Goal: Task Accomplishment & Management: Manage account settings

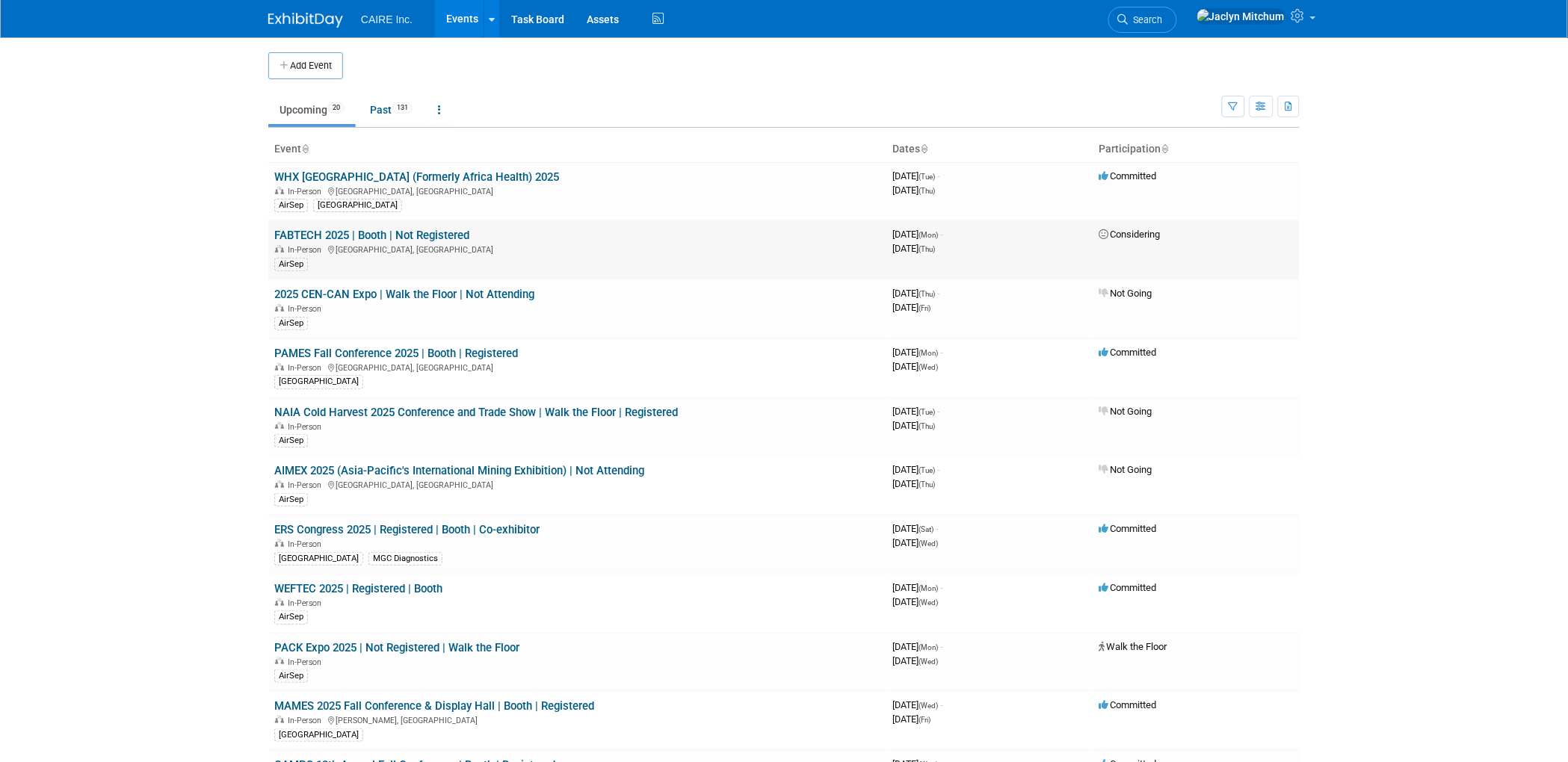
click at [493, 240] on td "FABTECH 2025 | Booth | Not Registered In-Person Chicago, IL AirSep" at bounding box center [577, 250] width 618 height 59
click at [441, 236] on link "FABTECH 2025 | Booth | Not Registered" at bounding box center [372, 236] width 195 height 14
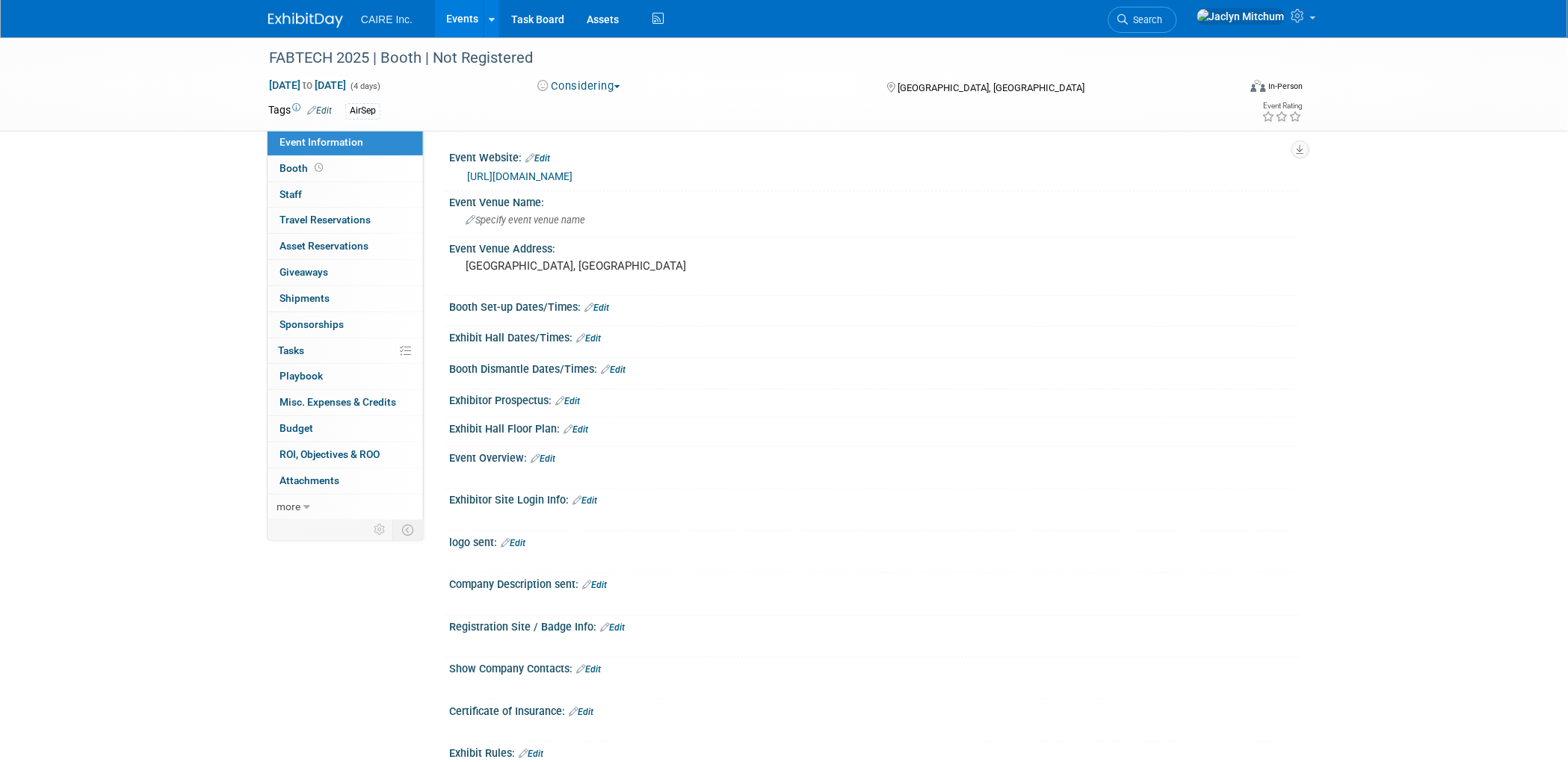
click at [599, 85] on button "Considering" at bounding box center [579, 87] width 93 height 16
click at [604, 188] on link "Walk the Floor" at bounding box center [599, 194] width 131 height 21
click at [422, 52] on div "FABTECH 2025 | Booth | Not Registered" at bounding box center [739, 58] width 952 height 27
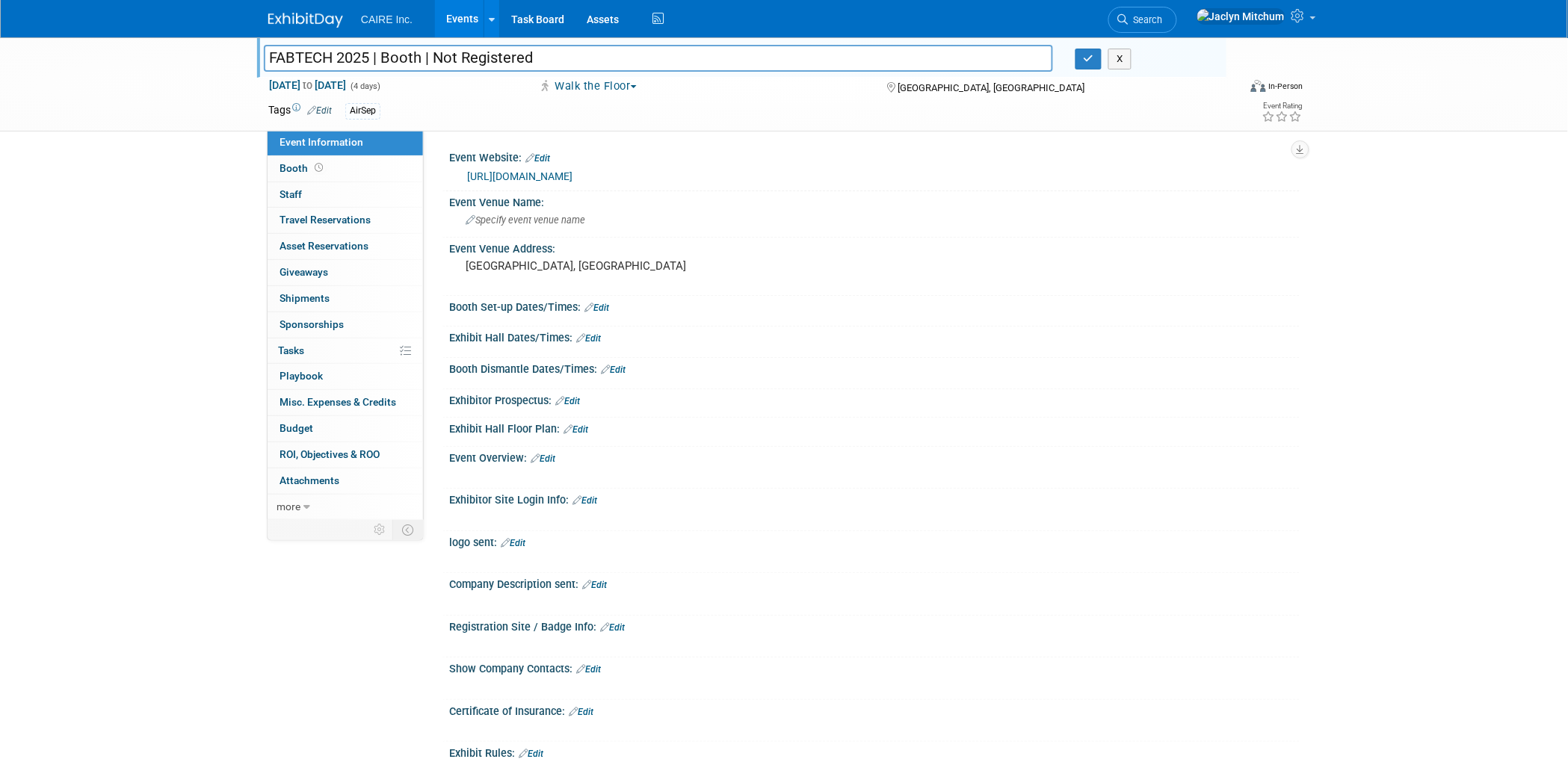
drag, startPoint x: 530, startPoint y: 56, endPoint x: 463, endPoint y: 54, distance: 67.0
click at [463, 54] on input "FABTECH 2025 | Booth | Not Registered" at bounding box center [658, 58] width 789 height 27
click at [451, 54] on input "FABTECH 2025 | Booth | NoRegisteredt" at bounding box center [658, 58] width 789 height 27
click at [533, 60] on input "FABTECH 2025 | Booth | Registeredt" at bounding box center [658, 58] width 789 height 27
click at [419, 54] on input "FABTECH 2025 | Booth | Registered" at bounding box center [658, 58] width 789 height 27
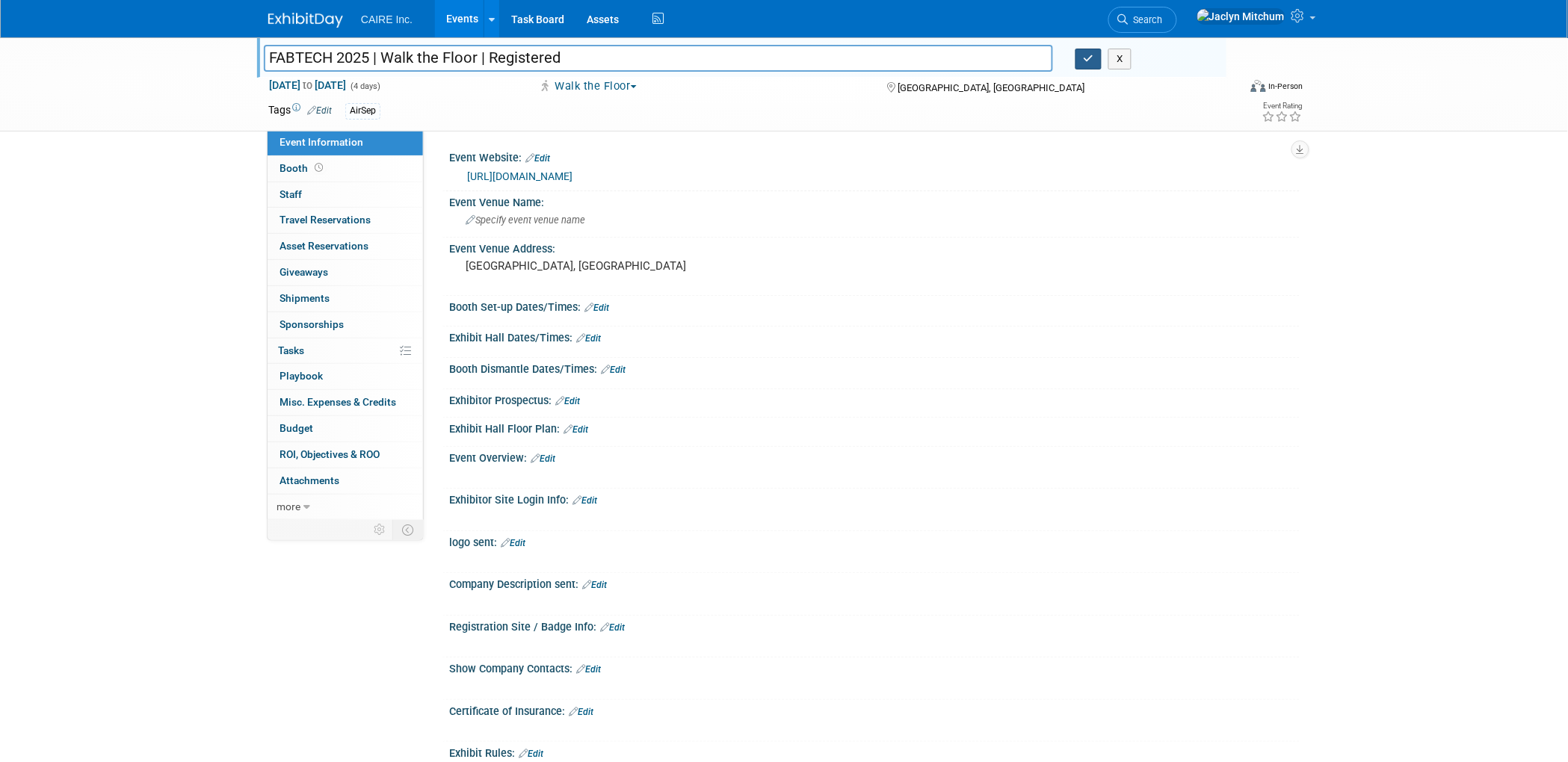
type input "FABTECH 2025 | Walk the Floor | Registered"
click at [1083, 64] on button "button" at bounding box center [1088, 58] width 27 height 21
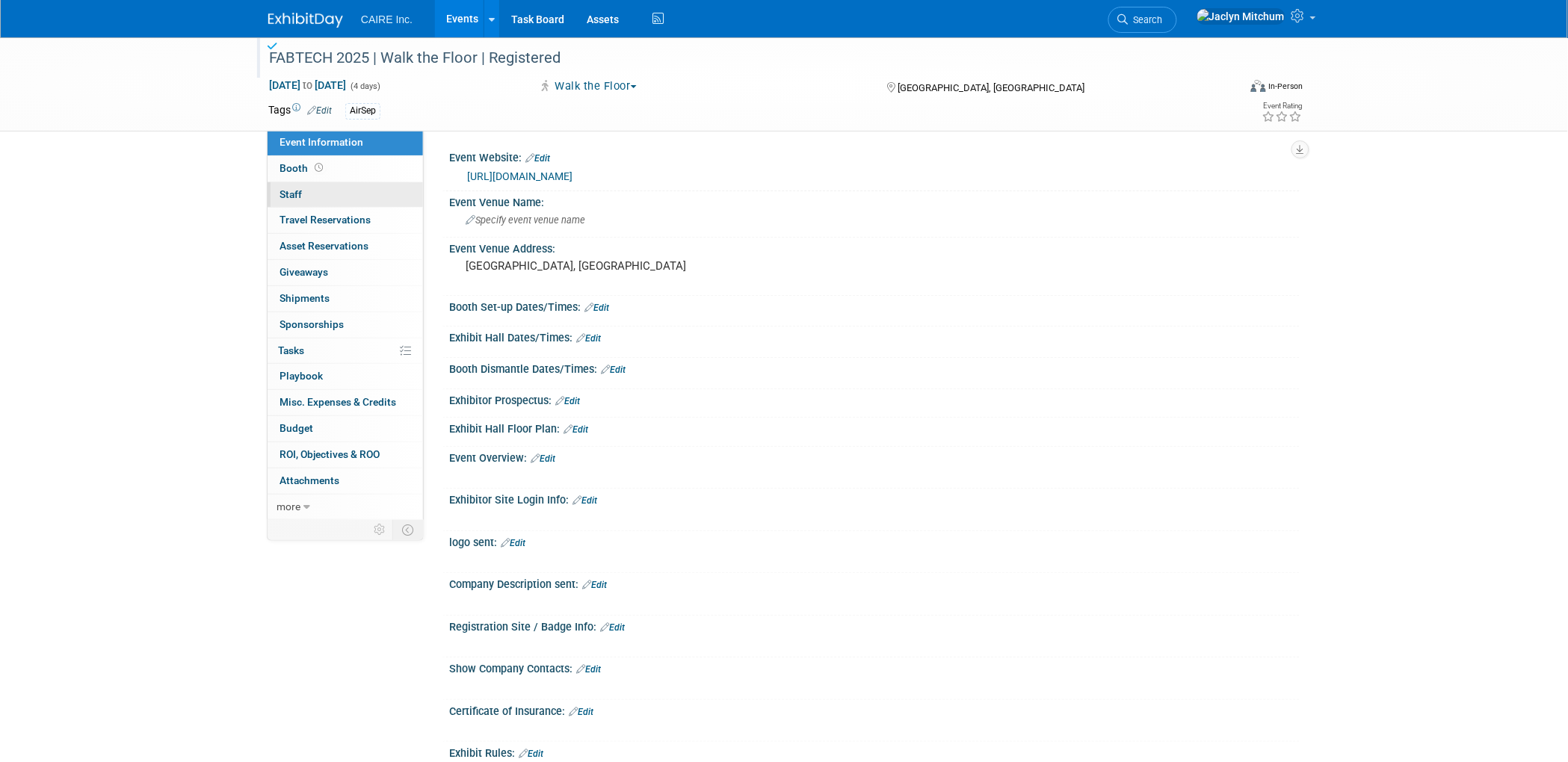
click at [297, 193] on span "Staff 0" at bounding box center [290, 195] width 23 height 12
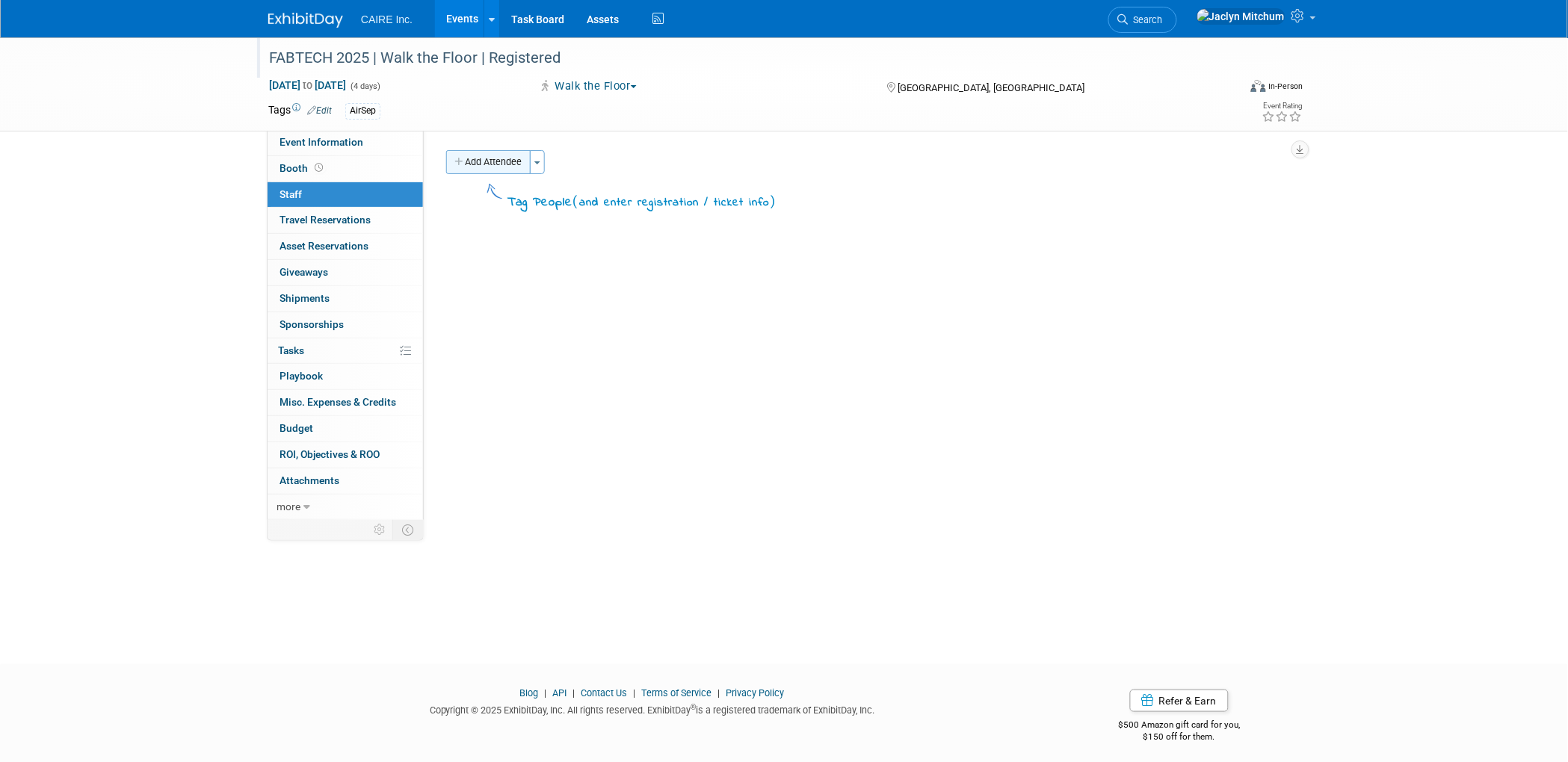
click at [528, 160] on button "Add Attendee" at bounding box center [489, 162] width 85 height 24
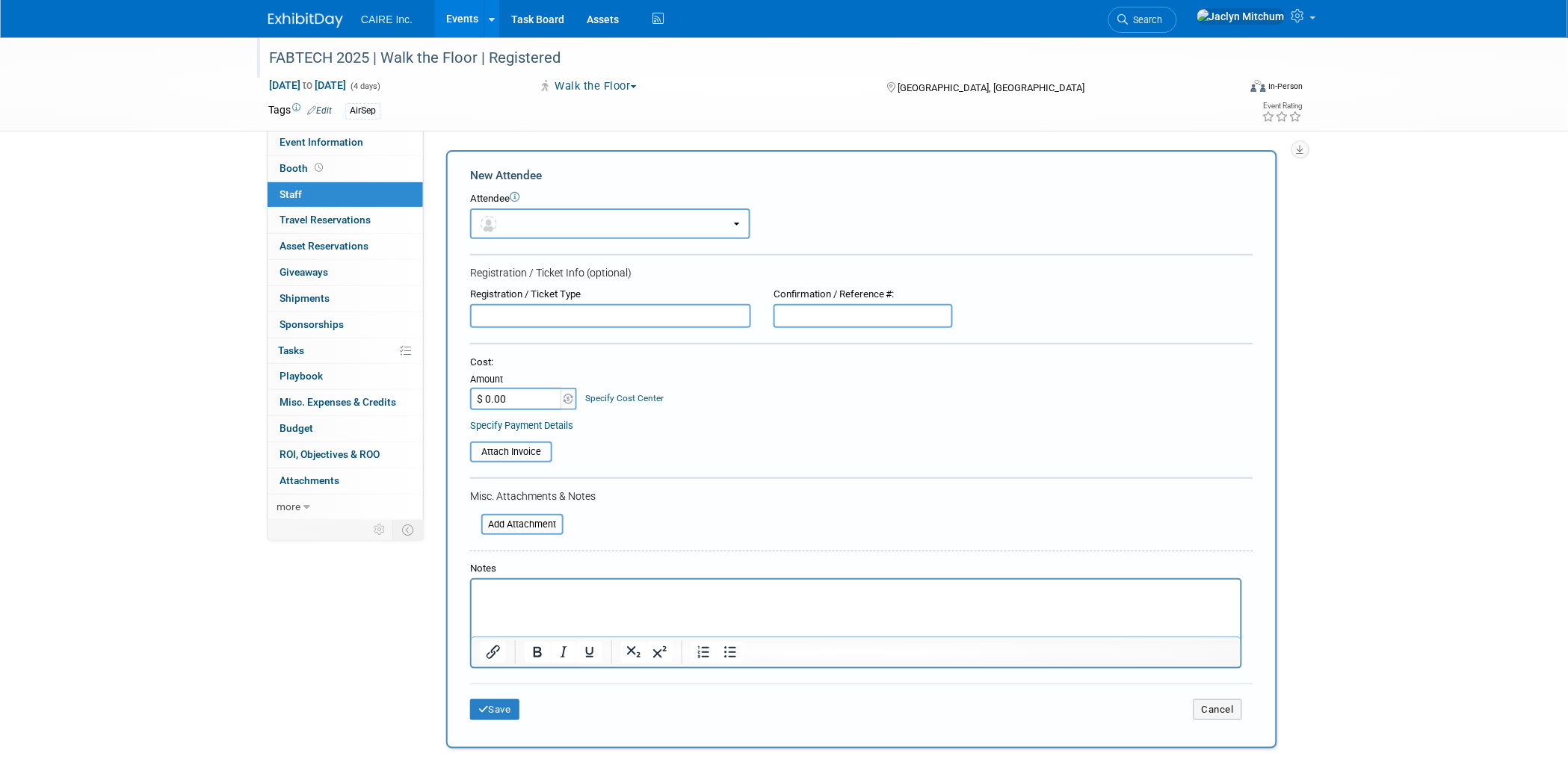
click at [531, 225] on button "button" at bounding box center [610, 223] width 280 height 30
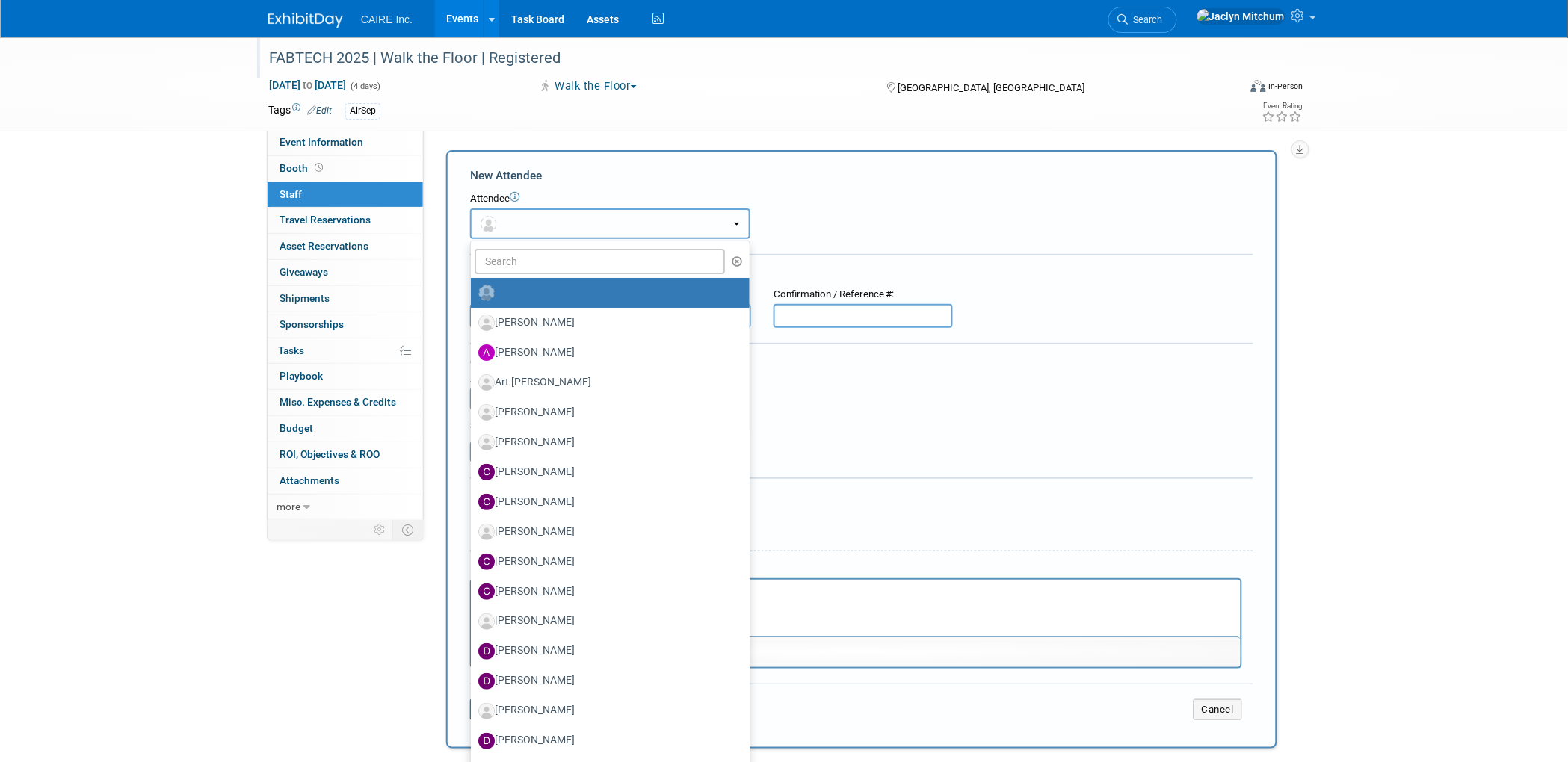
click at [531, 225] on button "button" at bounding box center [610, 223] width 280 height 30
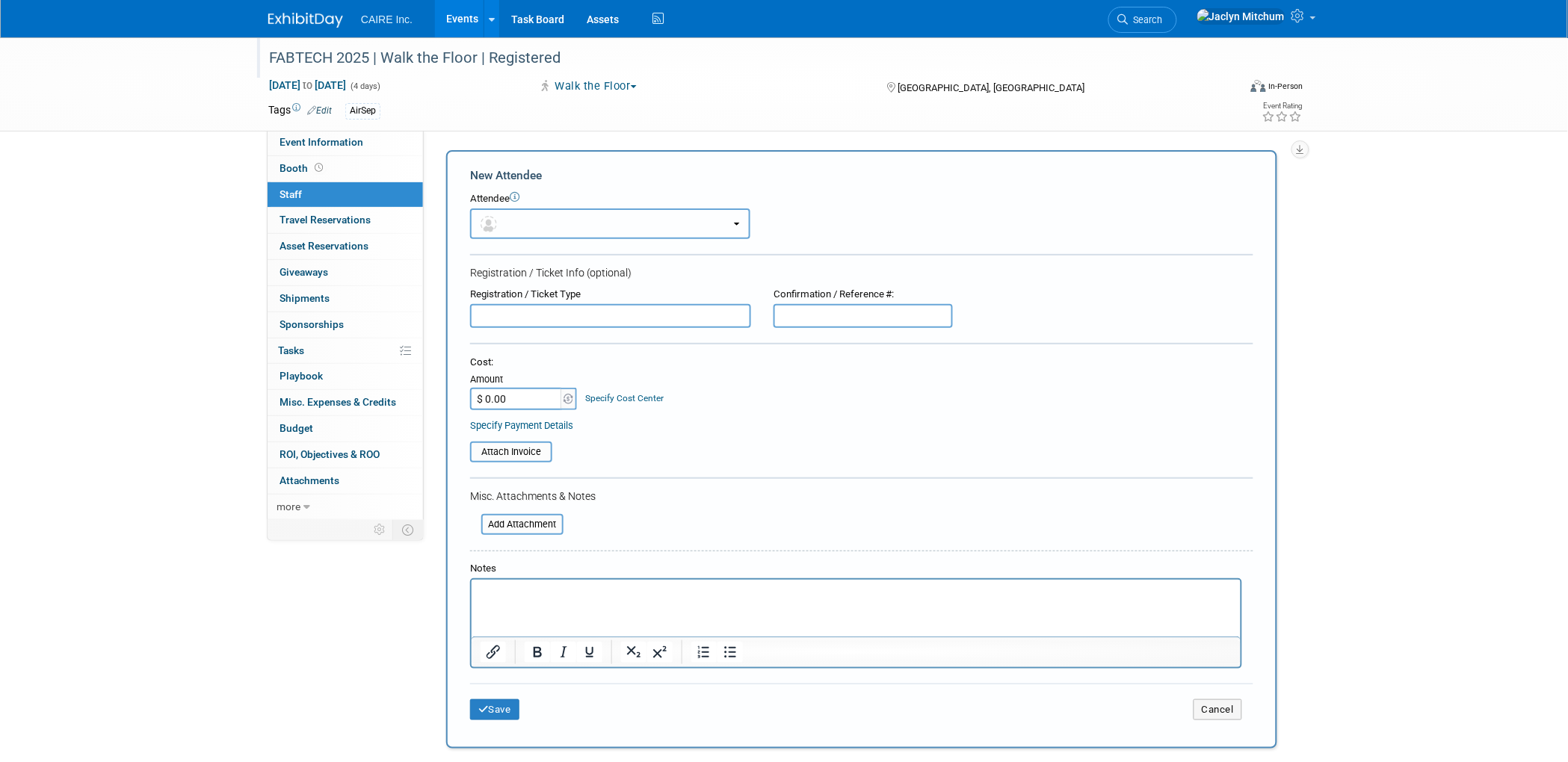
click at [527, 221] on button "button" at bounding box center [610, 223] width 280 height 30
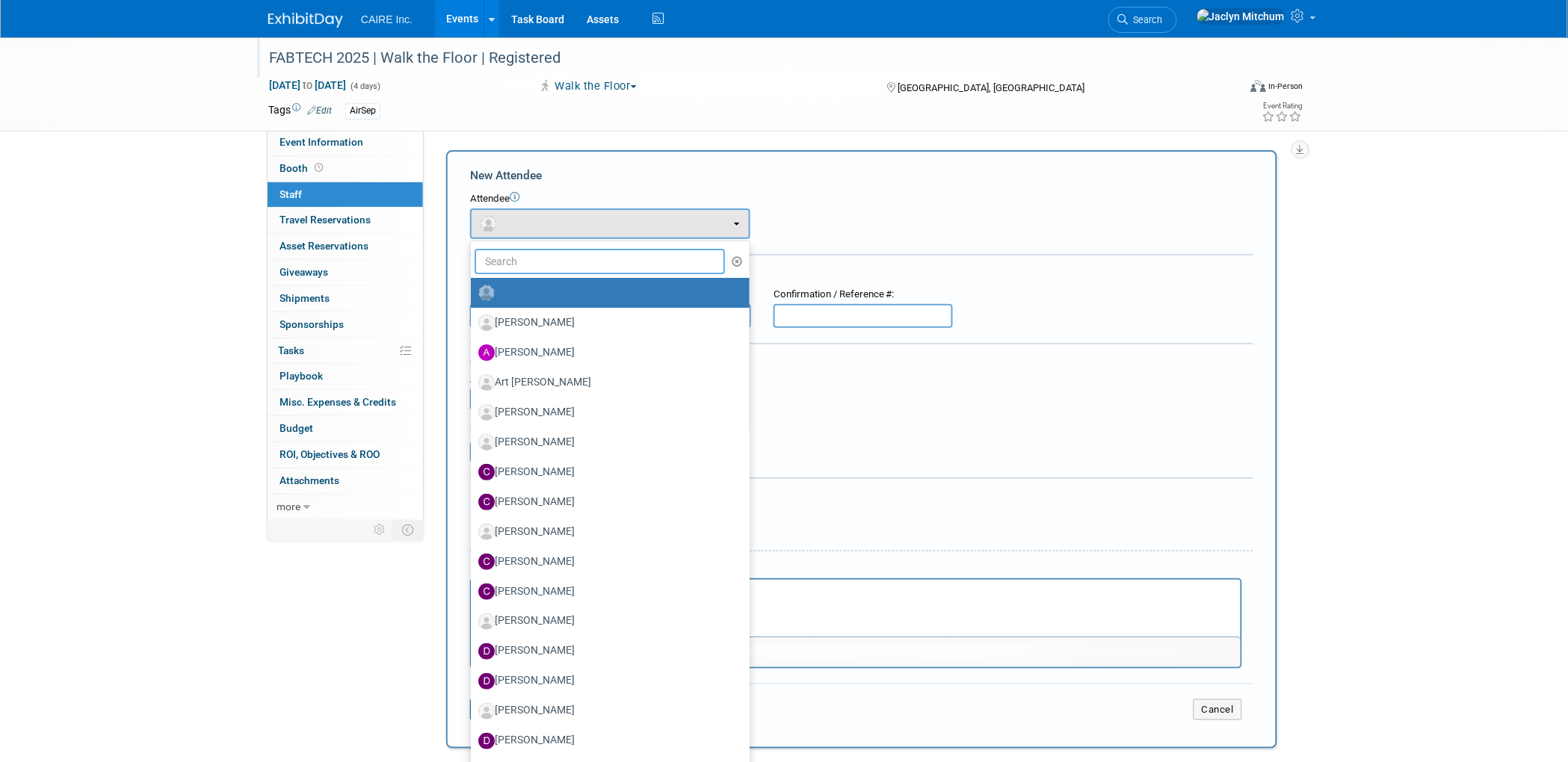
click at [519, 252] on input "text" at bounding box center [600, 262] width 251 height 26
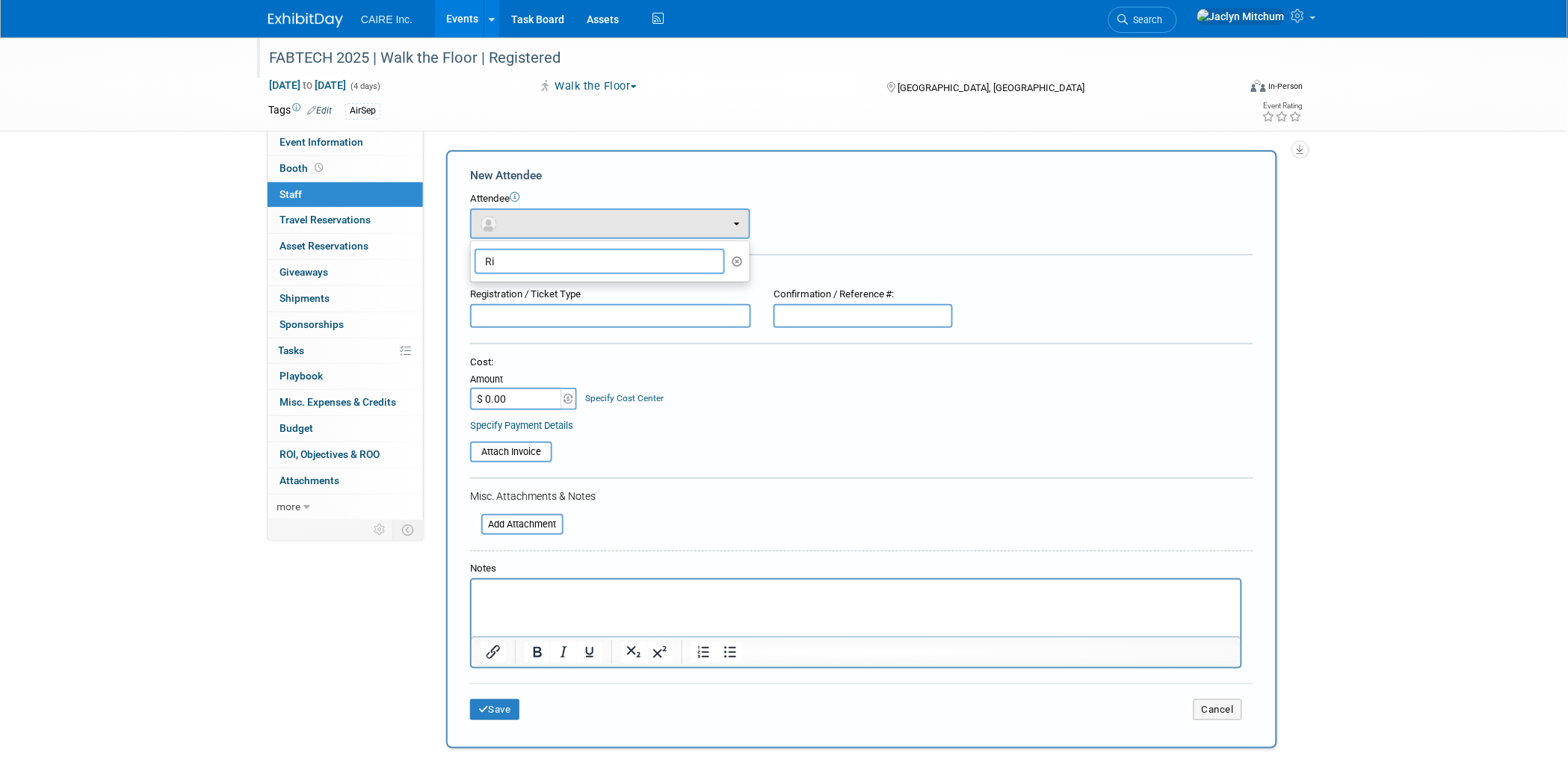
type input "R"
type input "r"
click at [911, 225] on div "Attendee <img src="https://www.exhibitday.com/Images/Unassigned-User-Icon.png" …" at bounding box center [861, 215] width 784 height 47
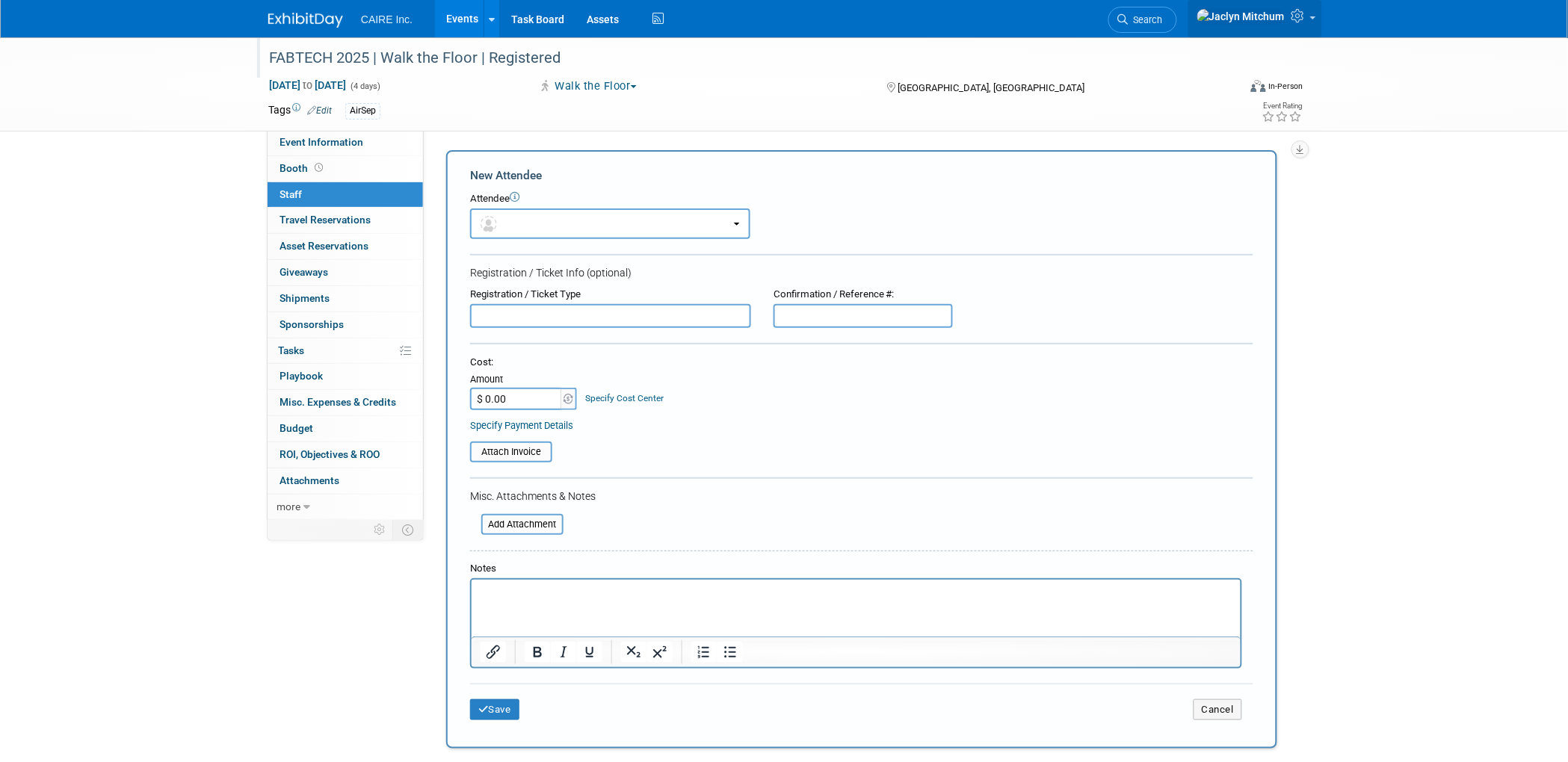
click at [1308, 22] on icon at bounding box center [1300, 16] width 17 height 14
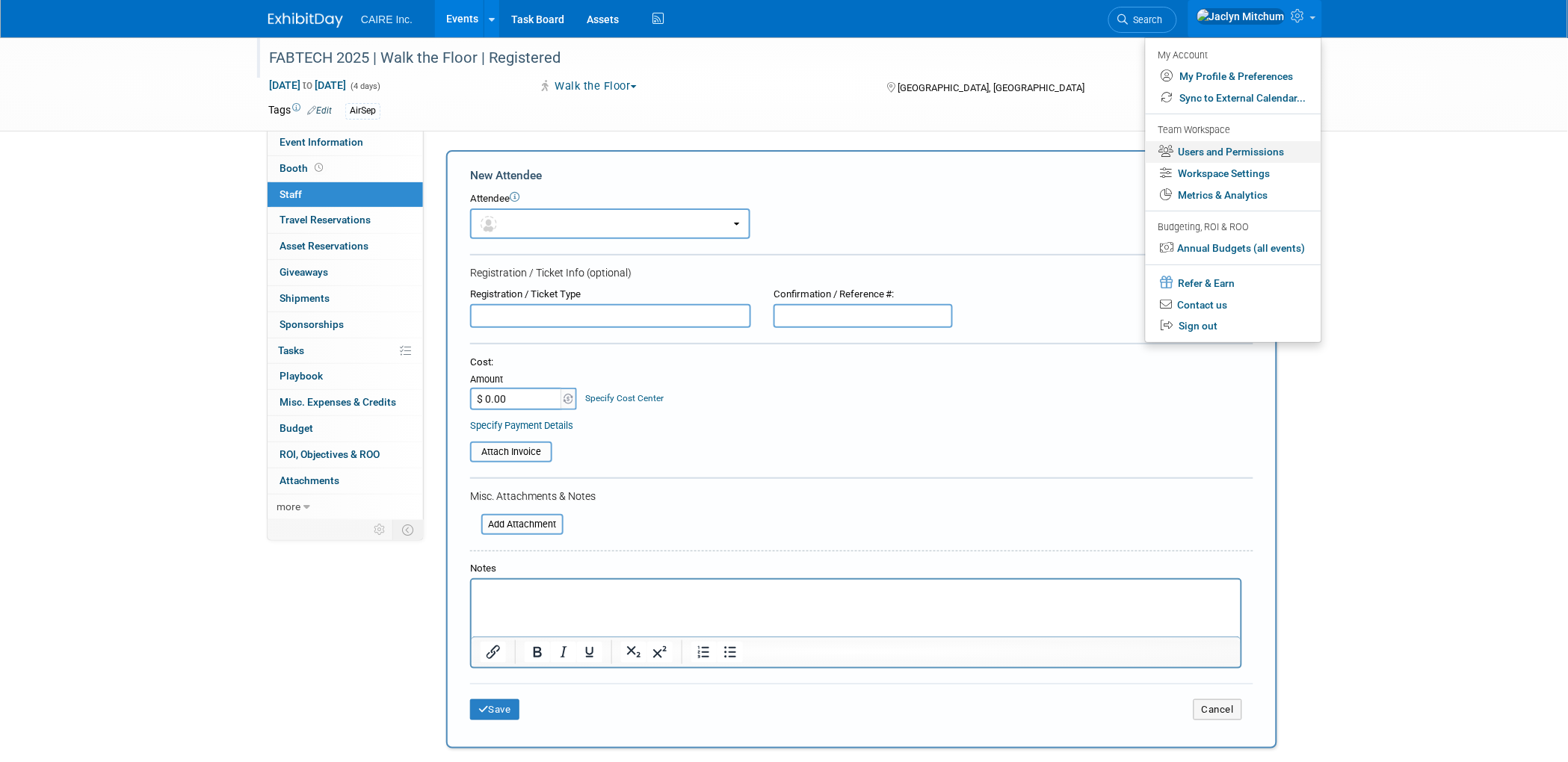
click at [1201, 149] on link "Users and Permissions" at bounding box center [1233, 152] width 176 height 22
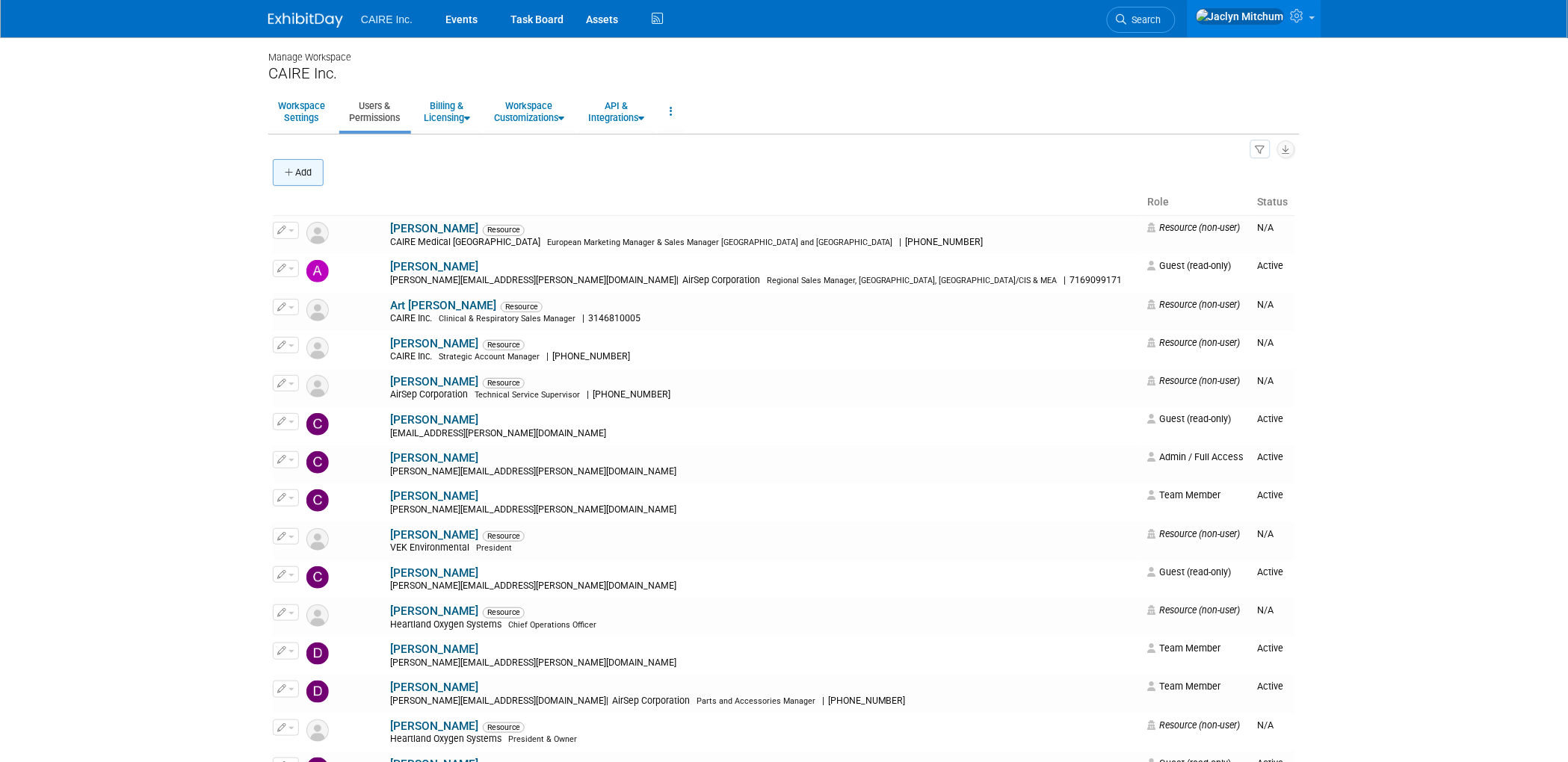
click at [317, 166] on button "Add" at bounding box center [298, 172] width 51 height 27
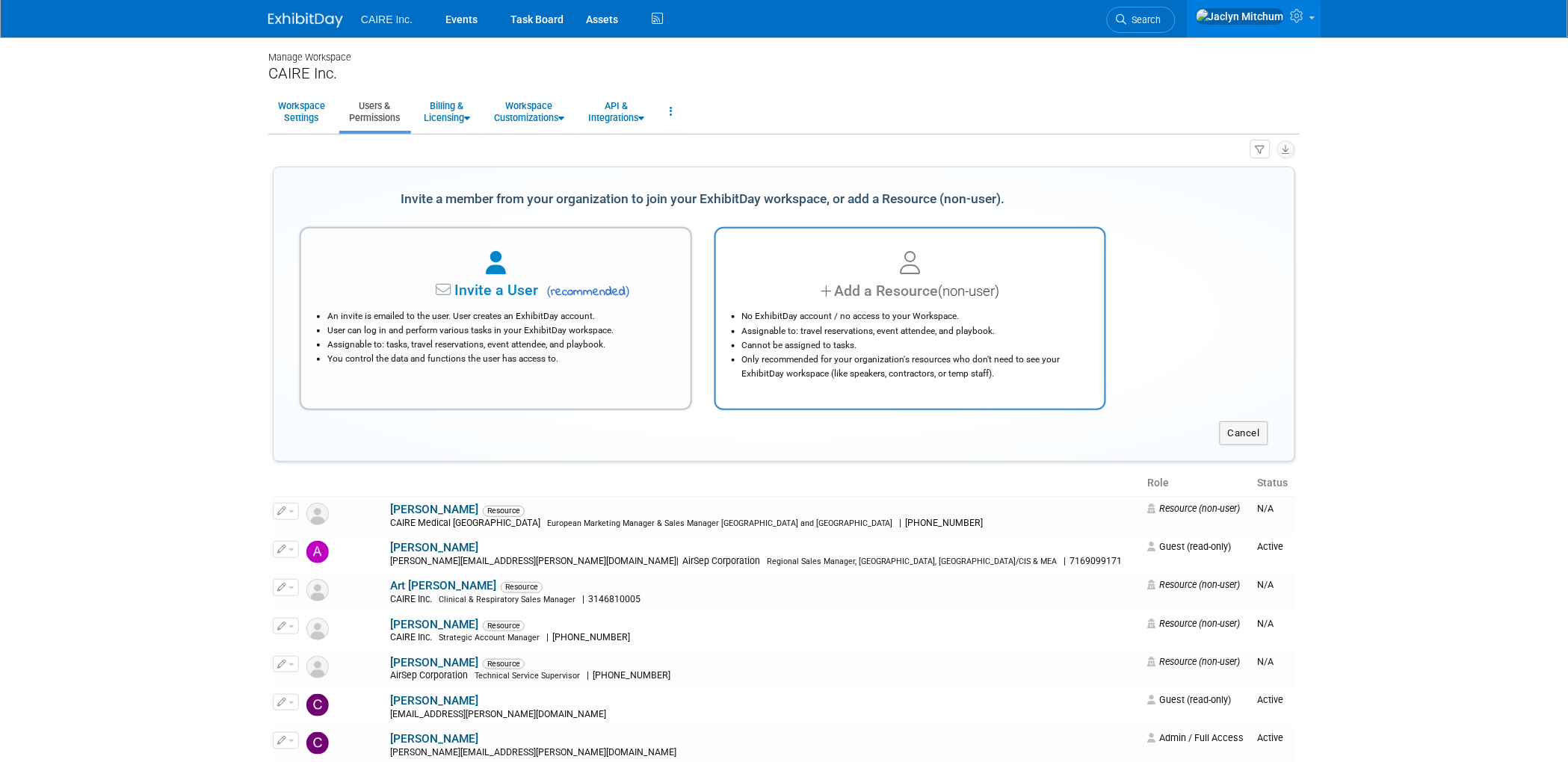
click at [905, 336] on li "Assignable to: travel reservations, event attendee, and playbook." at bounding box center [914, 331] width 344 height 14
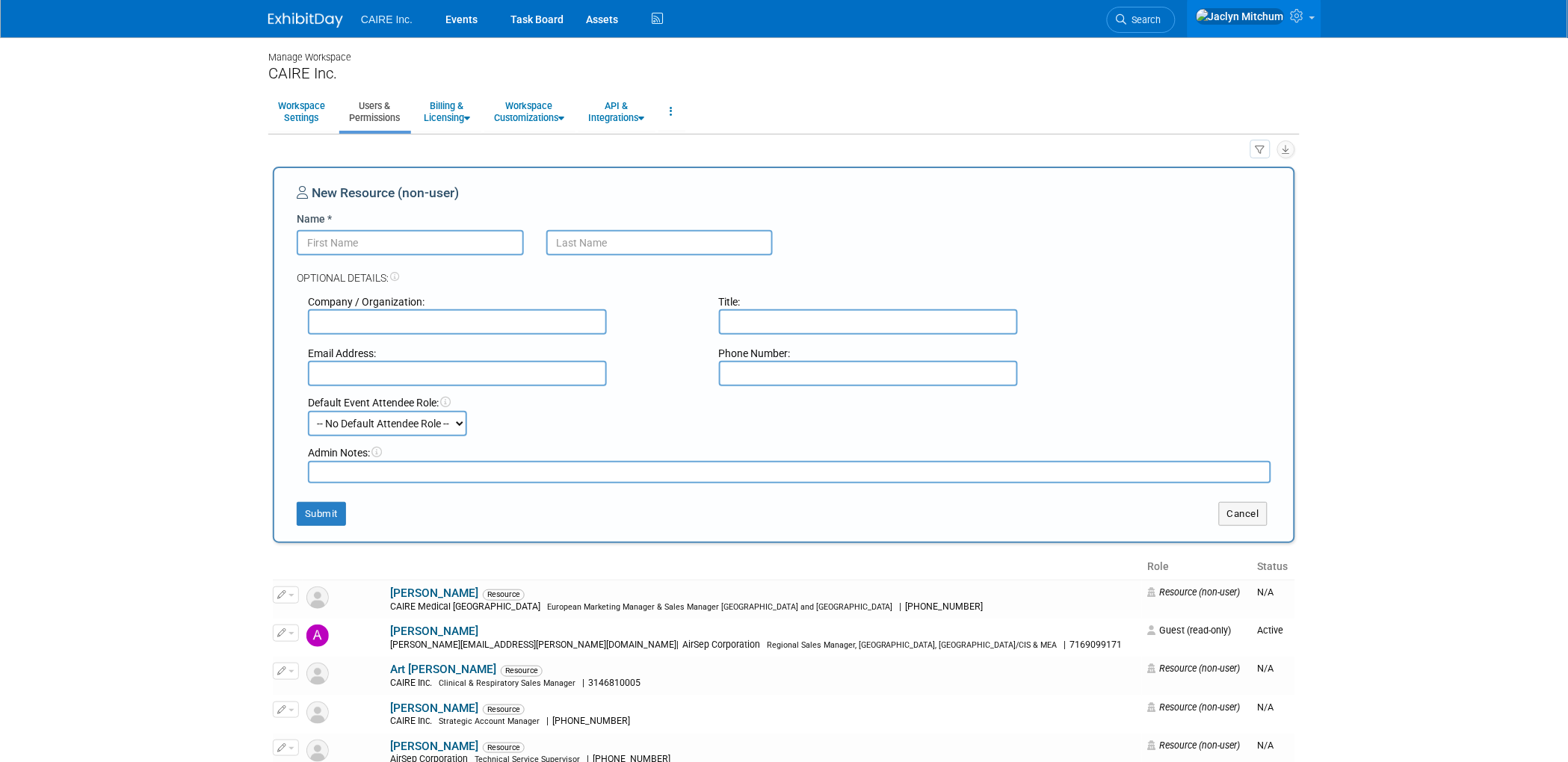
click at [422, 238] on input "Name *" at bounding box center [410, 243] width 227 height 26
type input "Richard"
type input "Lagowski"
click at [373, 326] on input "text" at bounding box center [457, 322] width 299 height 26
type input "AirSep"
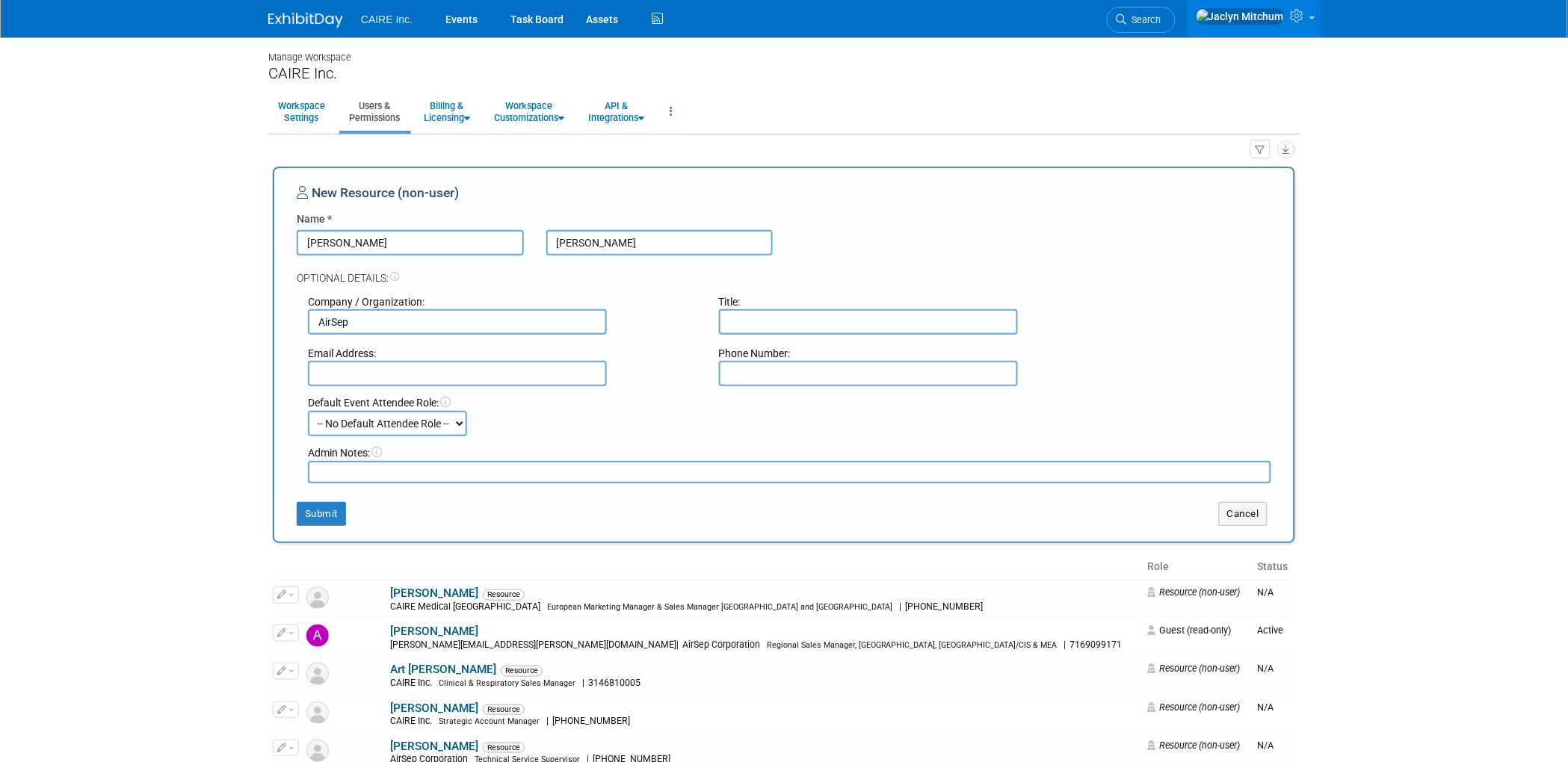
type input "jaclyn.mitchum@caireinc.com"
drag, startPoint x: 494, startPoint y: 370, endPoint x: 126, endPoint y: 371, distance: 368.0
click at [126, 371] on body "CAIRE Inc. Events Task Board Assets" at bounding box center [784, 381] width 1568 height 762
type input "richard.lagowski@caireinc.com"
click at [738, 421] on div "Default Event Attendee Role: -- No Default Attendee Role -- Demonstrator Host O…" at bounding box center [789, 416] width 986 height 41
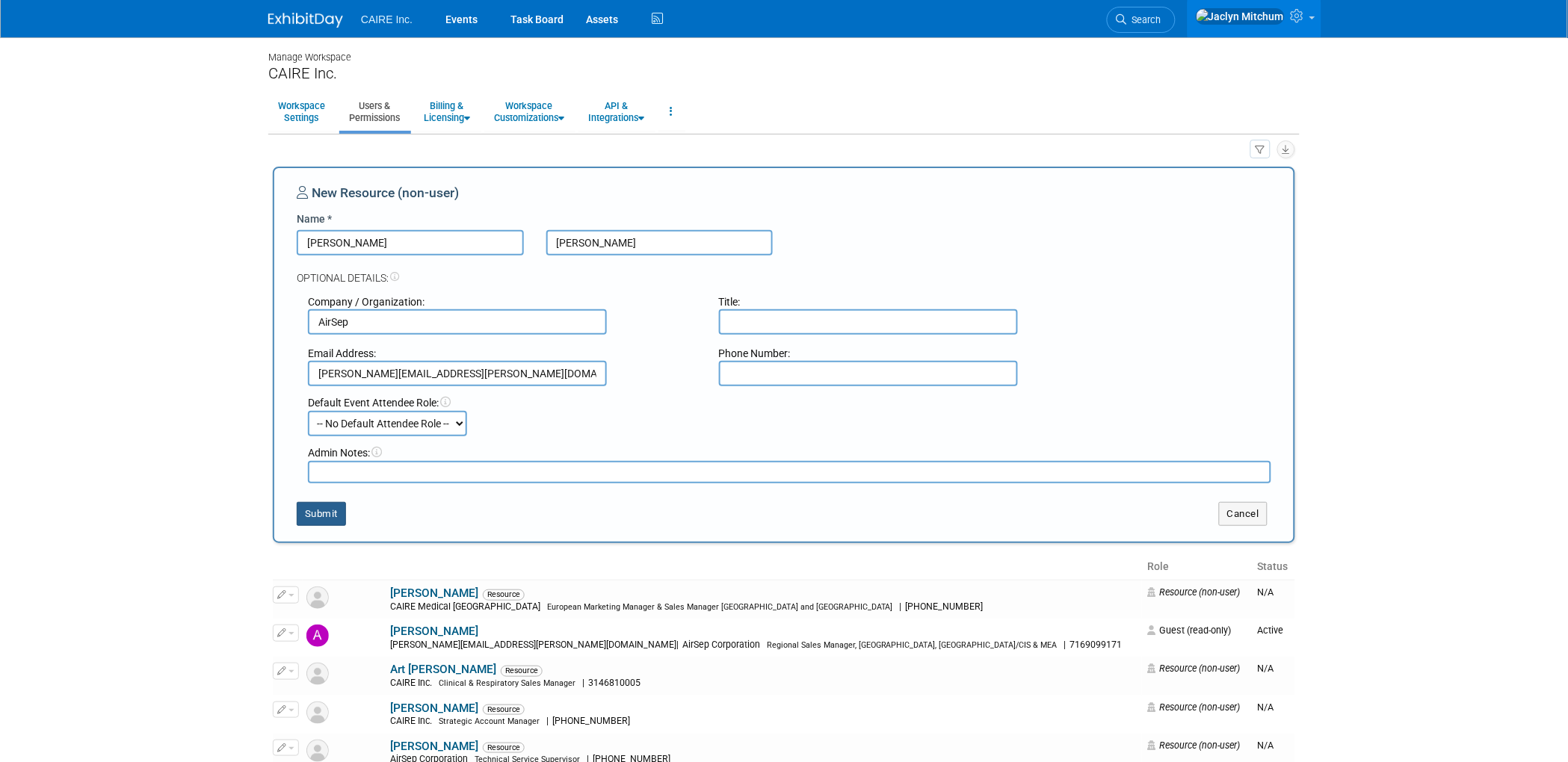
drag, startPoint x: 307, startPoint y: 507, endPoint x: 493, endPoint y: 433, distance: 200.2
click at [493, 433] on div "New Resource (non-user) Name * Richard Lagowski Optional Details: Company / Org…" at bounding box center [784, 355] width 974 height 342
click at [494, 433] on div "Default Event Attendee Role: -- No Default Attendee Role -- Demonstrator Host O…" at bounding box center [789, 416] width 986 height 41
click at [452, 424] on select "-- No Default Attendee Role -- Demonstrator Host On-Site Main Contact Planner P…" at bounding box center [387, 424] width 159 height 26
select select "4"
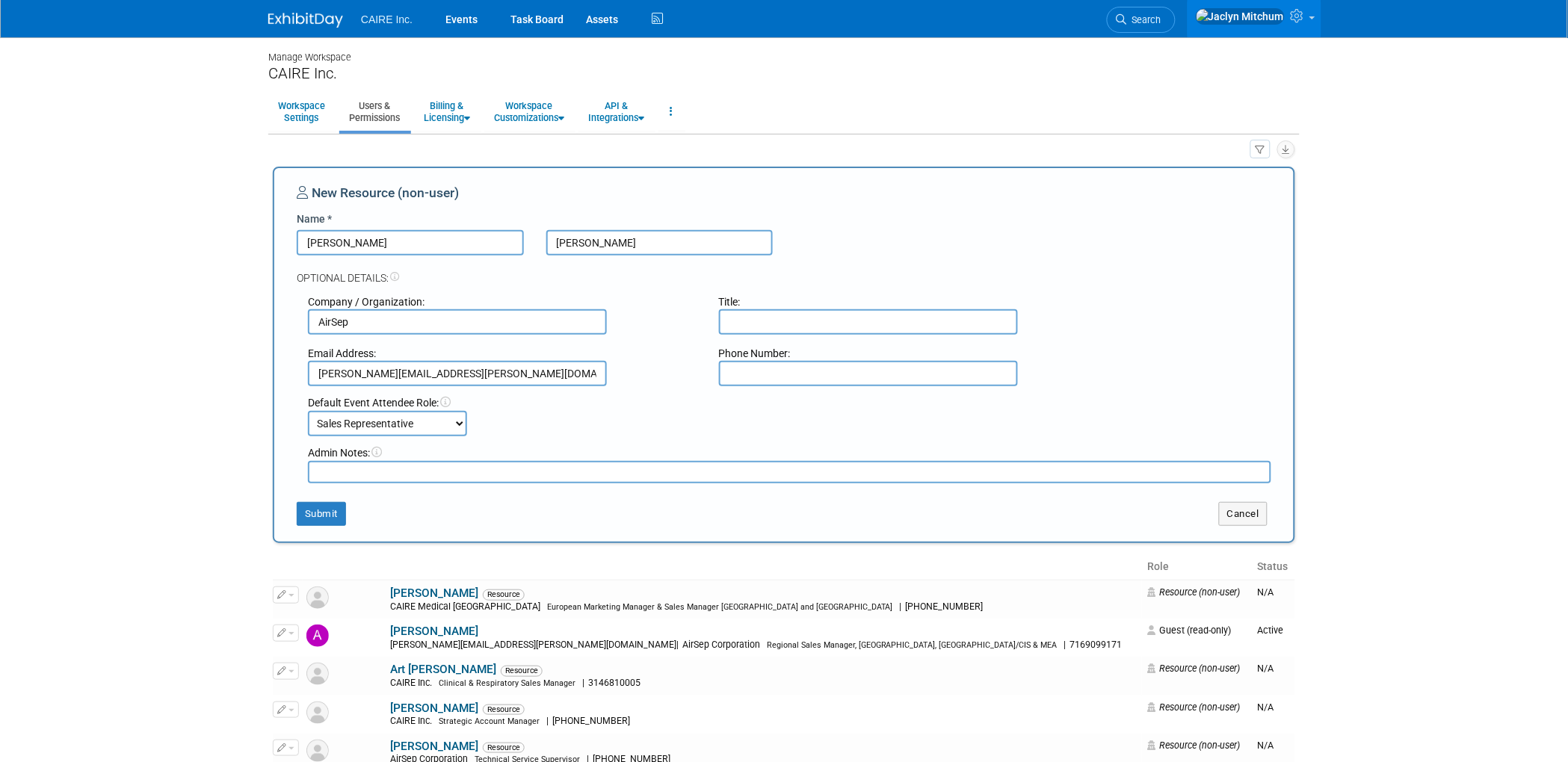
click at [308, 411] on select "-- No Default Attendee Role -- Demonstrator Host On-Site Main Contact Planner P…" at bounding box center [387, 424] width 159 height 26
click at [322, 516] on button "Submit" at bounding box center [321, 514] width 49 height 24
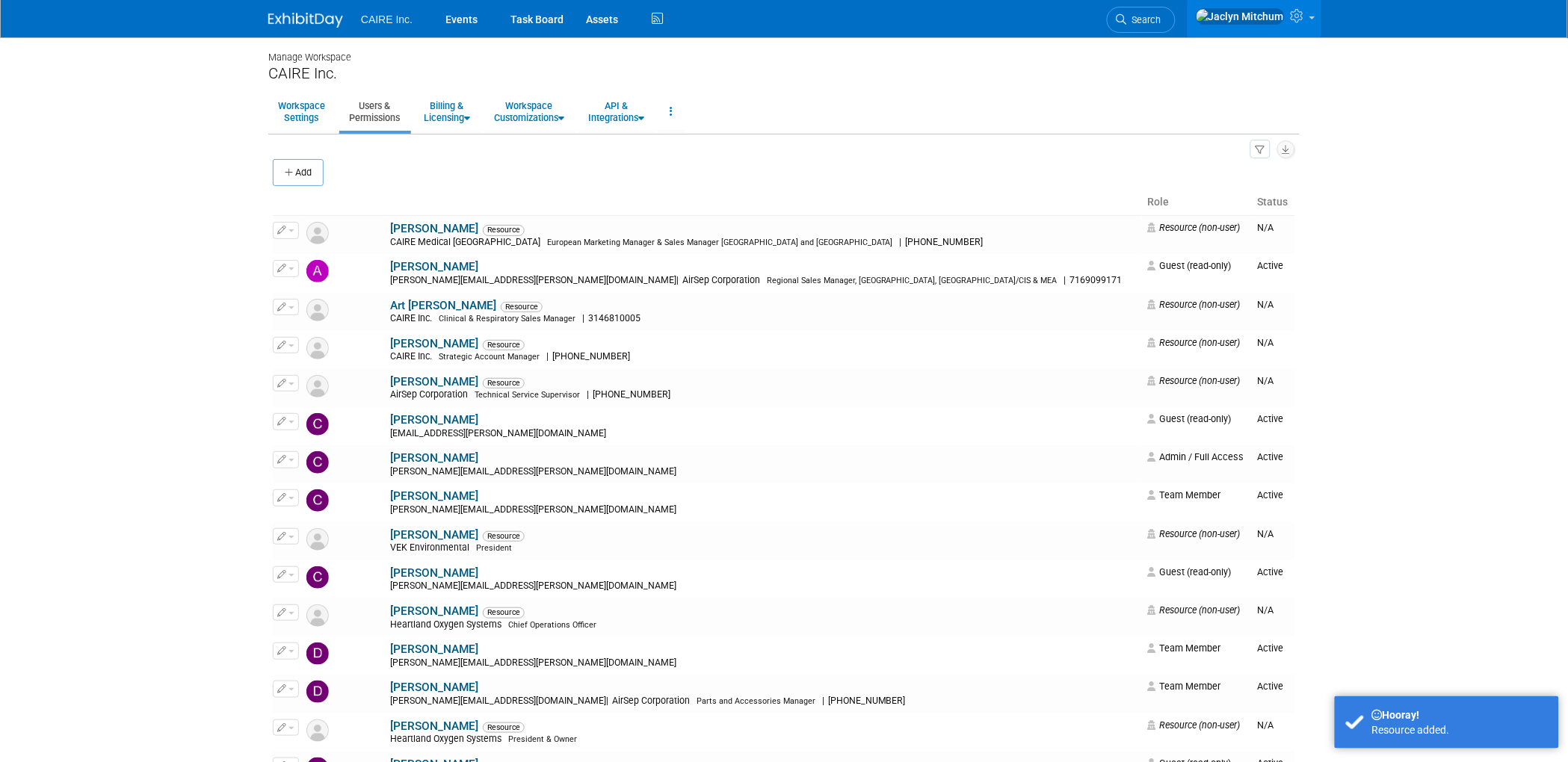
click at [497, 170] on div "Add" at bounding box center [784, 174] width 1022 height 31
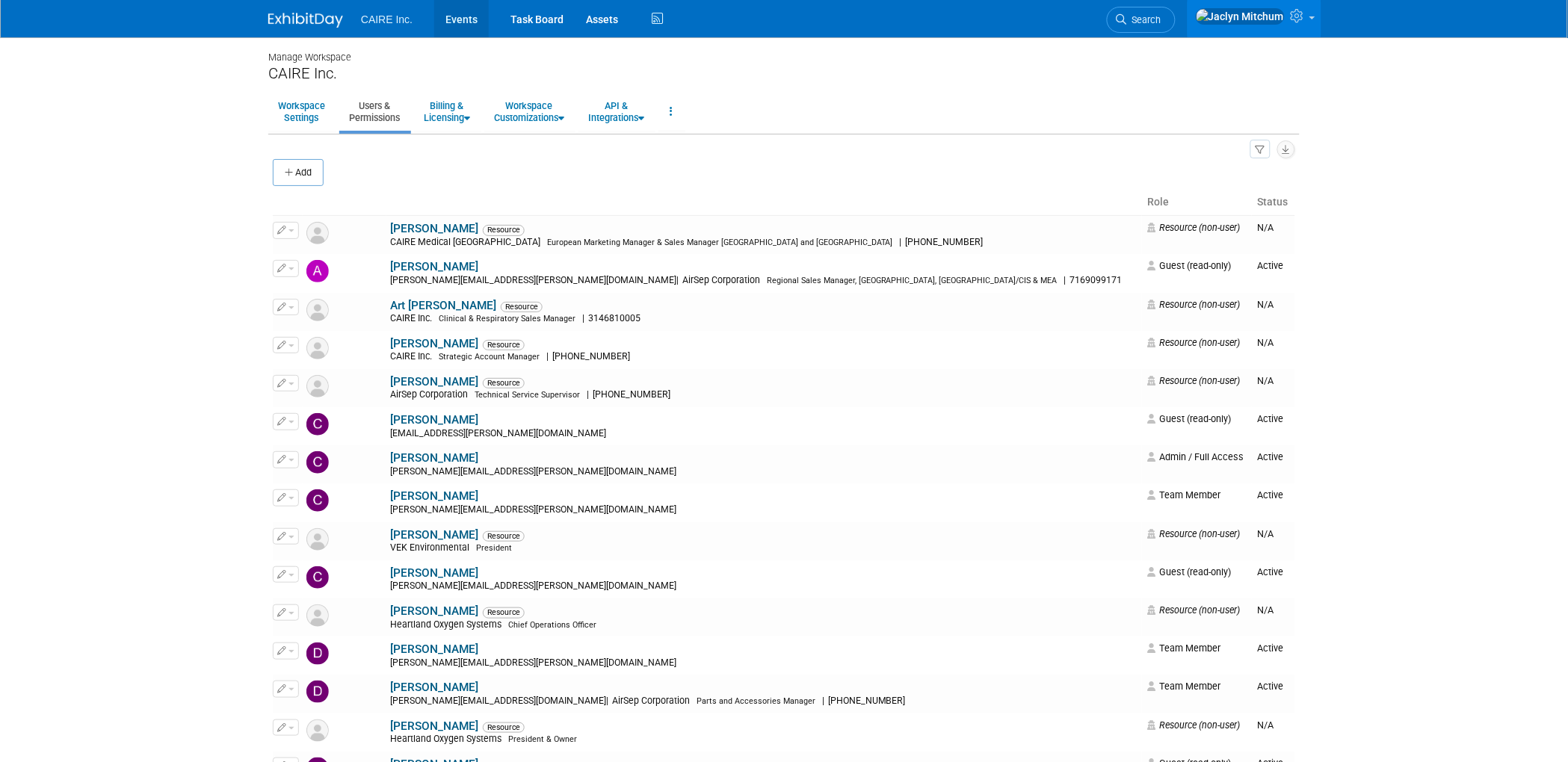
click at [466, 24] on link "Events" at bounding box center [461, 19] width 54 height 37
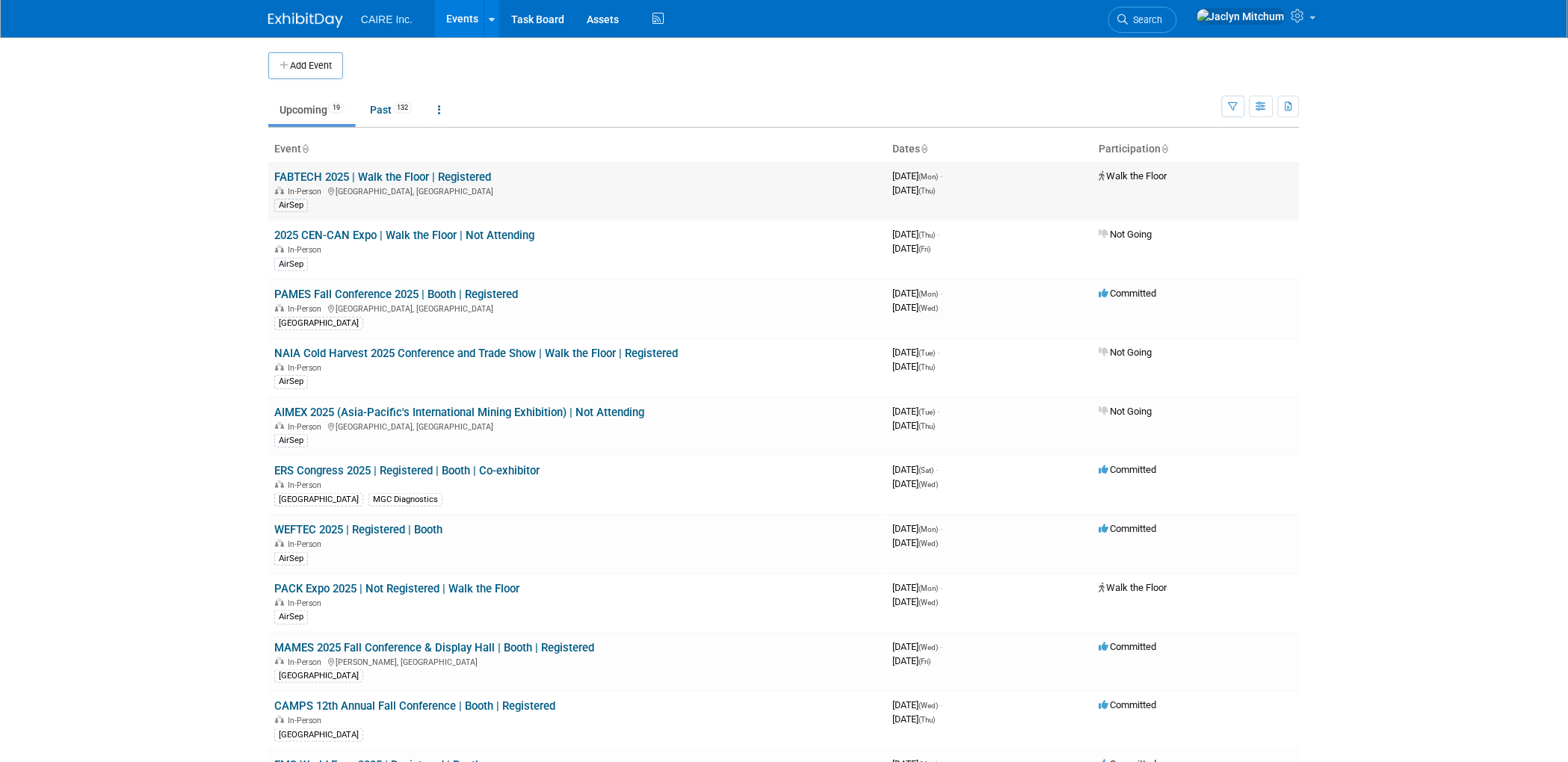
click at [336, 175] on link "FABTECH 2025 | Walk the Floor | Registered" at bounding box center [382, 177] width 216 height 14
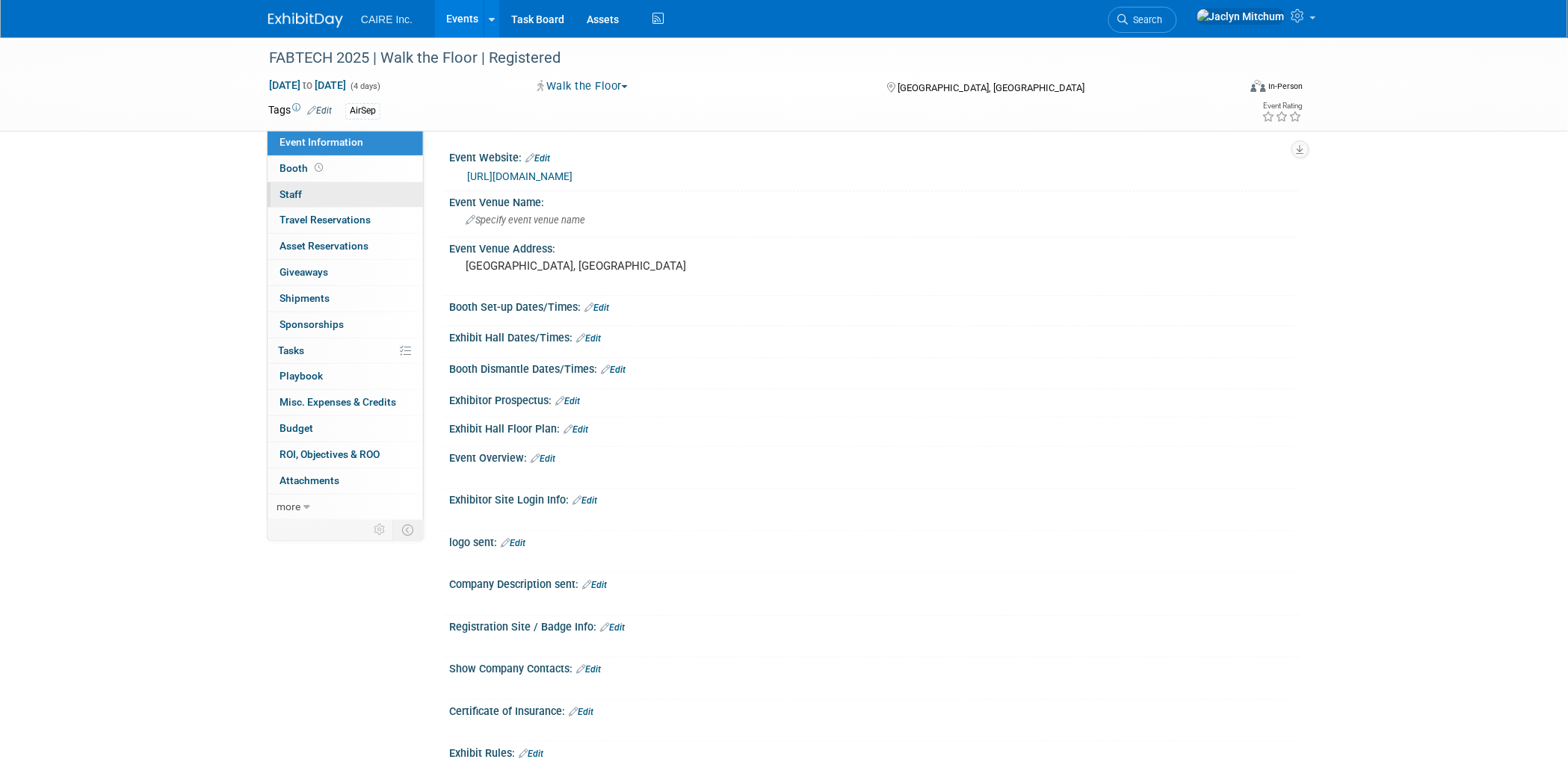
click at [314, 204] on link "0 Staff 0" at bounding box center [345, 195] width 155 height 26
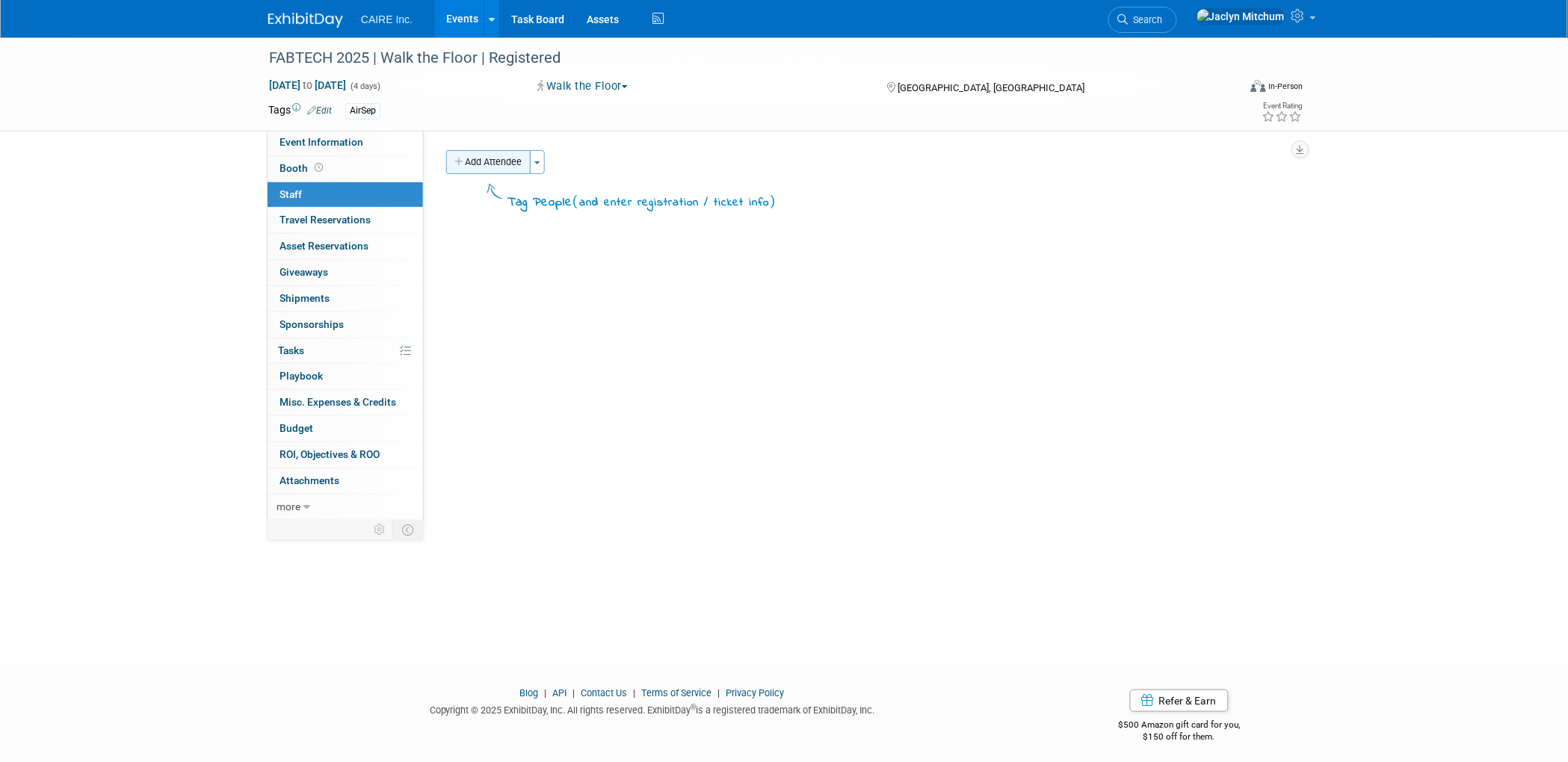
click at [509, 167] on button "Add Attendee" at bounding box center [489, 162] width 85 height 24
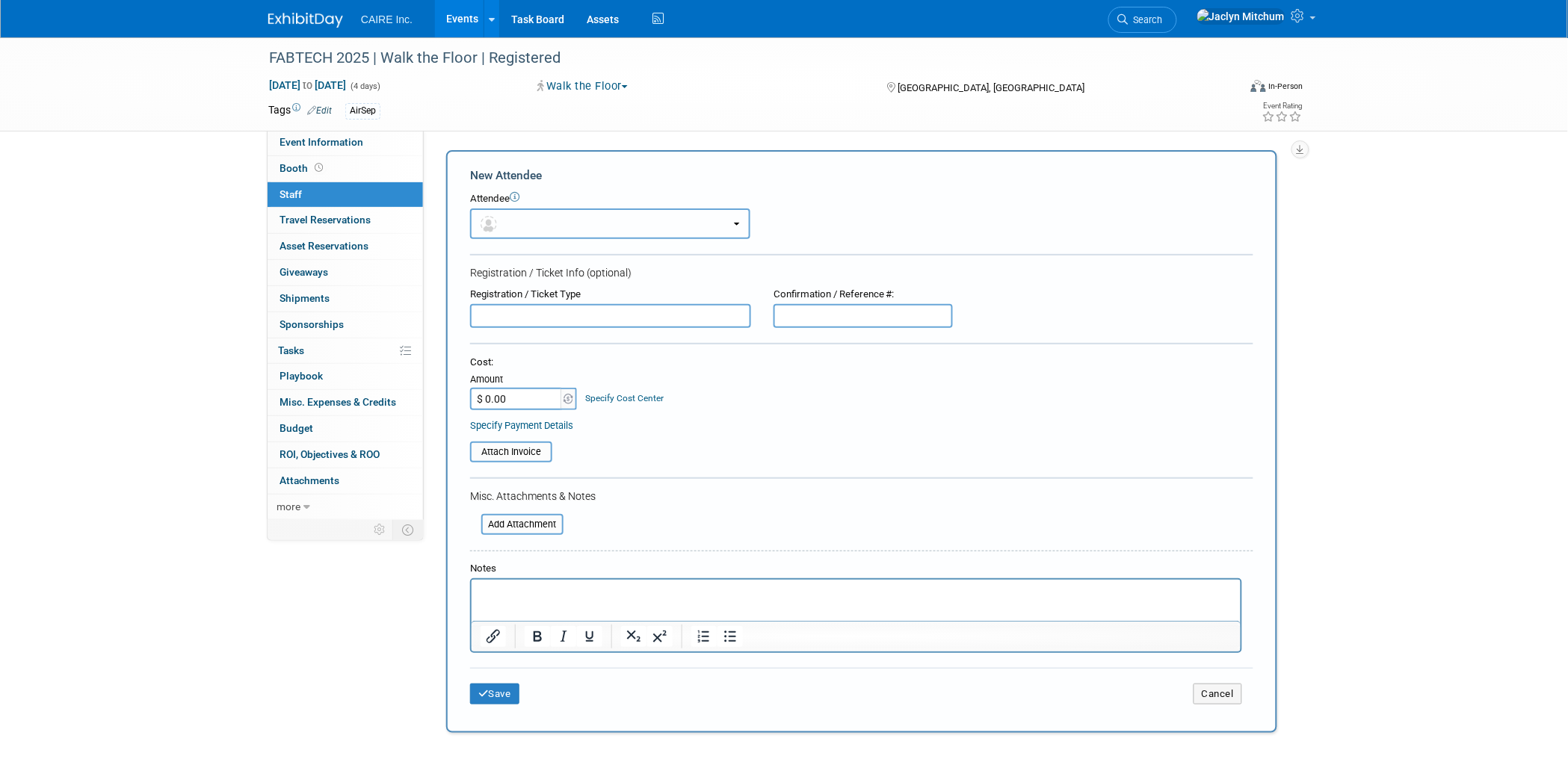
click at [516, 222] on button "button" at bounding box center [610, 223] width 280 height 30
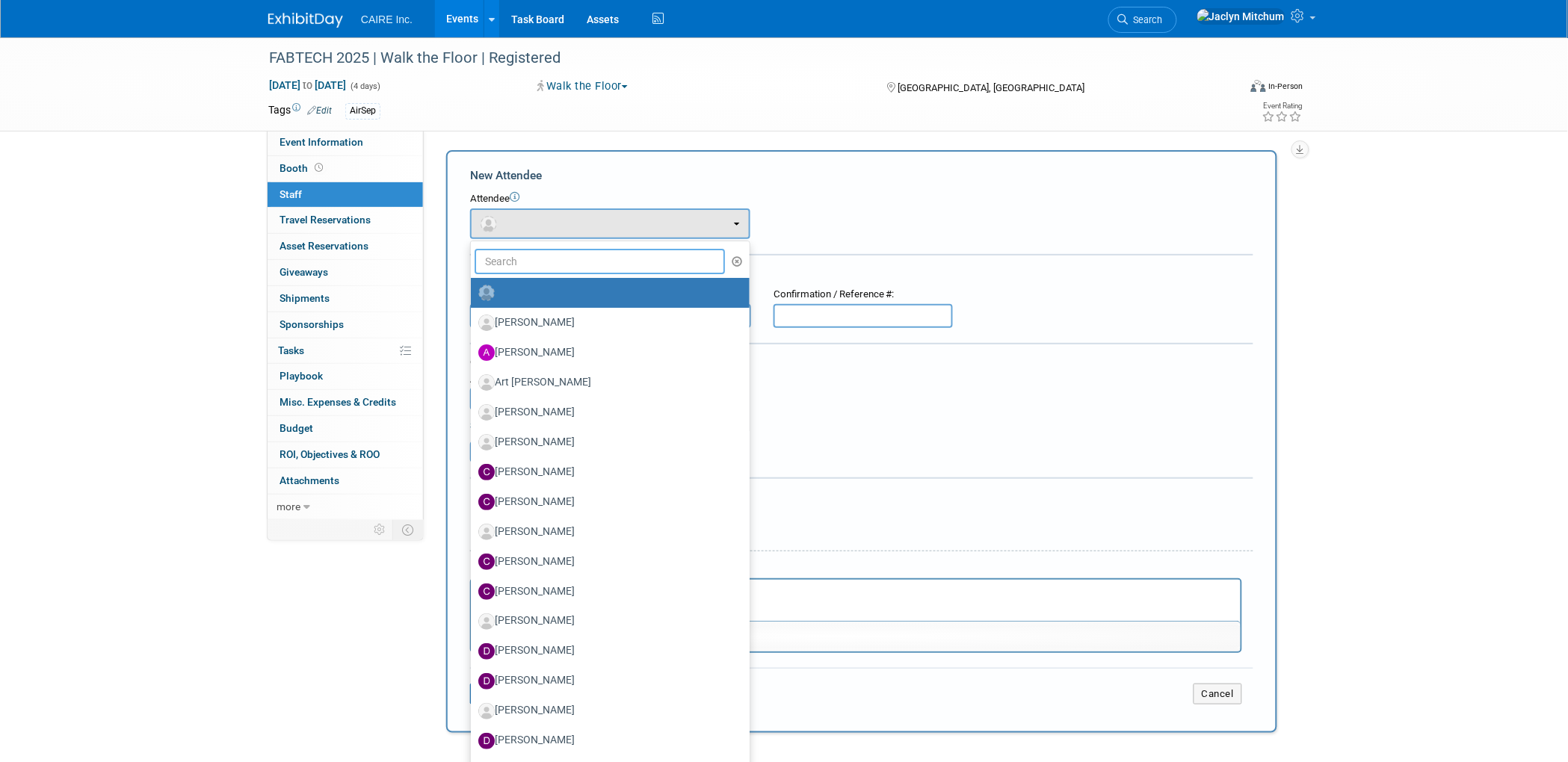
drag, startPoint x: 522, startPoint y: 257, endPoint x: 489, endPoint y: 245, distance: 35.1
click at [522, 257] on input "text" at bounding box center [600, 262] width 251 height 26
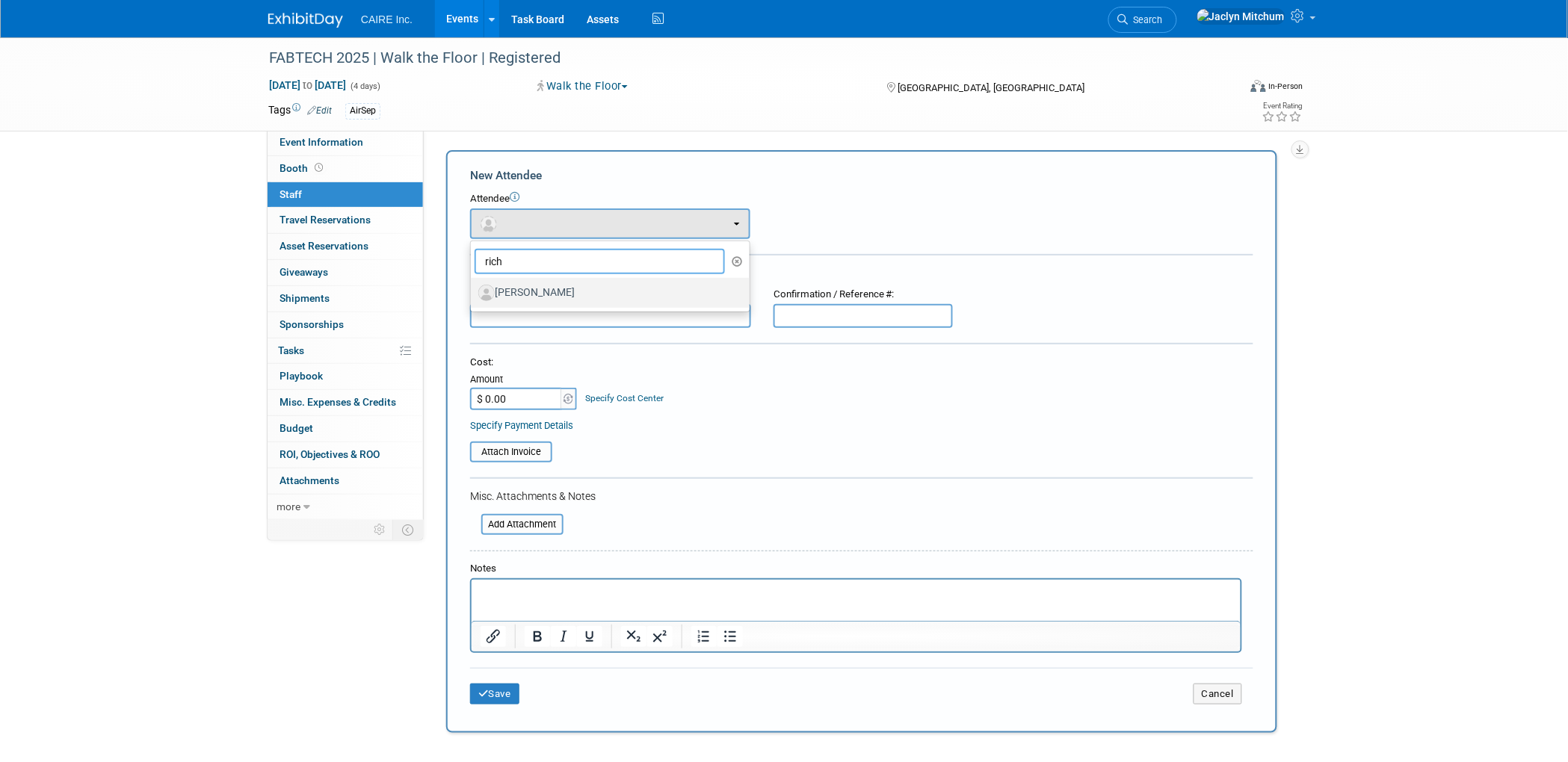
type input "rich"
click at [560, 289] on label "Richard Lagowski" at bounding box center [607, 293] width 257 height 24
click at [473, 289] on input "Richard Lagowski" at bounding box center [468, 291] width 10 height 10
select select "5393645e-64ec-408f-9041-329d498f0f59"
select select "4"
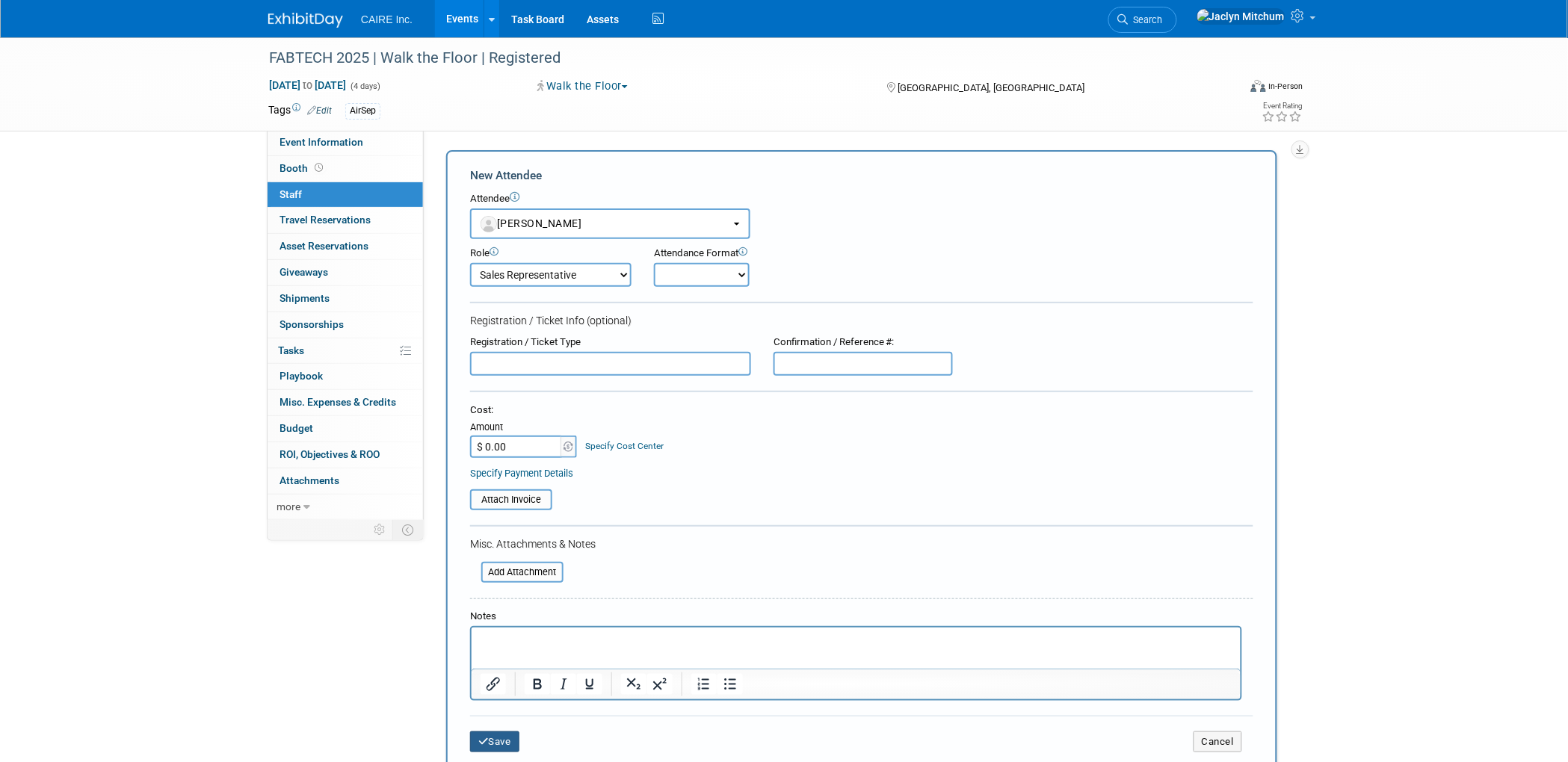
click at [503, 732] on button "Save" at bounding box center [494, 741] width 49 height 21
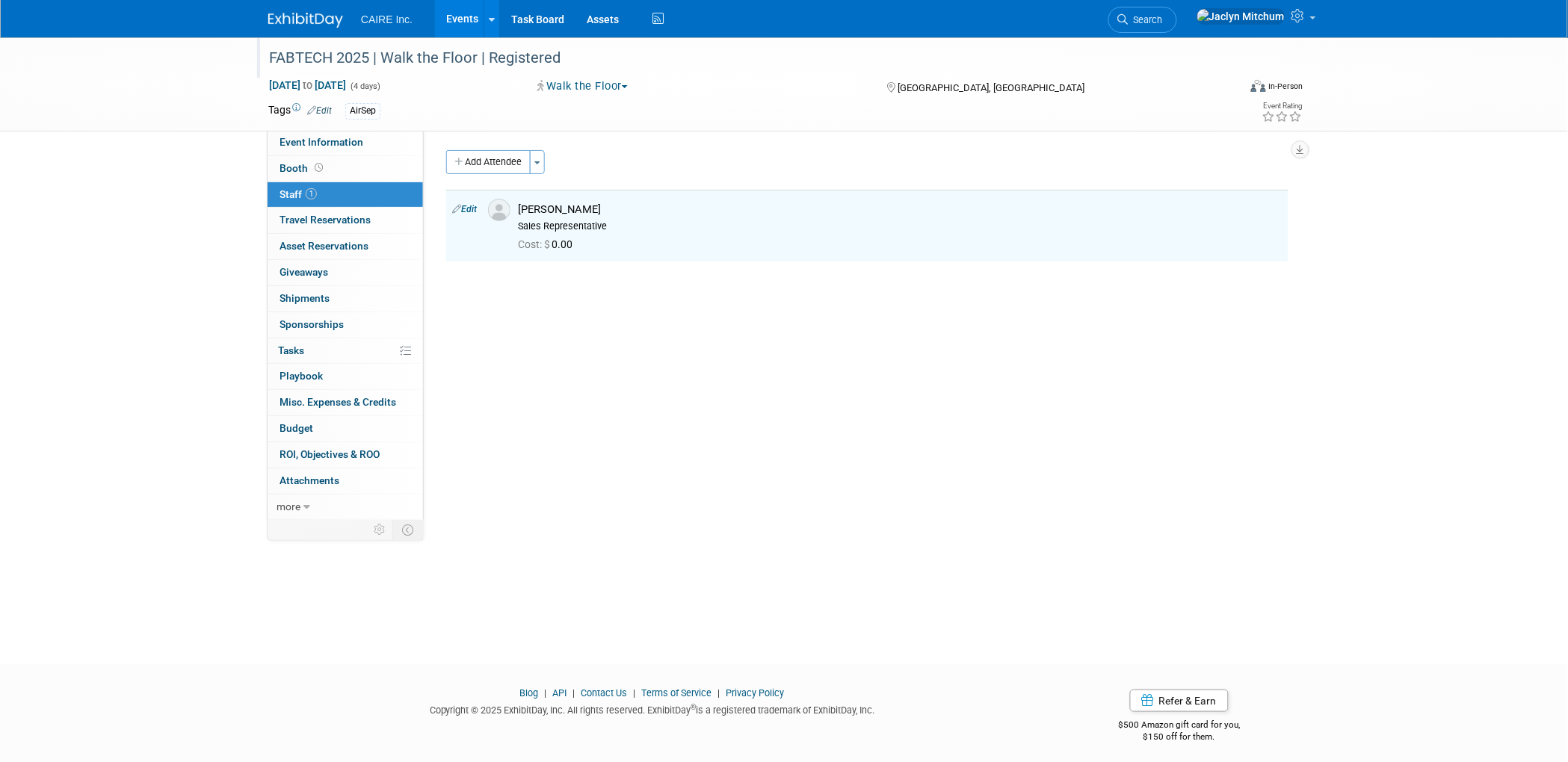
click at [455, 62] on div "FABTECH 2025 | Walk the Floor | Registered" at bounding box center [739, 58] width 952 height 27
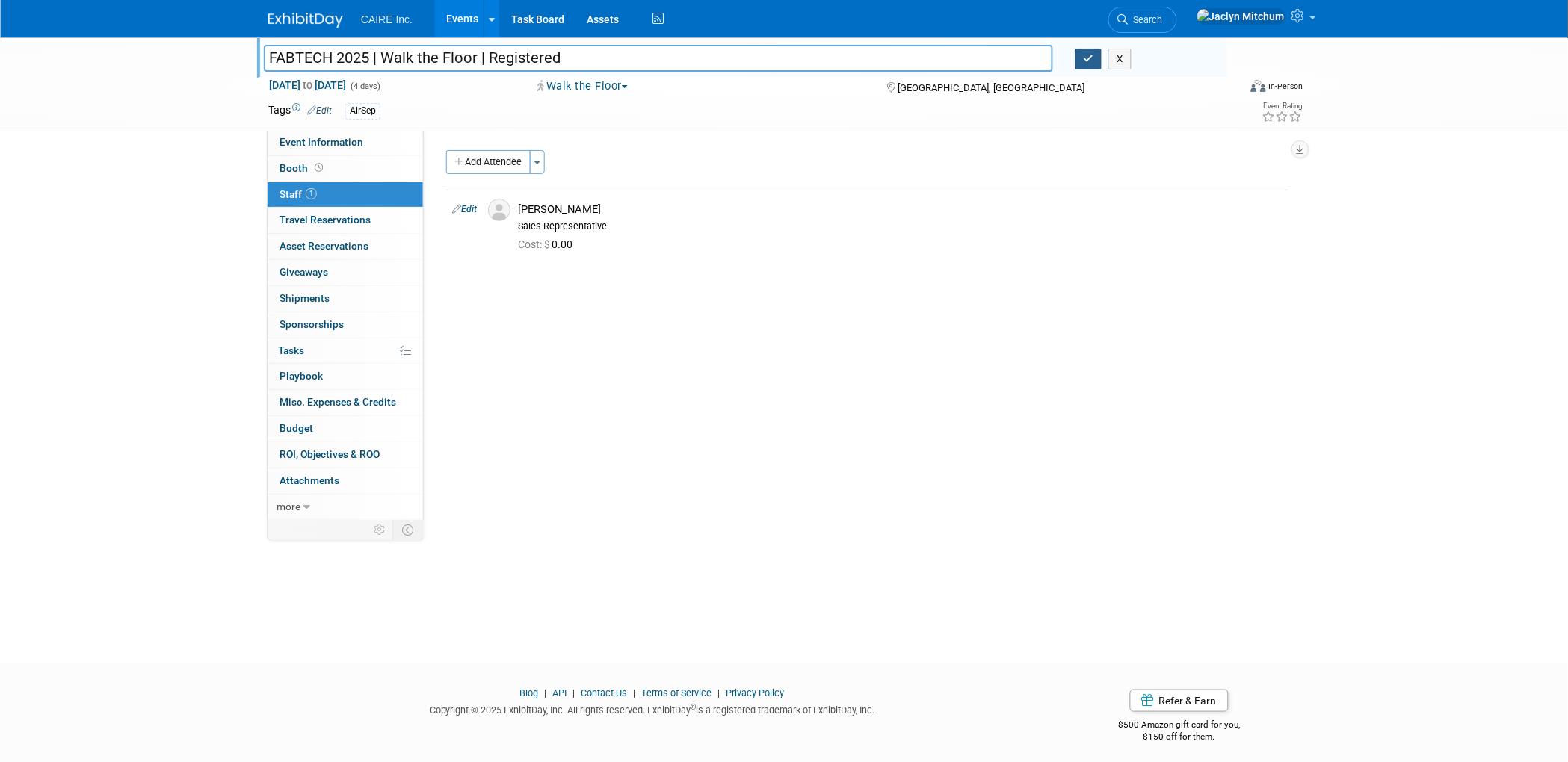
click at [1082, 61] on button "button" at bounding box center [1088, 58] width 27 height 21
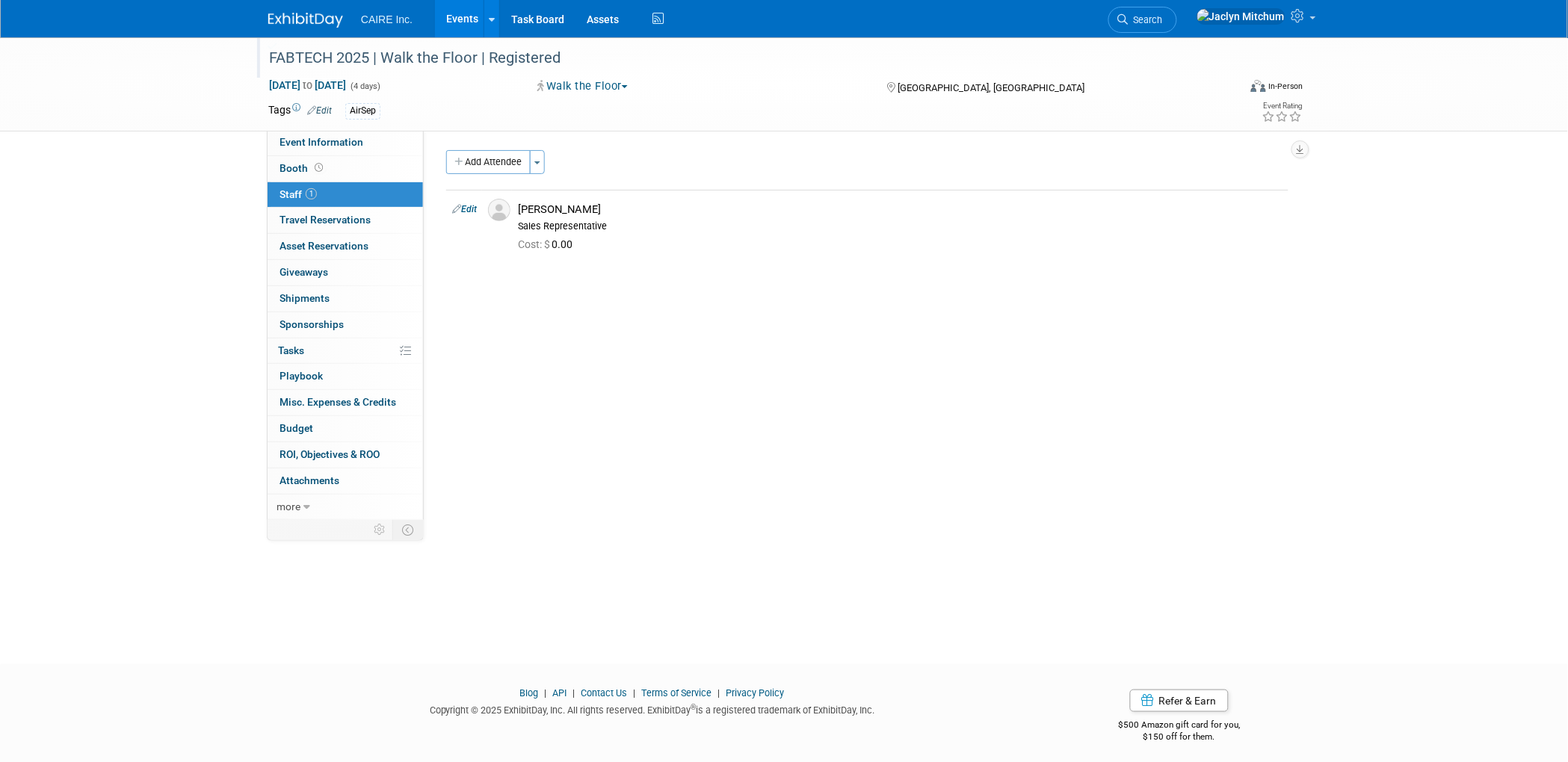
click at [447, 12] on link "Events" at bounding box center [461, 19] width 54 height 37
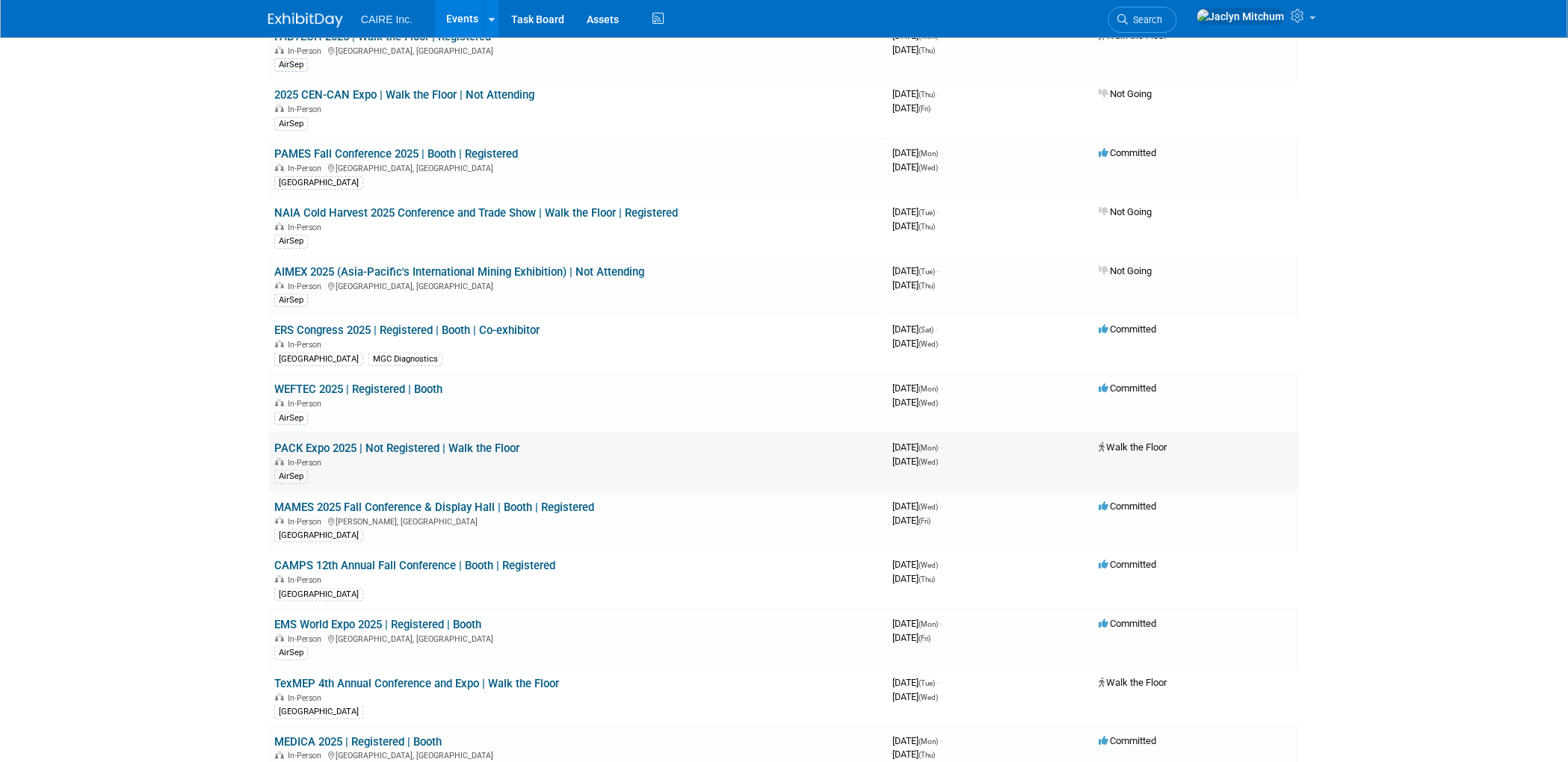
scroll to position [144, 0]
click at [412, 439] on link "PACK Expo 2025 | Not Registered | Walk the Floor" at bounding box center [396, 445] width 245 height 14
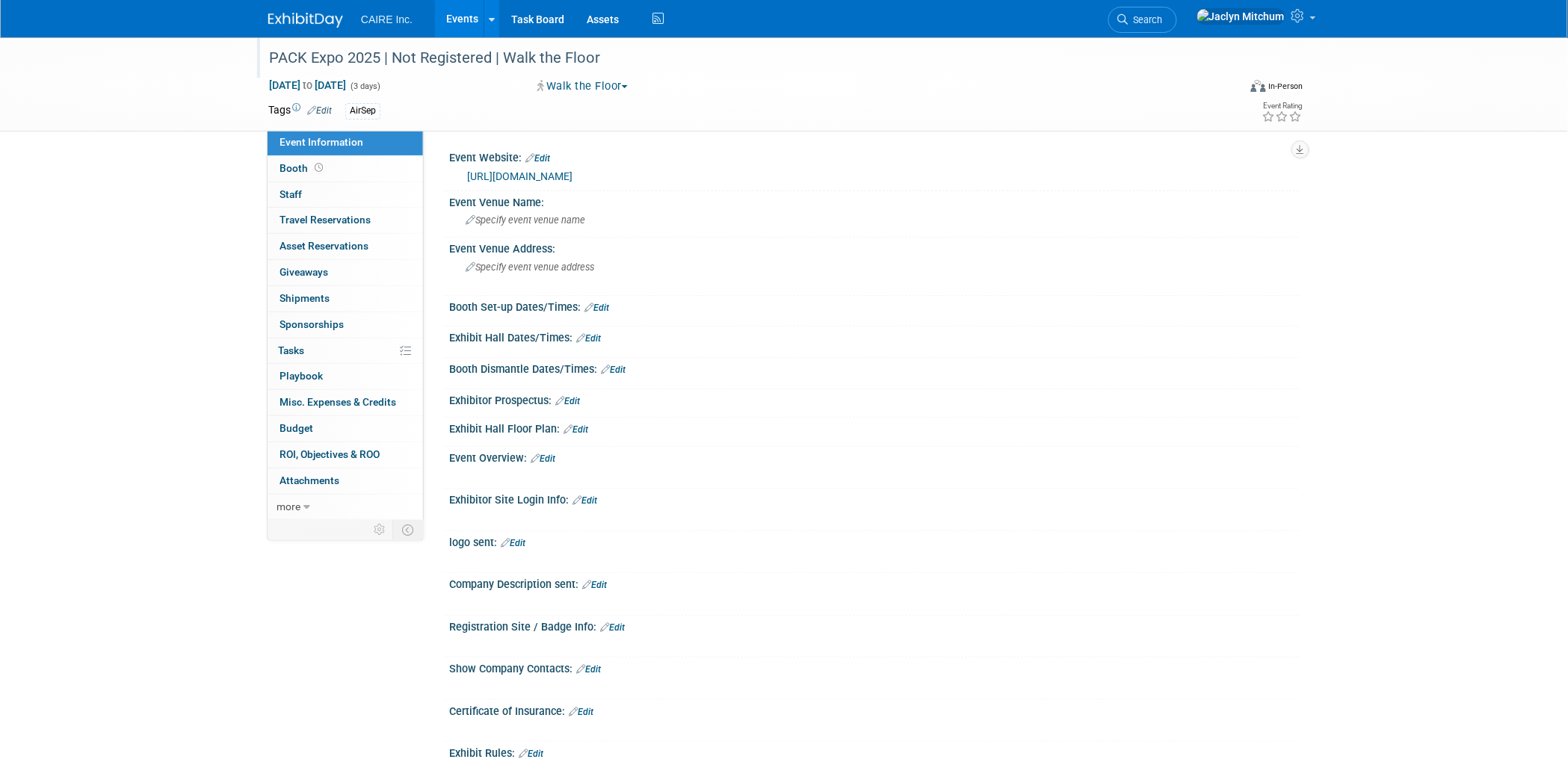
click at [422, 53] on div "PACK Expo 2025 | Not Registered | Walk the Floor" at bounding box center [739, 58] width 952 height 27
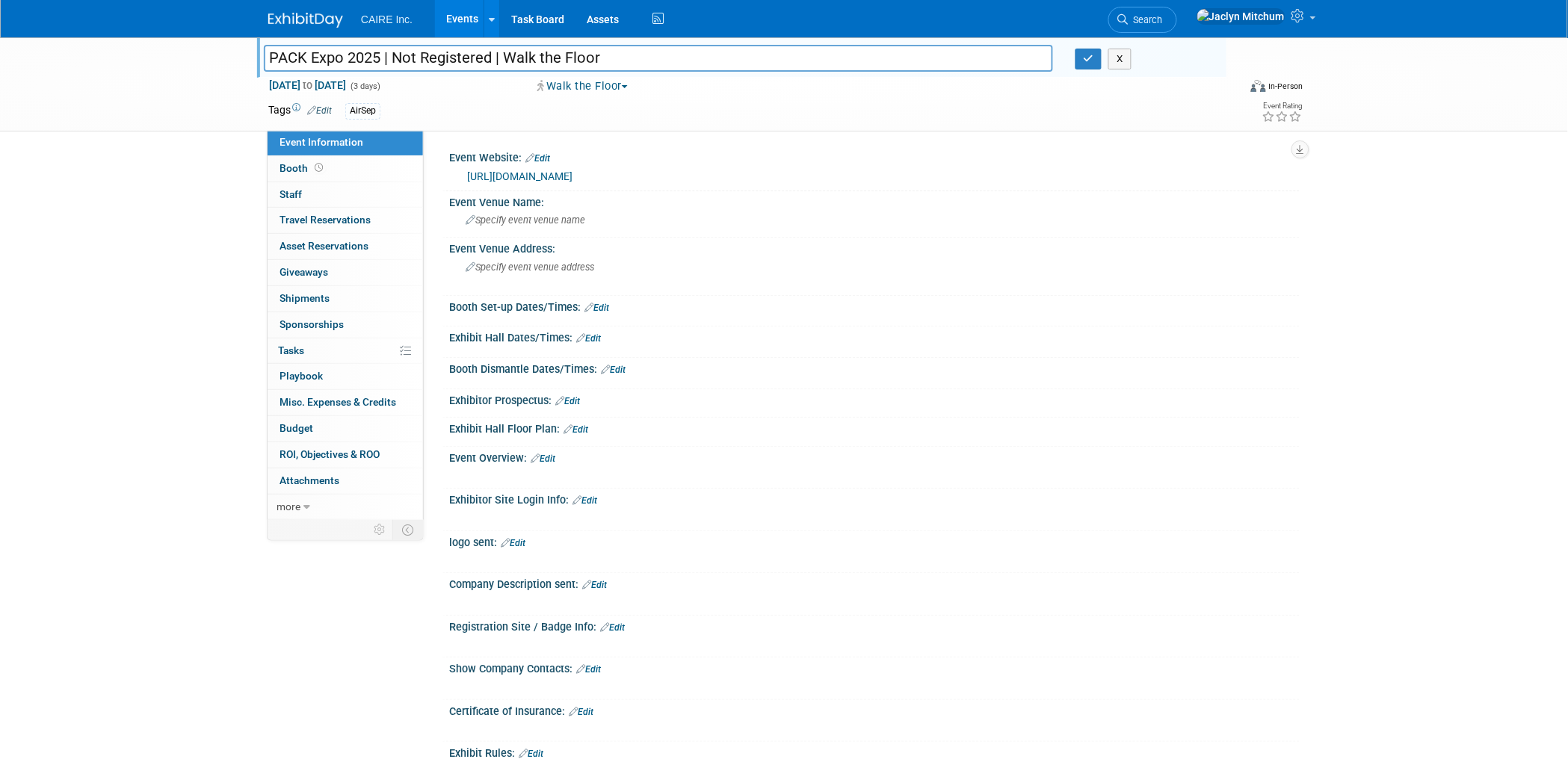
click at [422, 64] on input "PACK Expo 2025 | Not Registered | Walk the Floor" at bounding box center [658, 58] width 789 height 27
type input "PACK Expo 2025 | Registered | Walk the Floor"
drag, startPoint x: 1089, startPoint y: 57, endPoint x: 930, endPoint y: 87, distance: 161.8
click at [1089, 57] on icon "button" at bounding box center [1088, 59] width 11 height 10
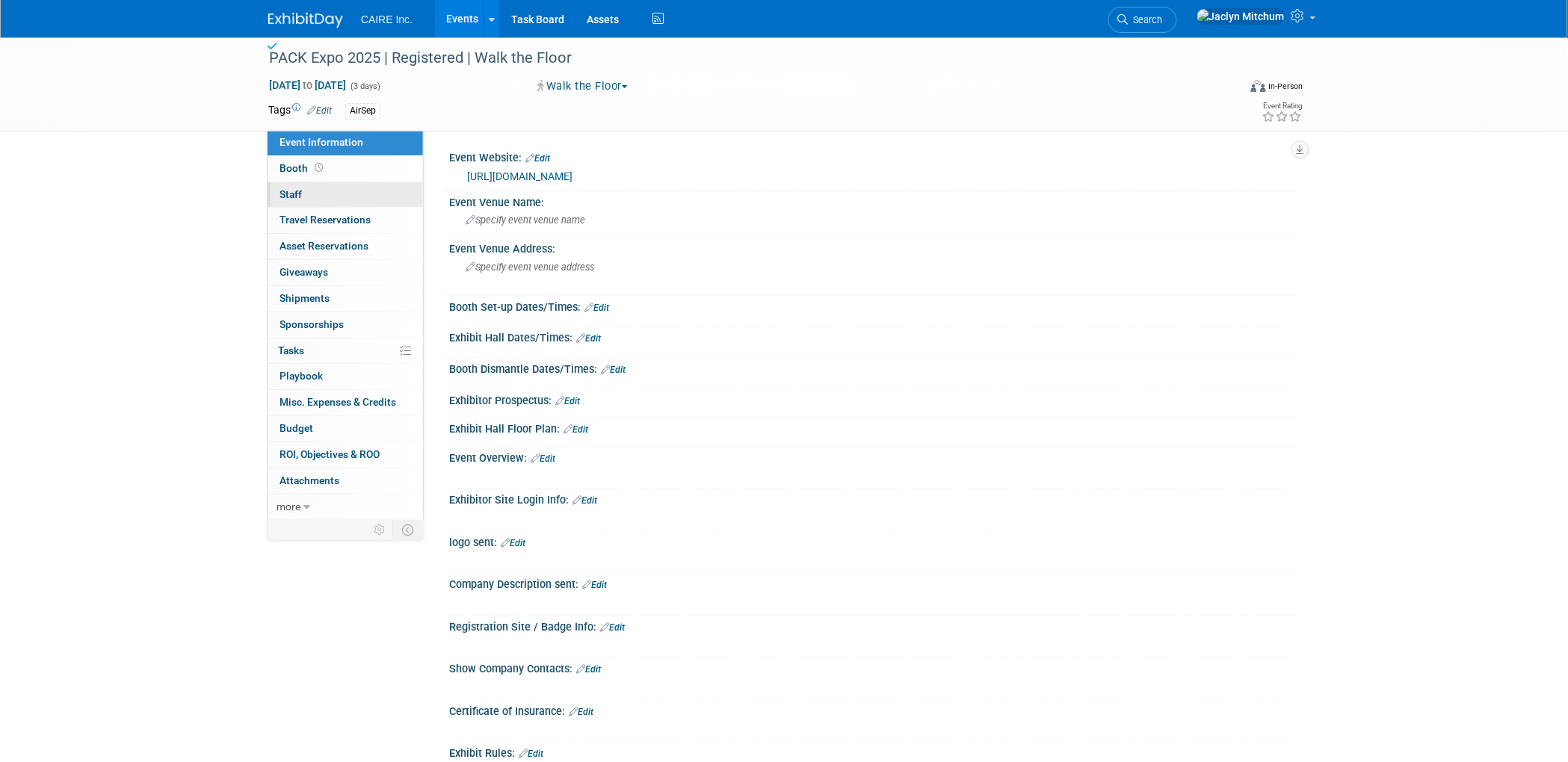
click at [304, 192] on link "0 Staff 0" at bounding box center [345, 195] width 155 height 26
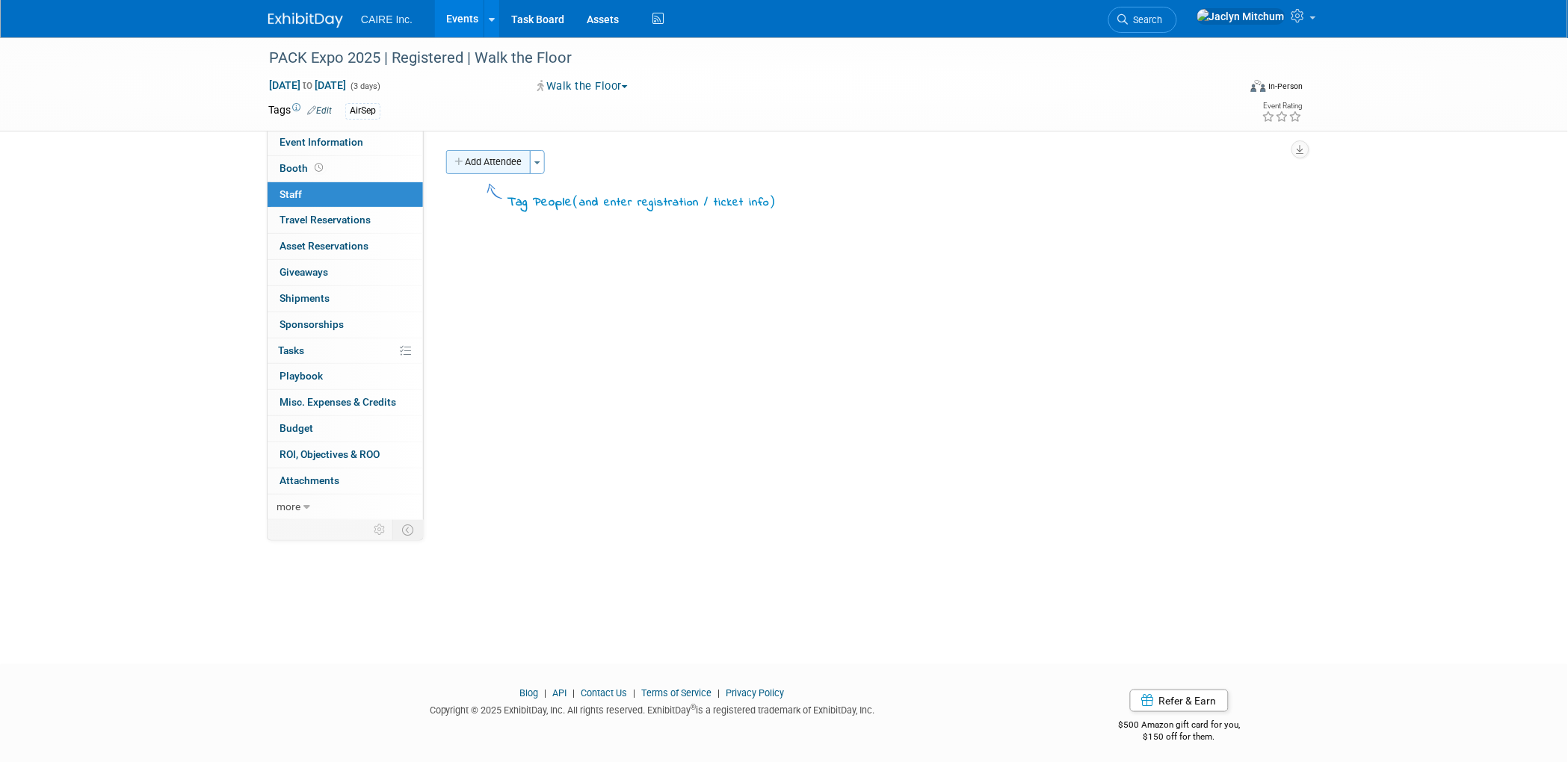
click at [488, 157] on button "Add Attendee" at bounding box center [489, 162] width 85 height 24
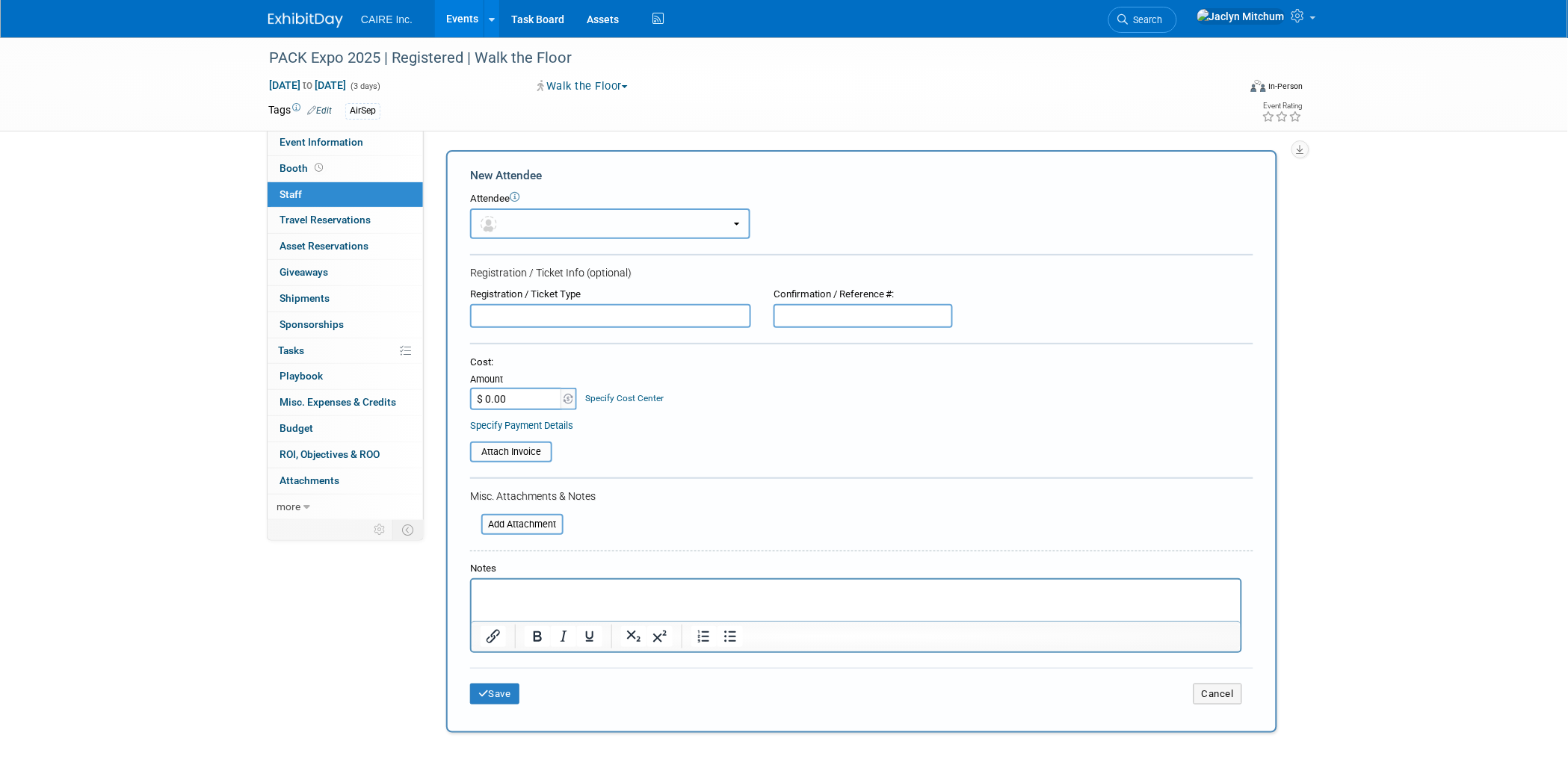
click at [634, 230] on button "button" at bounding box center [610, 223] width 280 height 30
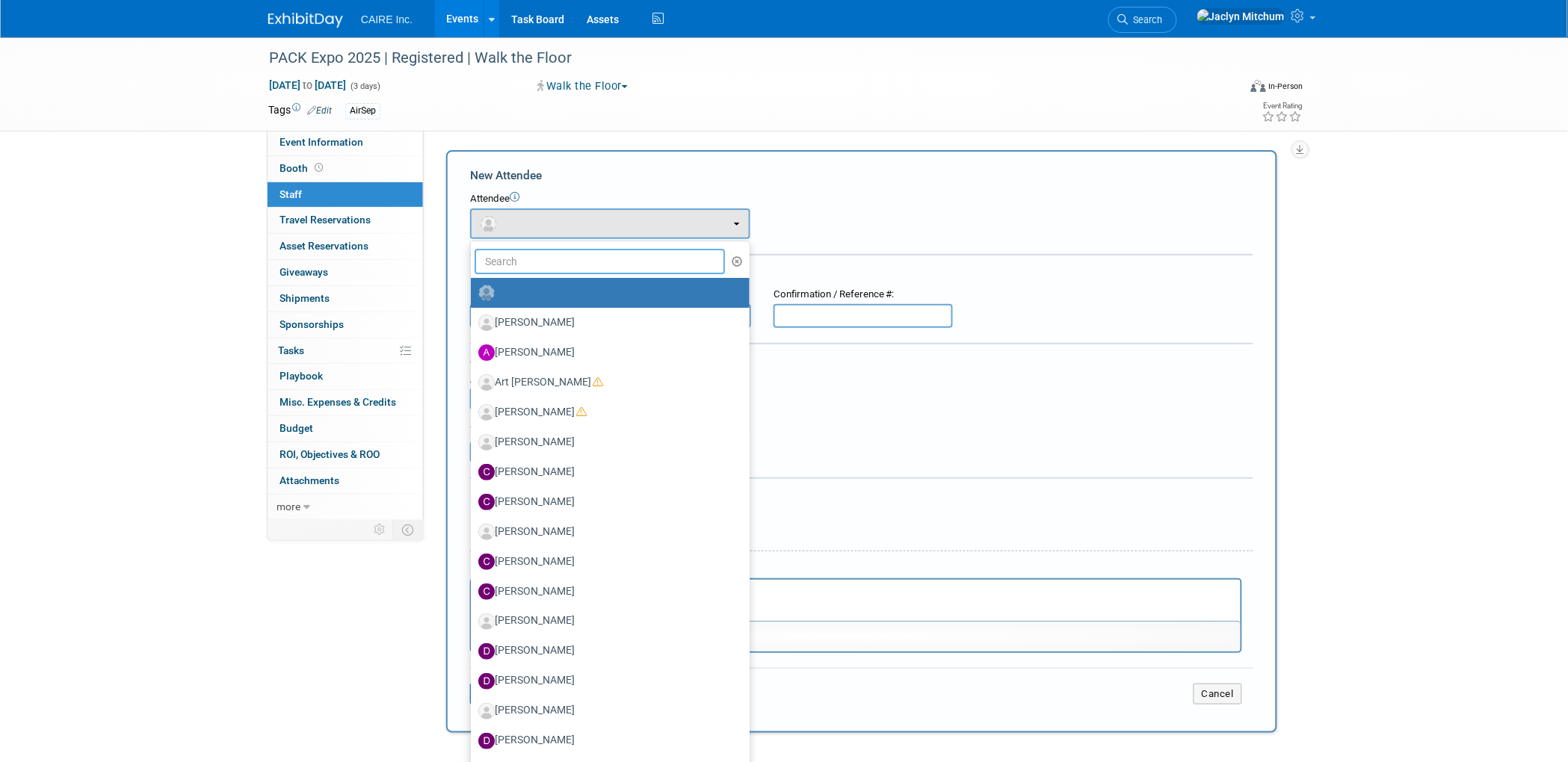
click at [612, 257] on input "text" at bounding box center [600, 262] width 251 height 26
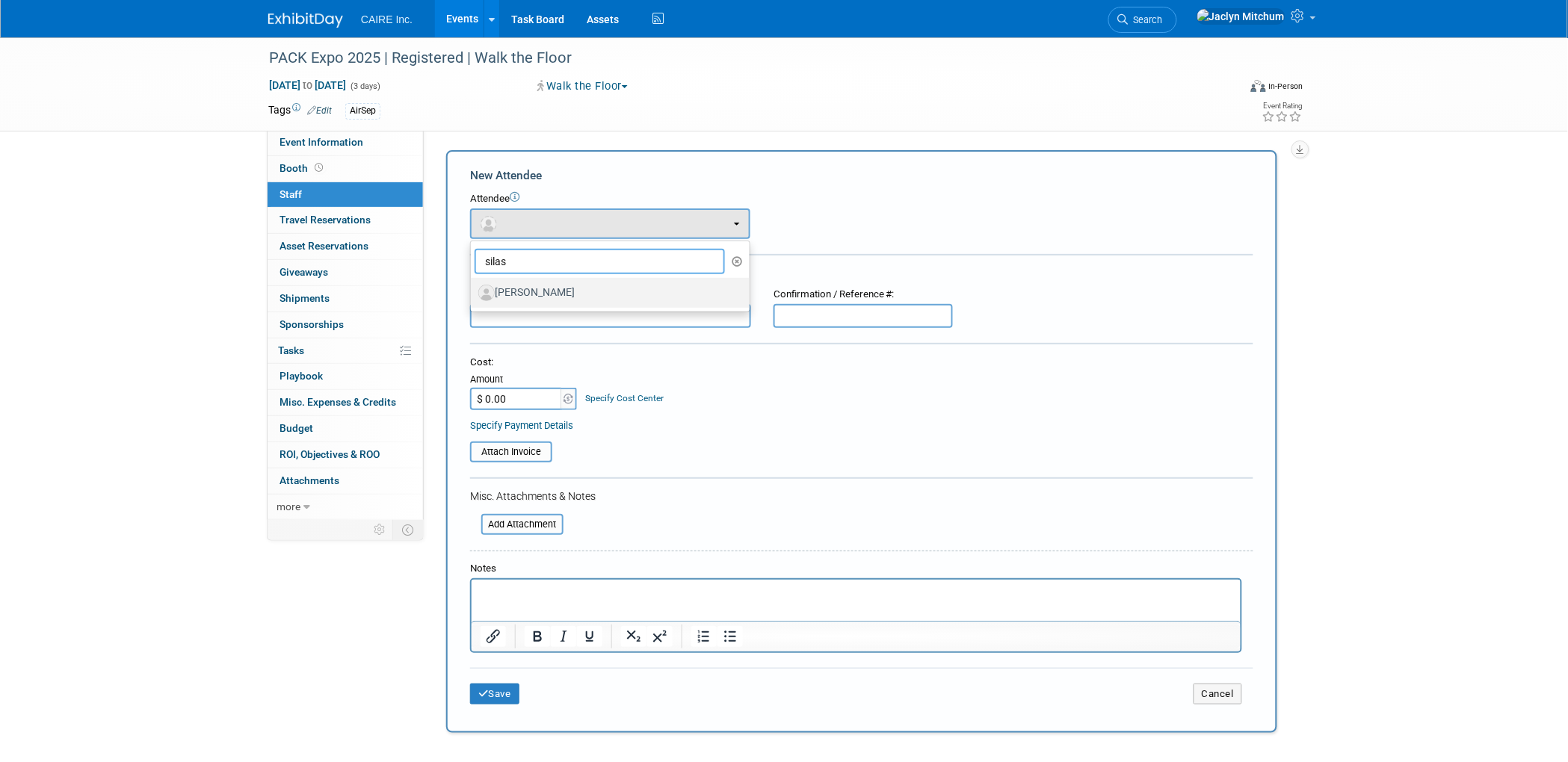
type input "silas"
click at [610, 292] on label "[PERSON_NAME]" at bounding box center [607, 293] width 257 height 24
click at [473, 292] on input "[PERSON_NAME]" at bounding box center [468, 291] width 10 height 10
select select "ff979774-0e6b-418c-9466-10e9973212d2"
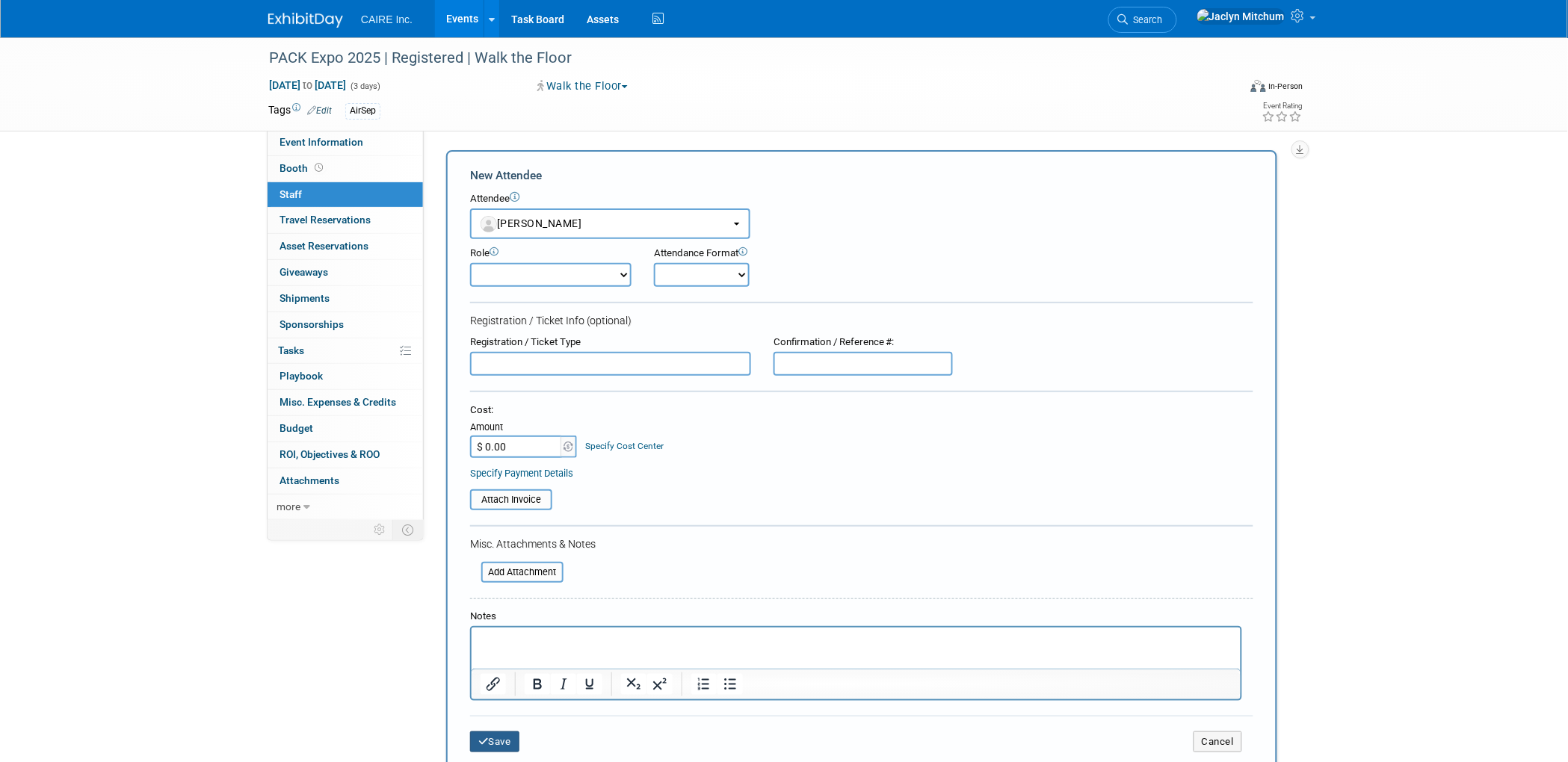
click at [484, 737] on icon "submit" at bounding box center [484, 742] width 11 height 10
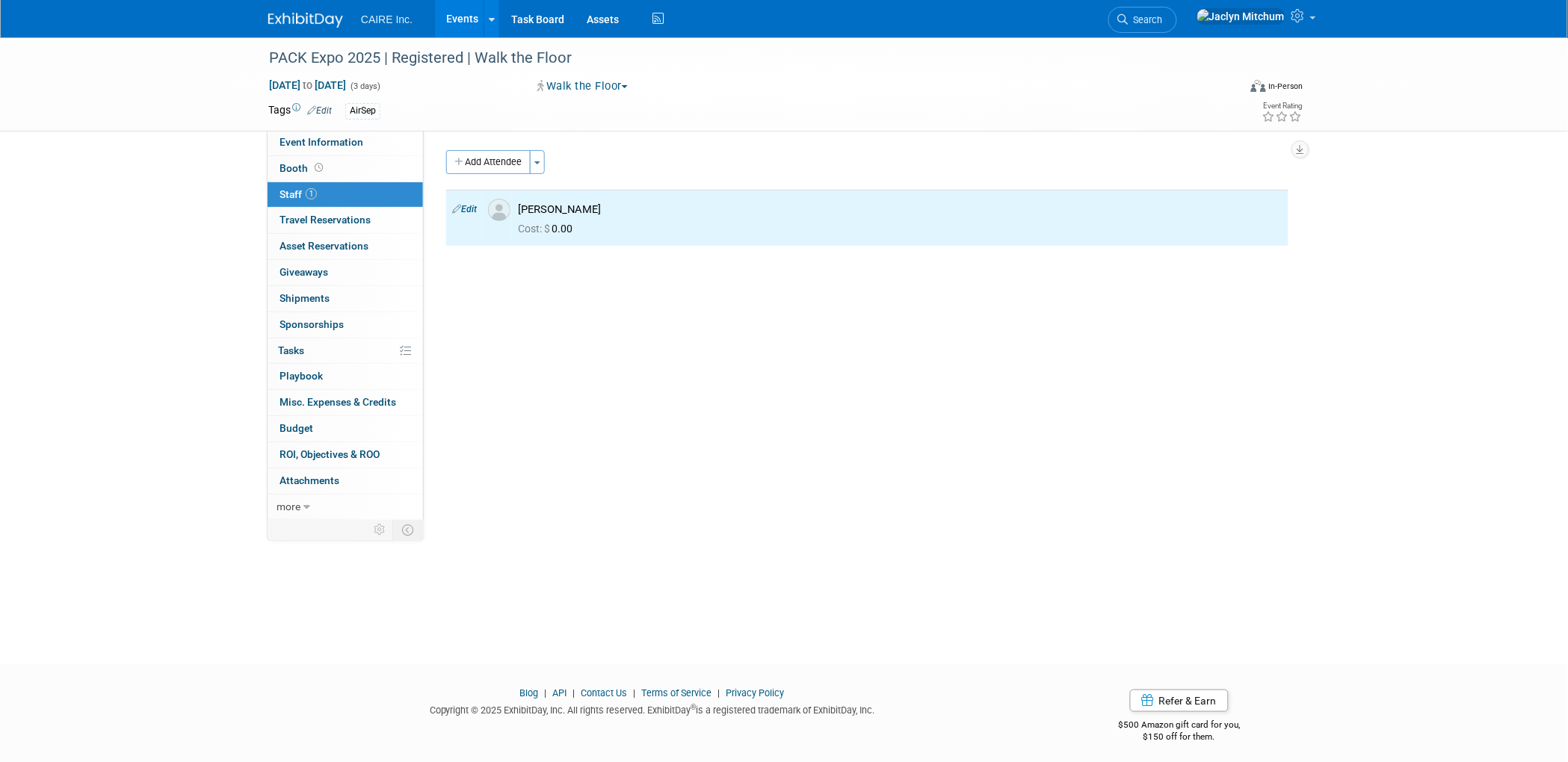
click at [475, 26] on link "Events" at bounding box center [461, 19] width 54 height 37
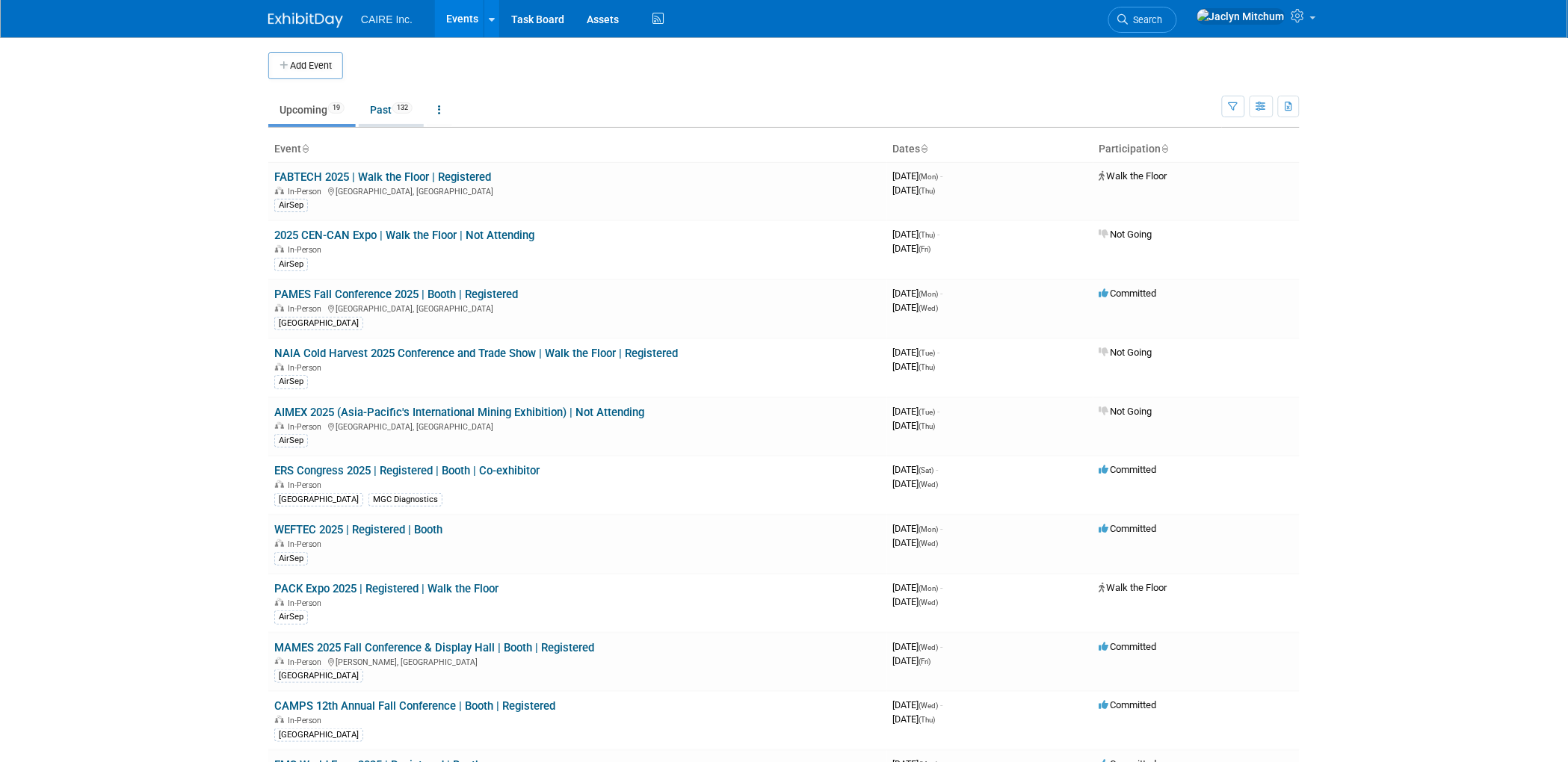
click at [384, 110] on link "Past 132" at bounding box center [391, 109] width 65 height 29
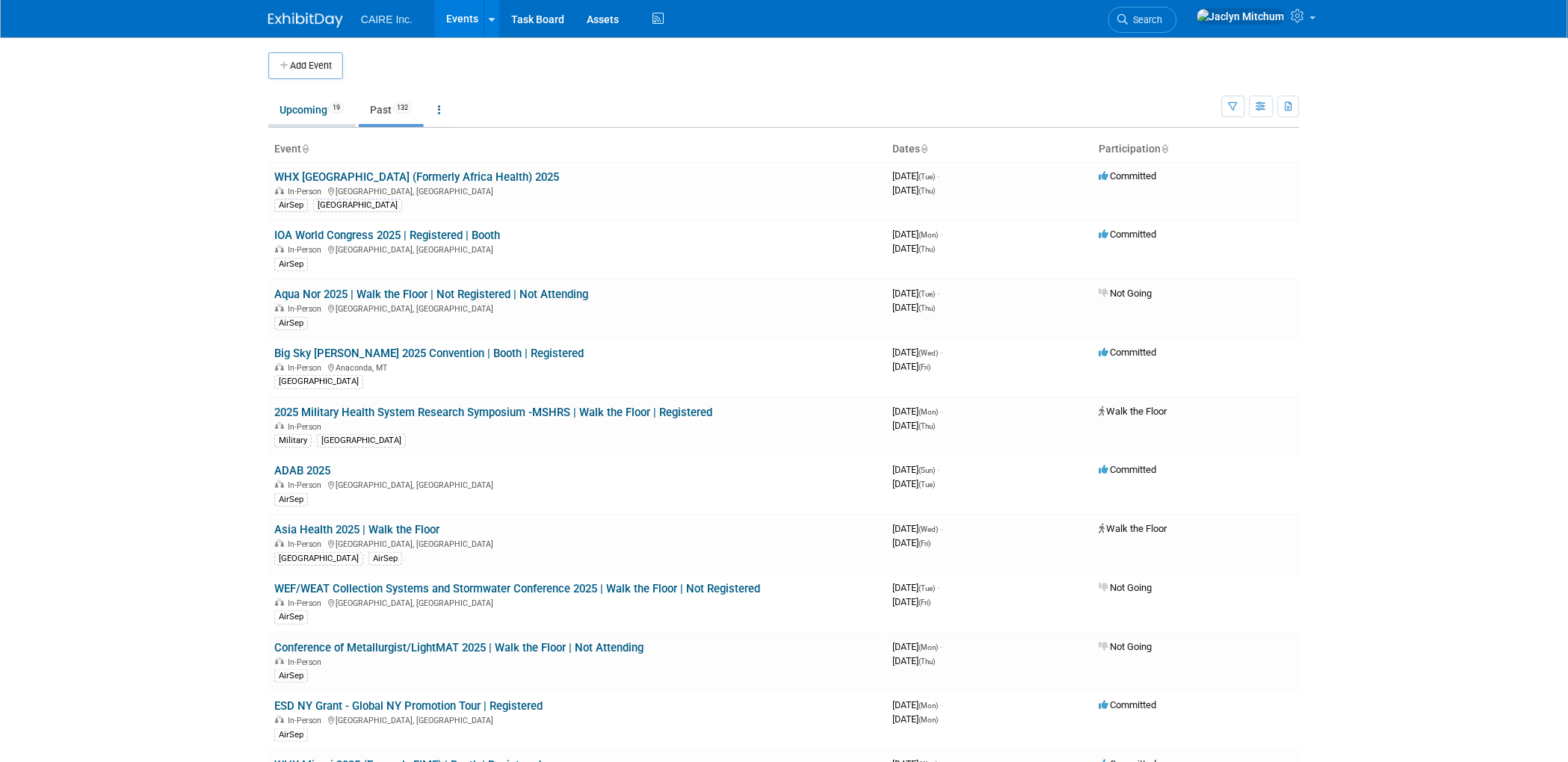
click at [285, 111] on link "Upcoming 19" at bounding box center [312, 109] width 87 height 29
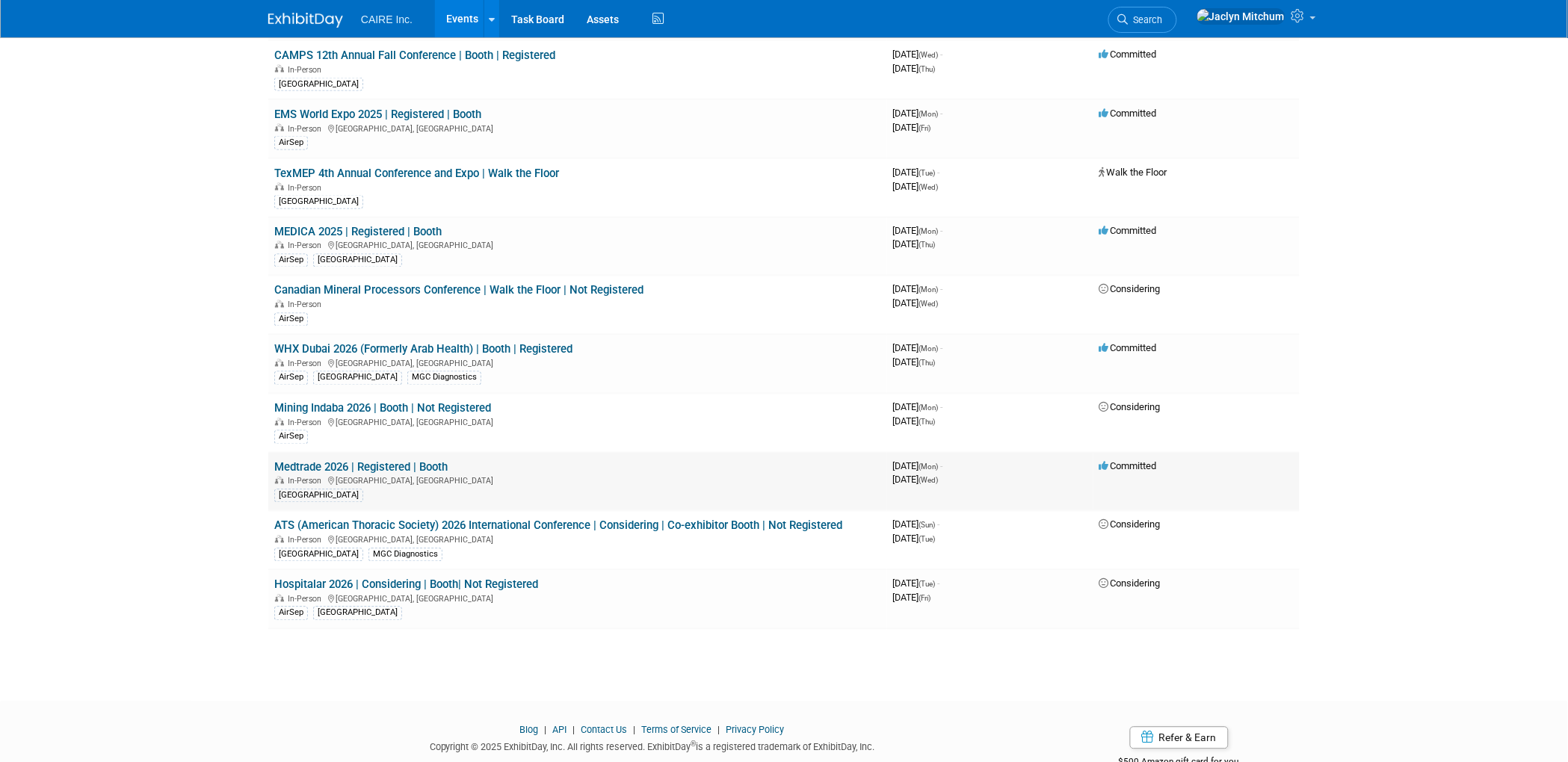
scroll to position [653, 0]
click at [506, 398] on td "Mining Indaba 2026 | Booth | Not Registered In-Person [GEOGRAPHIC_DATA], [GEOGR…" at bounding box center [577, 422] width 618 height 59
click at [457, 400] on link "Mining Indaba 2026 | Booth | Not Registered" at bounding box center [382, 407] width 216 height 14
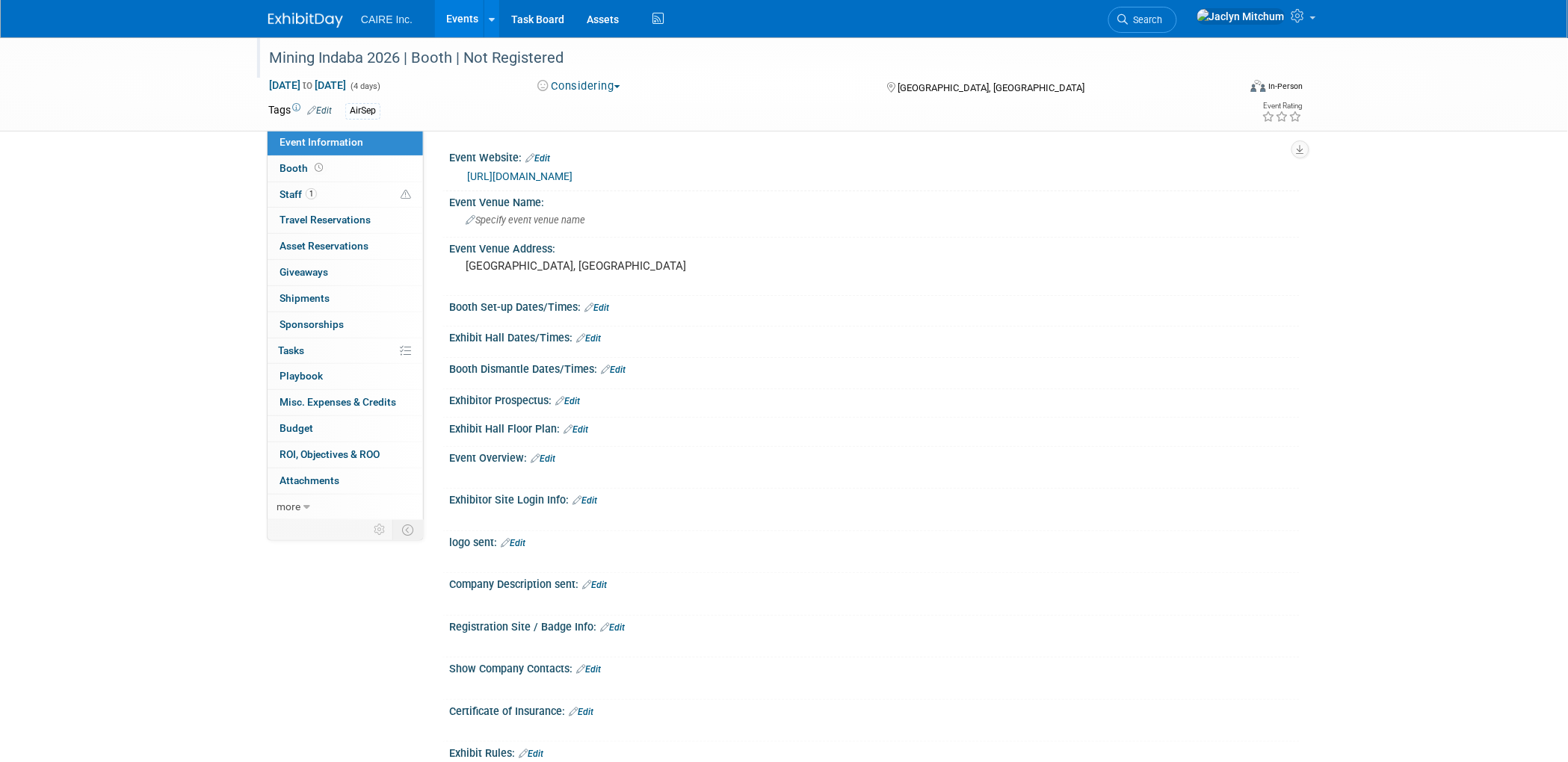
click at [586, 52] on div "Mining Indaba 2026 | Booth | Not Registered" at bounding box center [739, 58] width 952 height 27
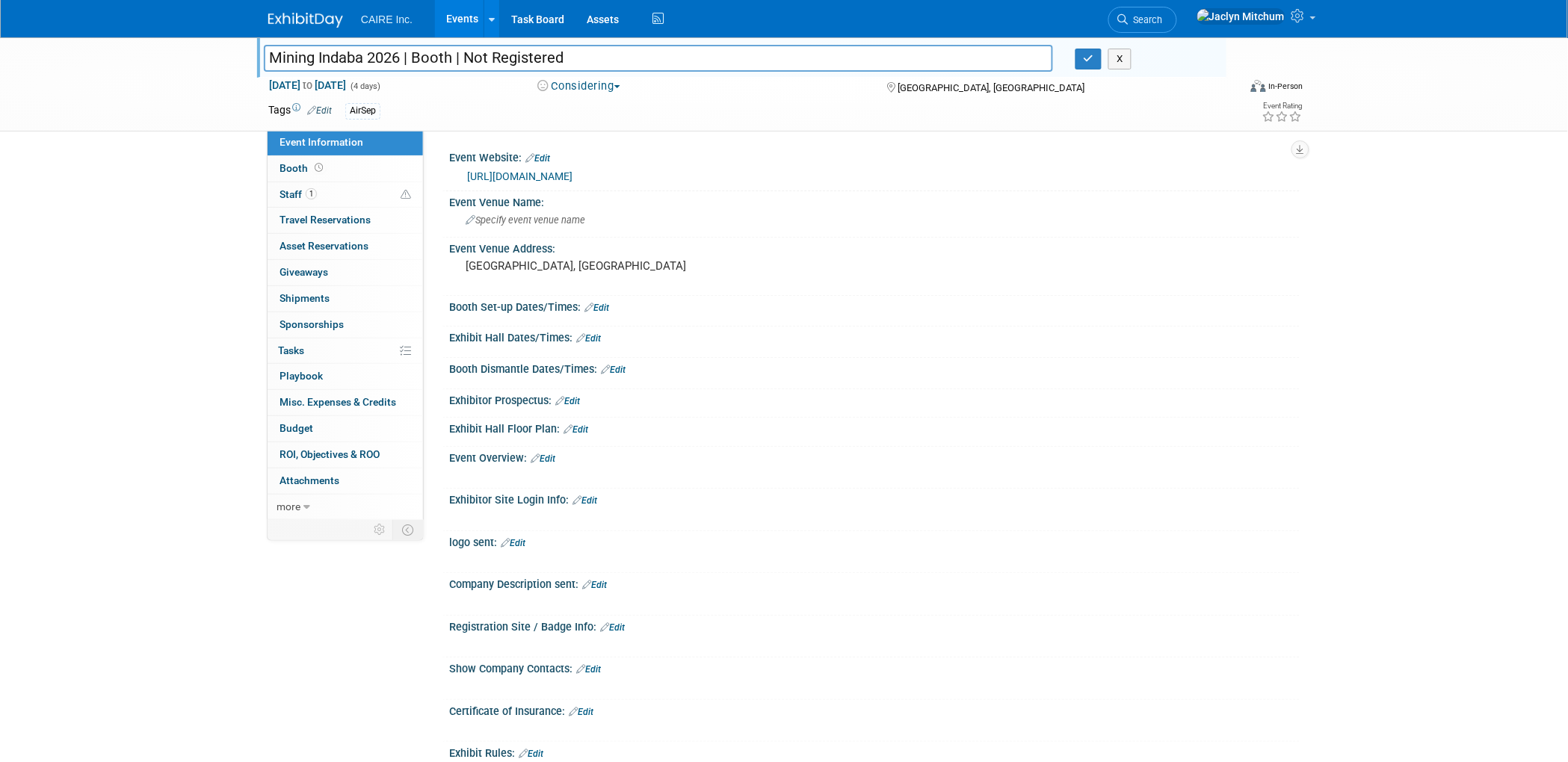
click at [605, 88] on button "Considering" at bounding box center [579, 87] width 93 height 16
click at [598, 151] on link "Not Going" at bounding box center [599, 151] width 131 height 21
drag, startPoint x: 564, startPoint y: 52, endPoint x: 494, endPoint y: 54, distance: 70.0
click at [494, 54] on input "Mining Indaba 2026 | Booth | Not Registered" at bounding box center [658, 58] width 789 height 27
type input "Mining Indaba 2026 | Booth | Not Attending"
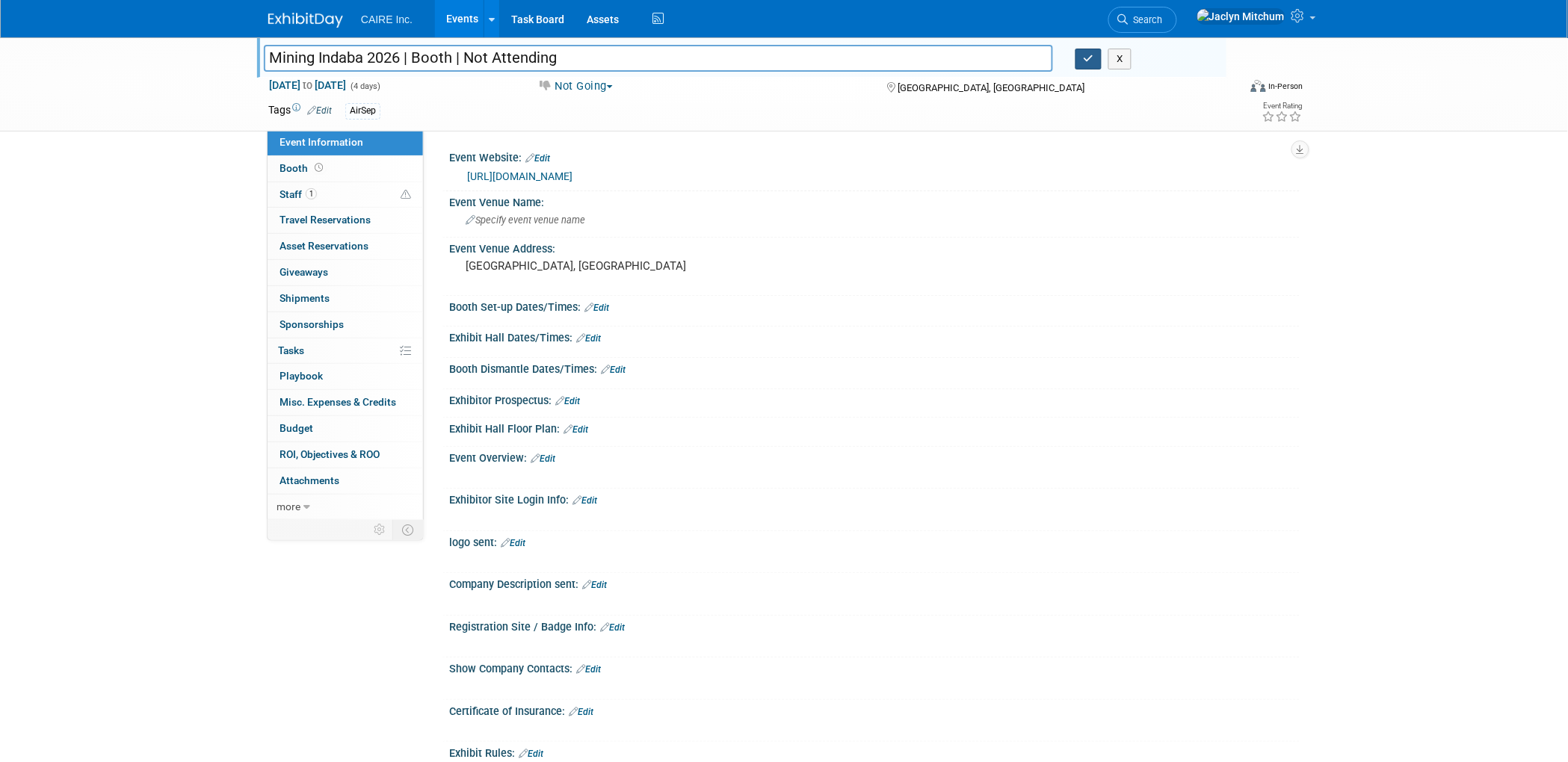
click at [1089, 55] on icon "button" at bounding box center [1088, 59] width 11 height 10
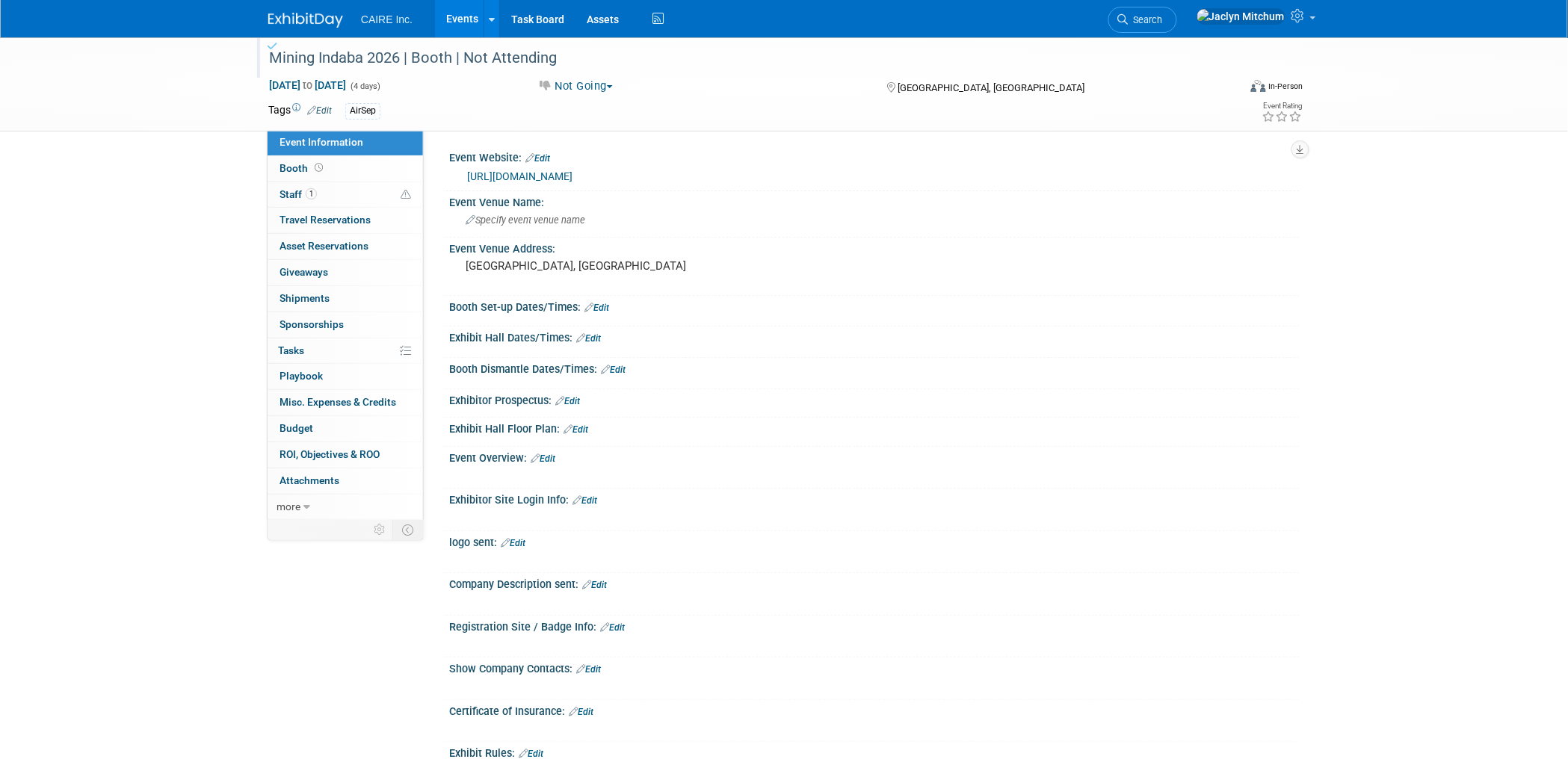
click at [481, 22] on link "Events" at bounding box center [461, 19] width 54 height 37
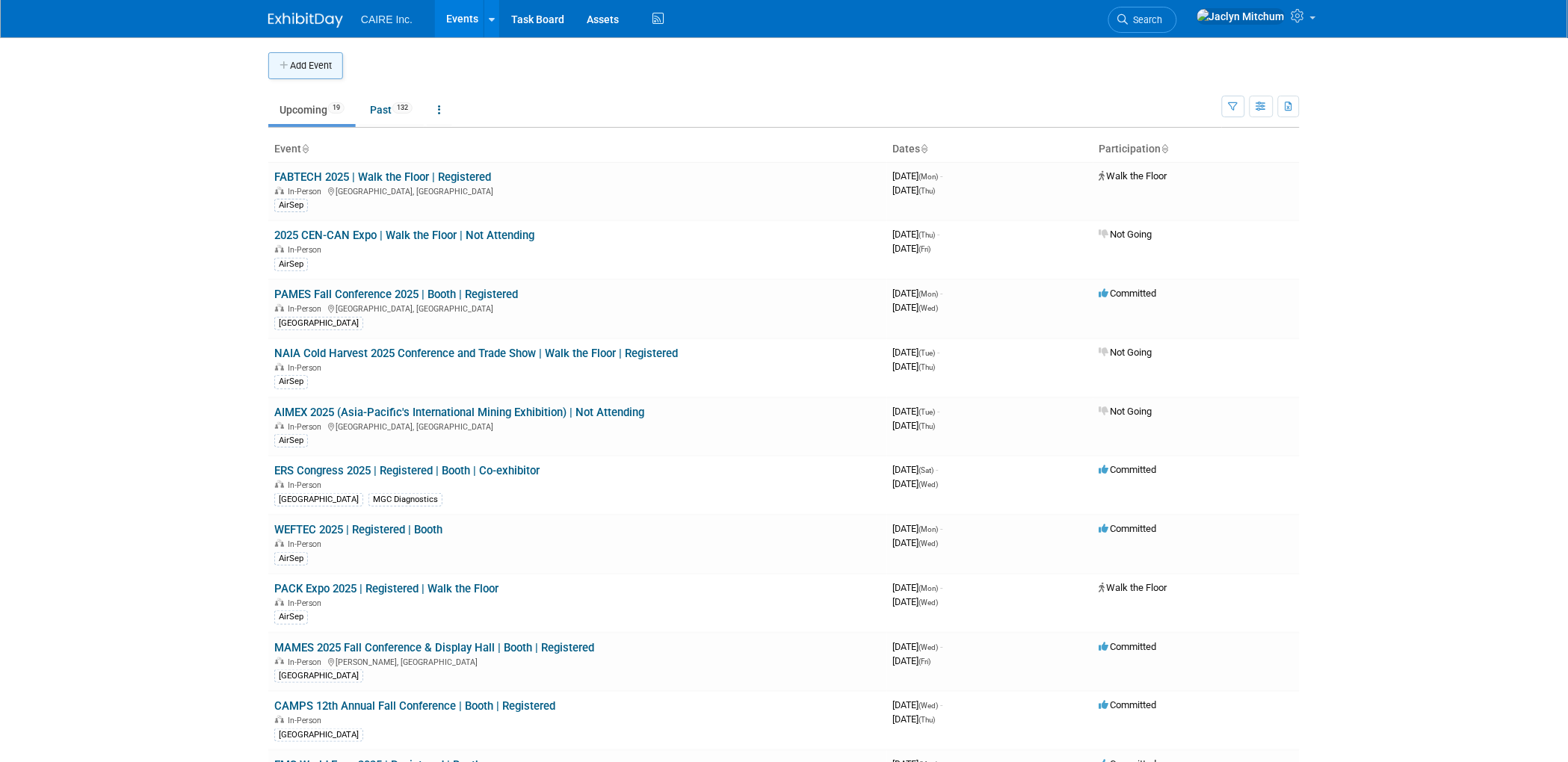
click at [318, 58] on button "Add Event" at bounding box center [306, 65] width 75 height 27
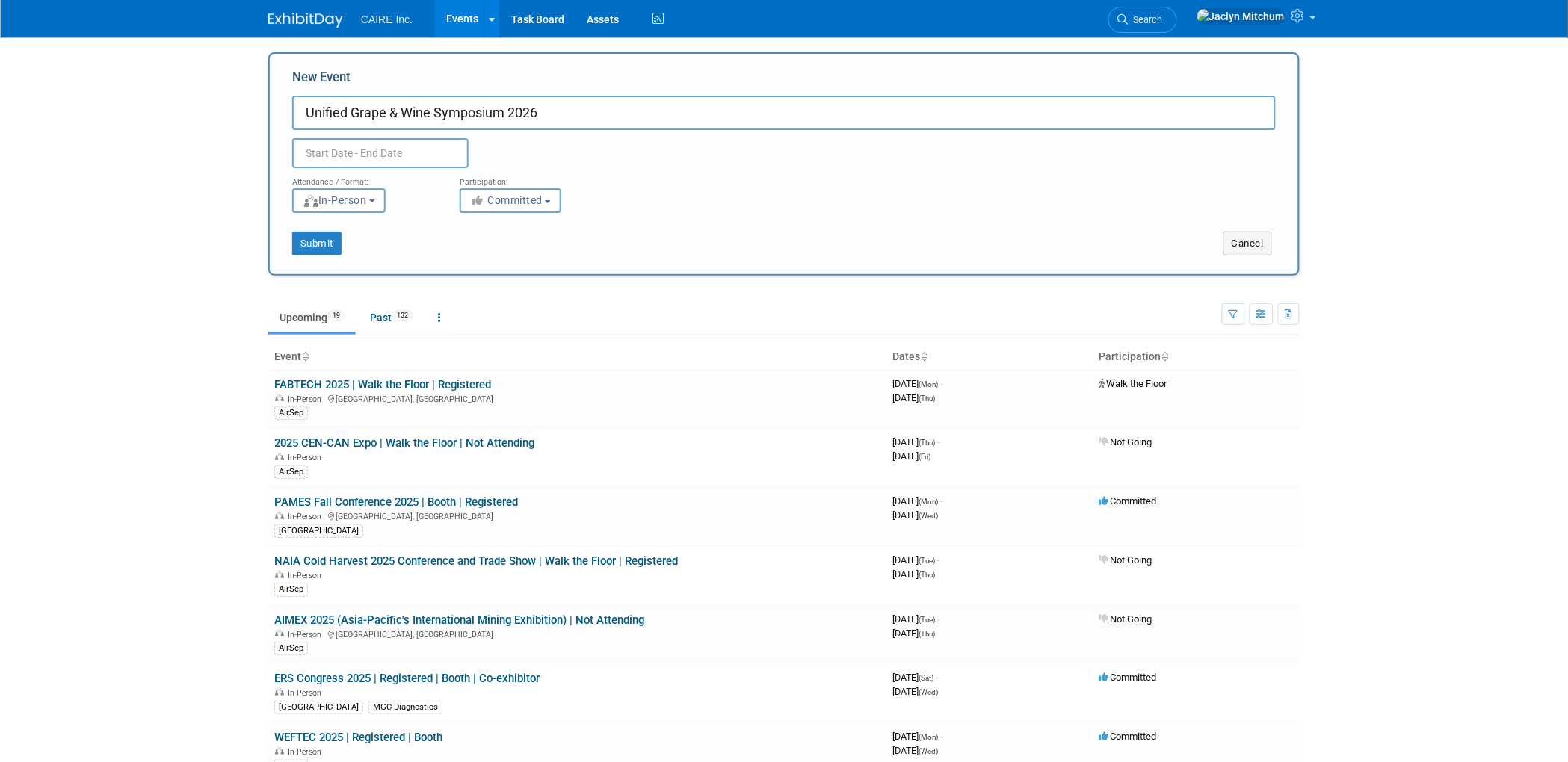
type input "Unified Grape & Wine Symposium 2026"
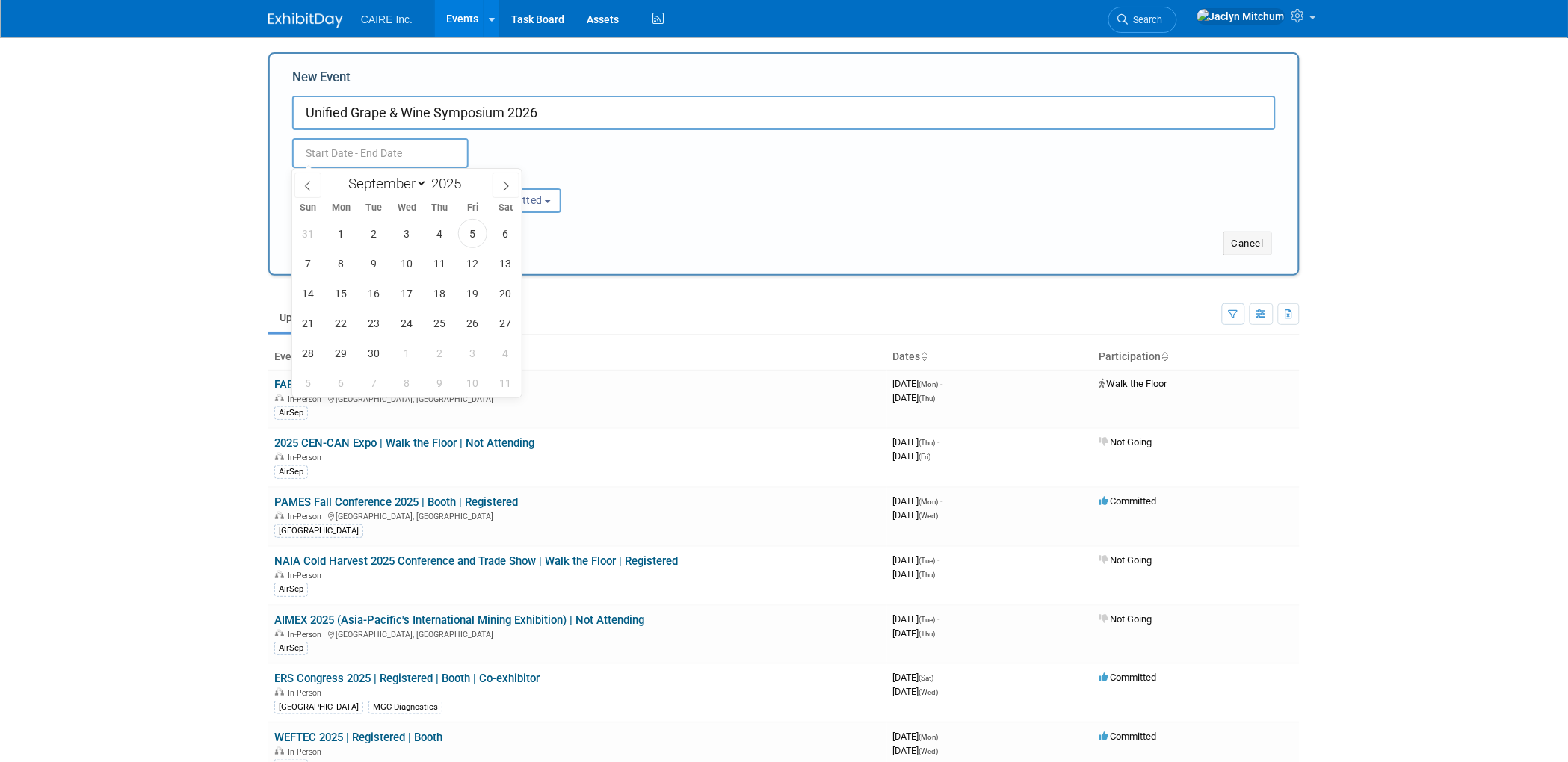
click at [376, 145] on input "text" at bounding box center [379, 153] width 176 height 29
click at [414, 179] on select "January February March April May June July August September October November De…" at bounding box center [383, 183] width 86 height 19
select select "0"
click at [341, 174] on select "January February March April May June July August September October November De…" at bounding box center [383, 183] width 86 height 19
click at [448, 179] on input "2025" at bounding box center [450, 183] width 45 height 17
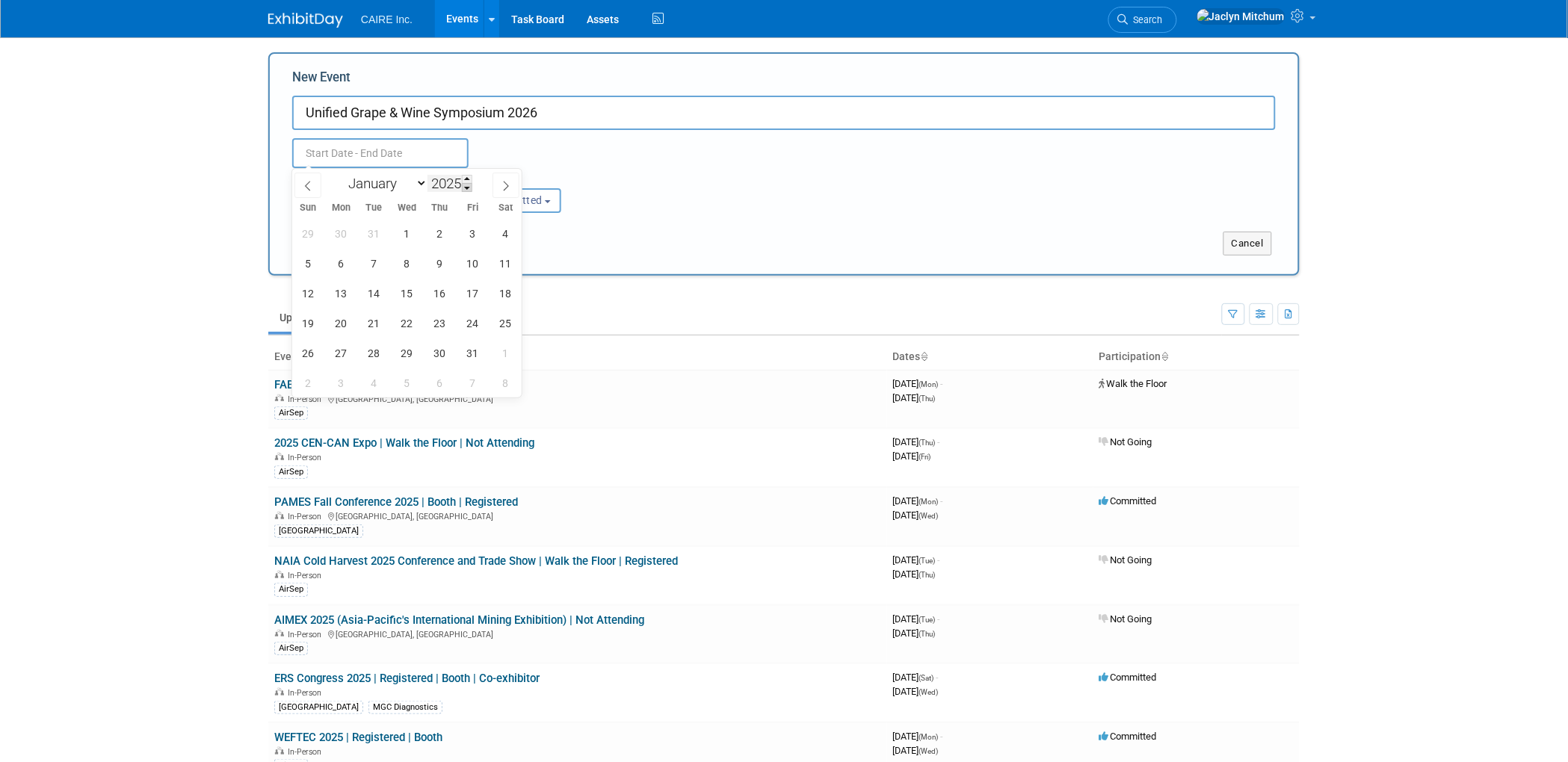
click at [467, 189] on span at bounding box center [467, 187] width 11 height 9
click at [466, 176] on span at bounding box center [467, 179] width 11 height 9
type input "2026"
click at [372, 357] on span "27" at bounding box center [375, 353] width 29 height 29
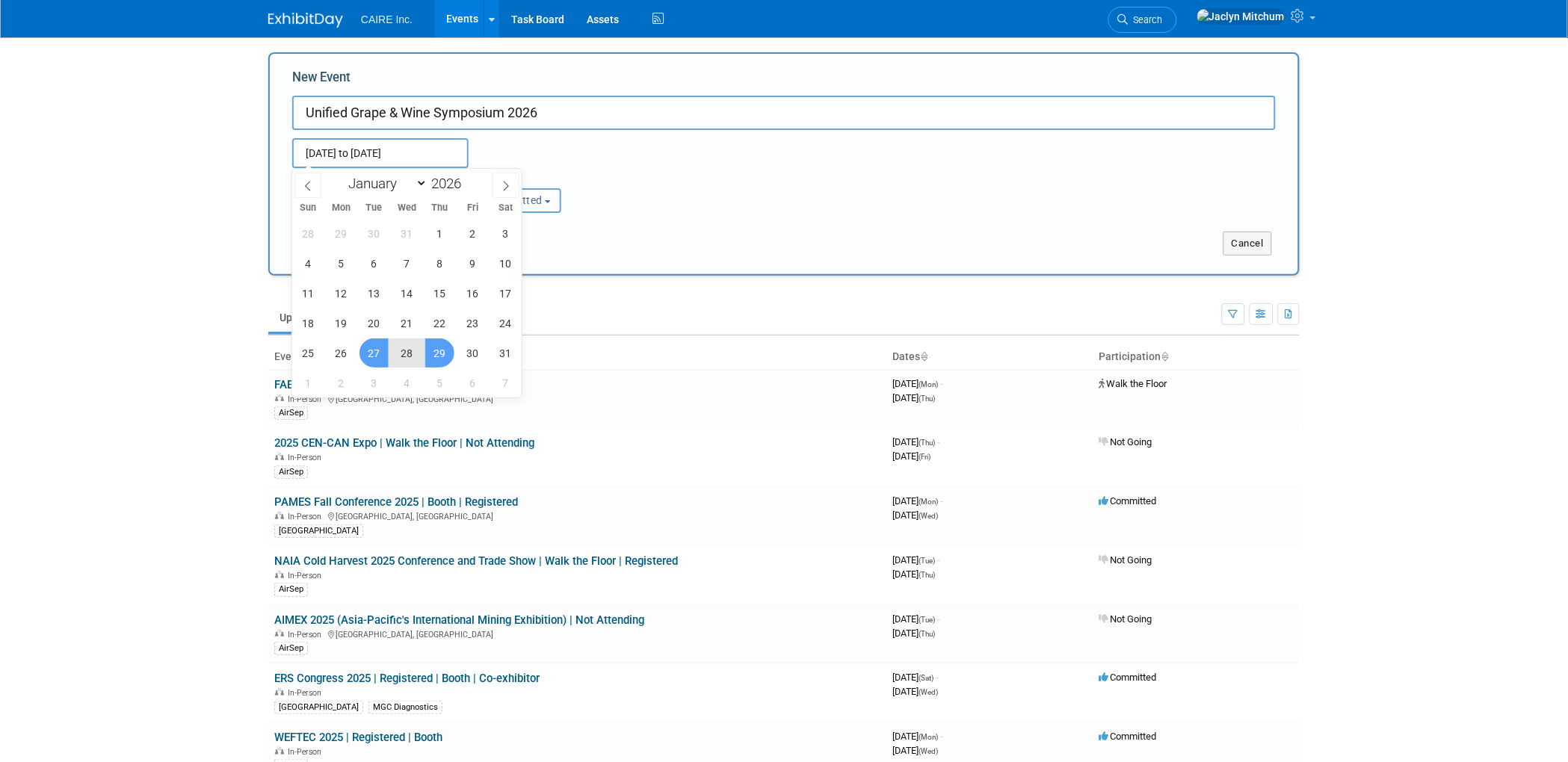
click at [430, 360] on span "29" at bounding box center [440, 353] width 29 height 29
type input "[DATE] to [DATE]"
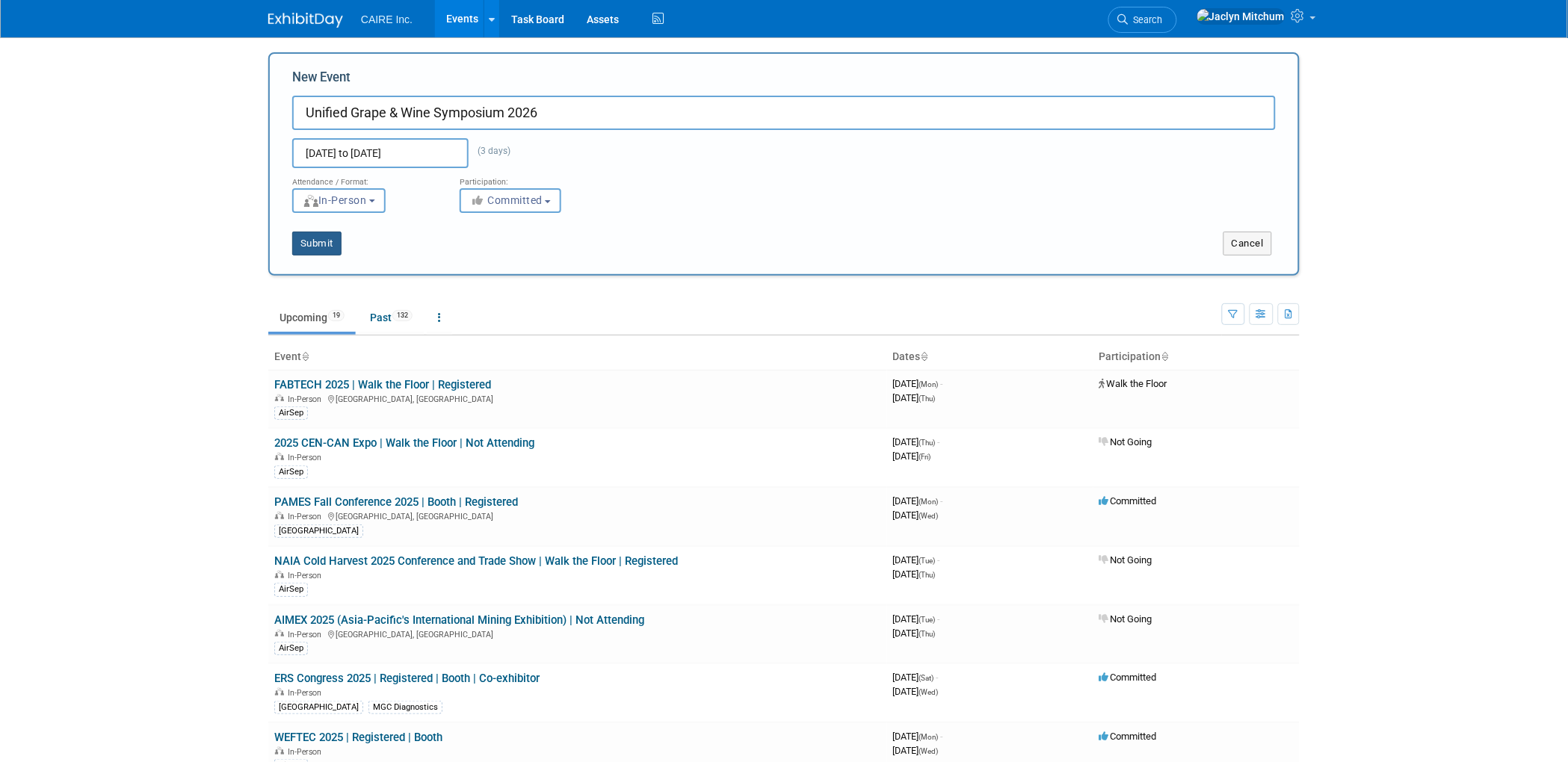
click at [328, 241] on button "Submit" at bounding box center [317, 244] width 49 height 24
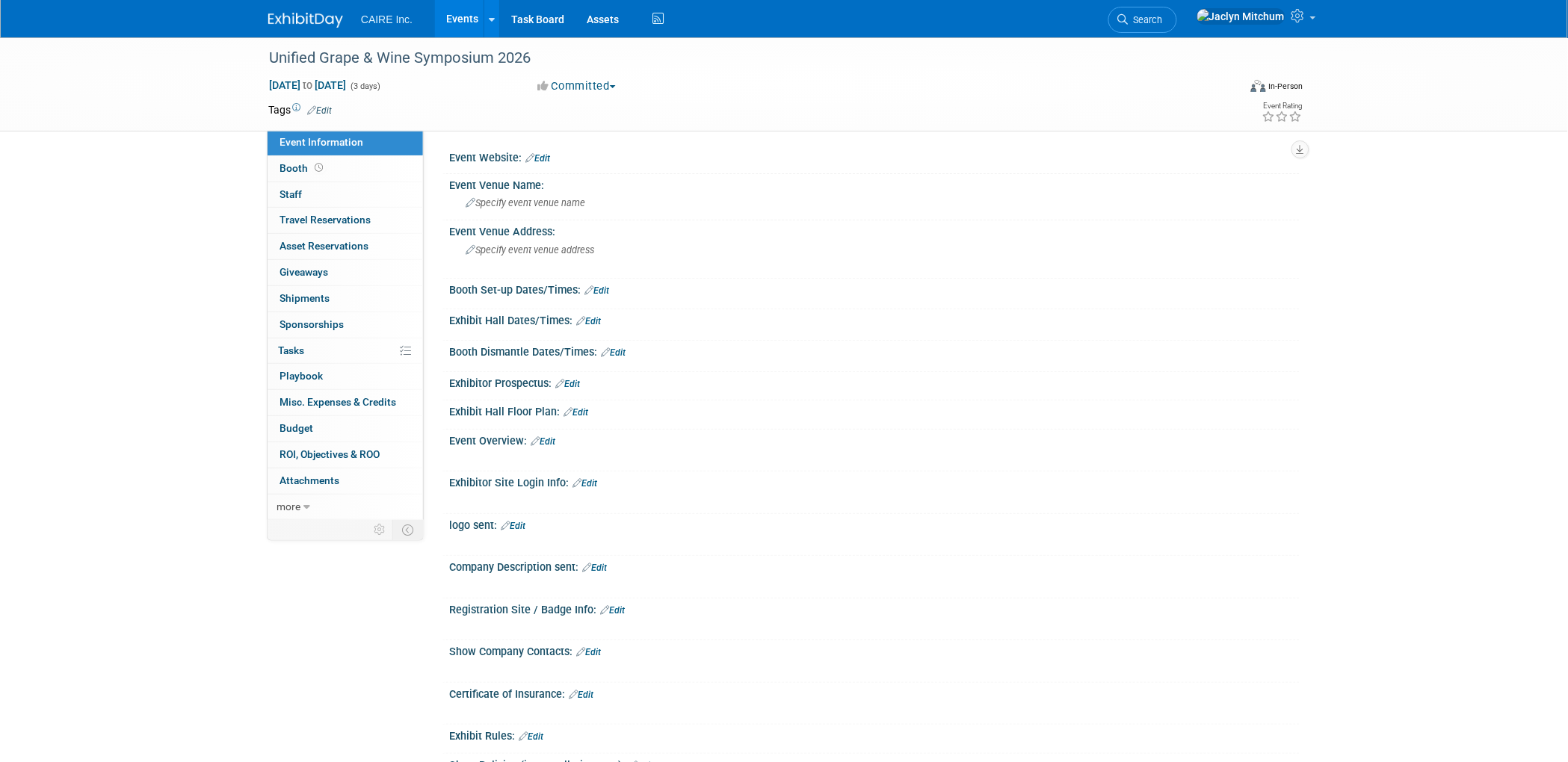
click at [325, 105] on link "Edit" at bounding box center [319, 110] width 25 height 11
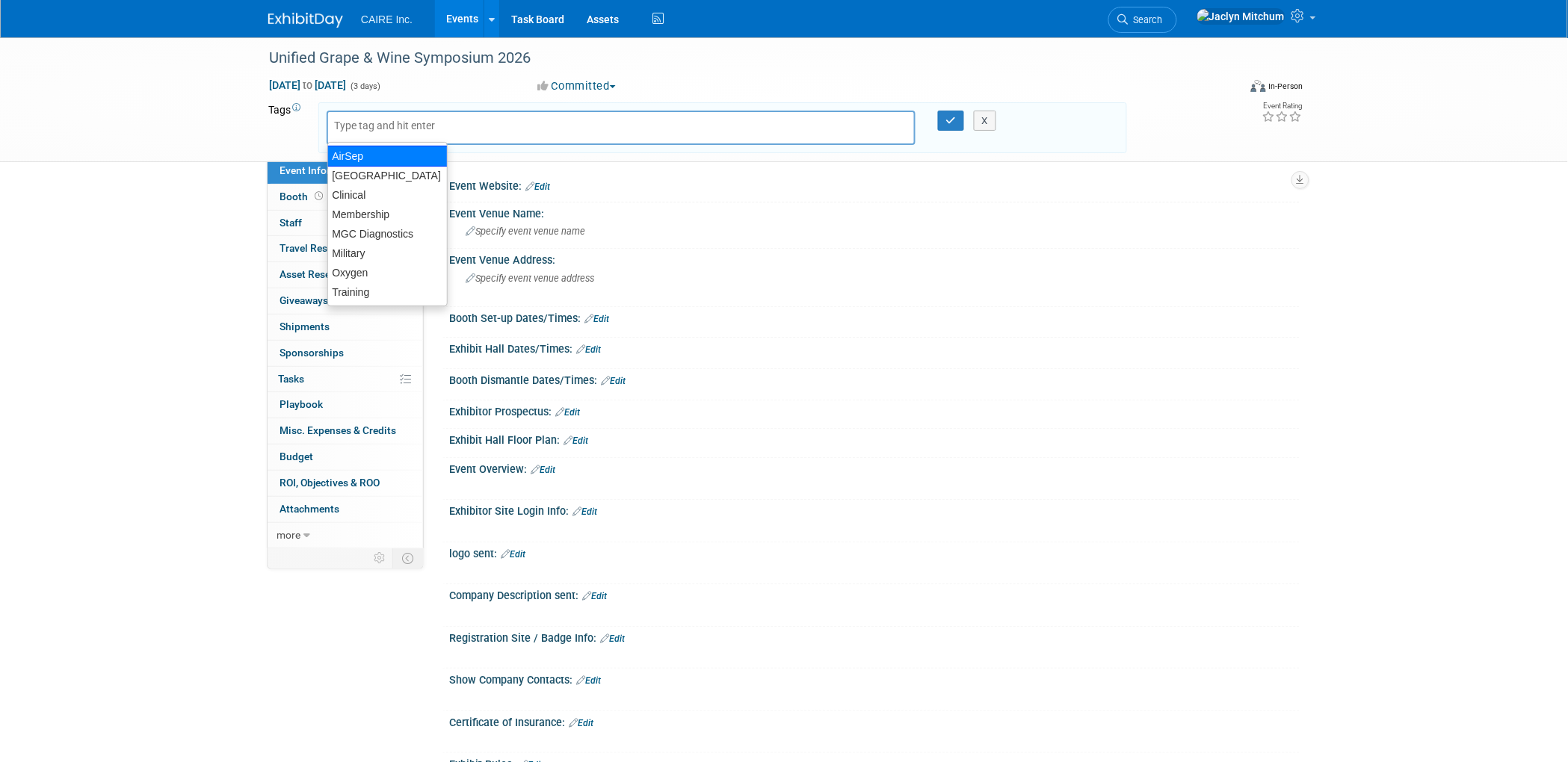
drag, startPoint x: 363, startPoint y: 147, endPoint x: 673, endPoint y: 126, distance: 310.7
click at [368, 147] on div "AirSep" at bounding box center [387, 155] width 120 height 21
type input "AirSep"
click at [952, 111] on button "button" at bounding box center [951, 121] width 27 height 21
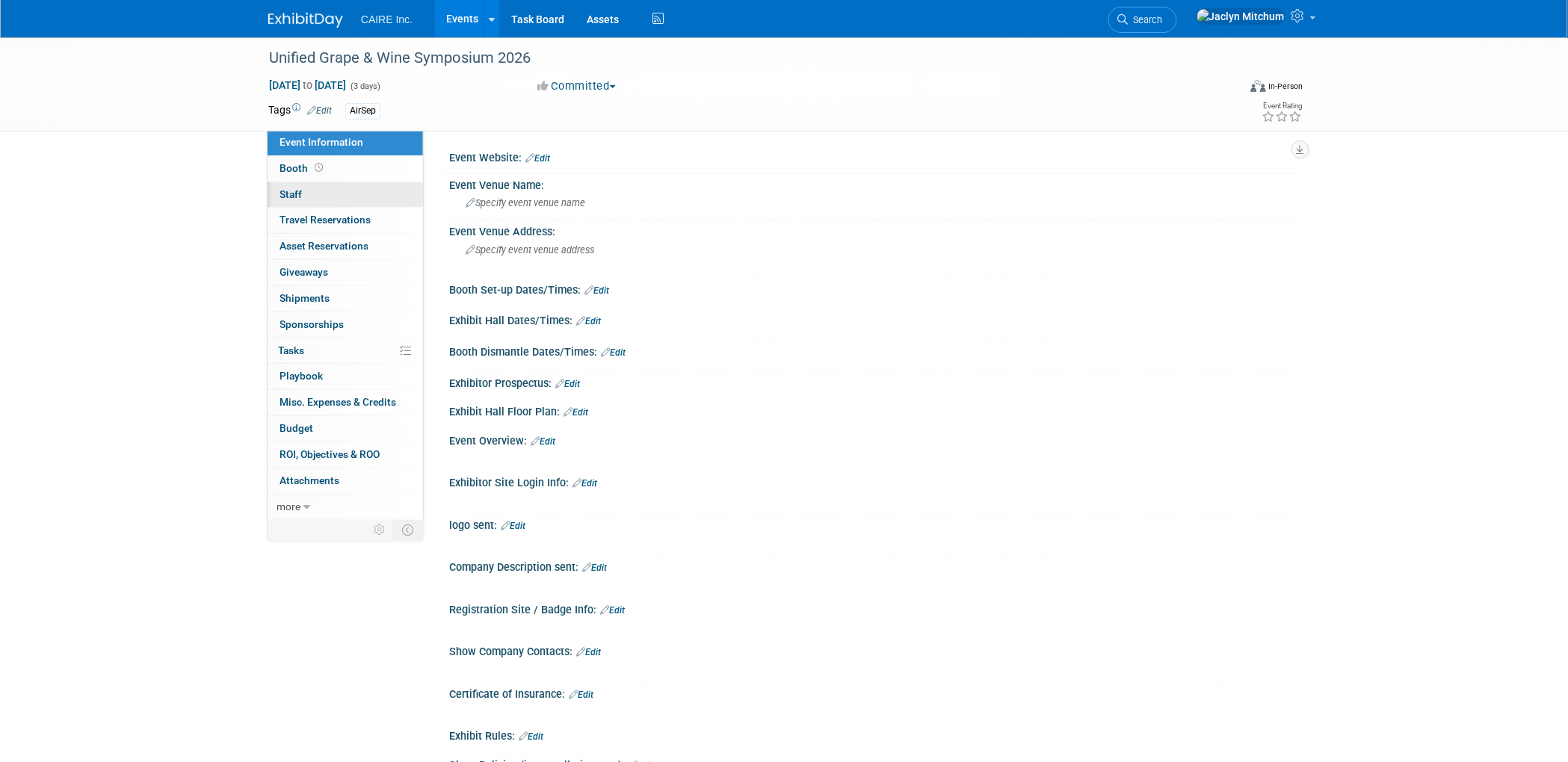
click at [322, 201] on link "0 Staff 0" at bounding box center [345, 195] width 155 height 26
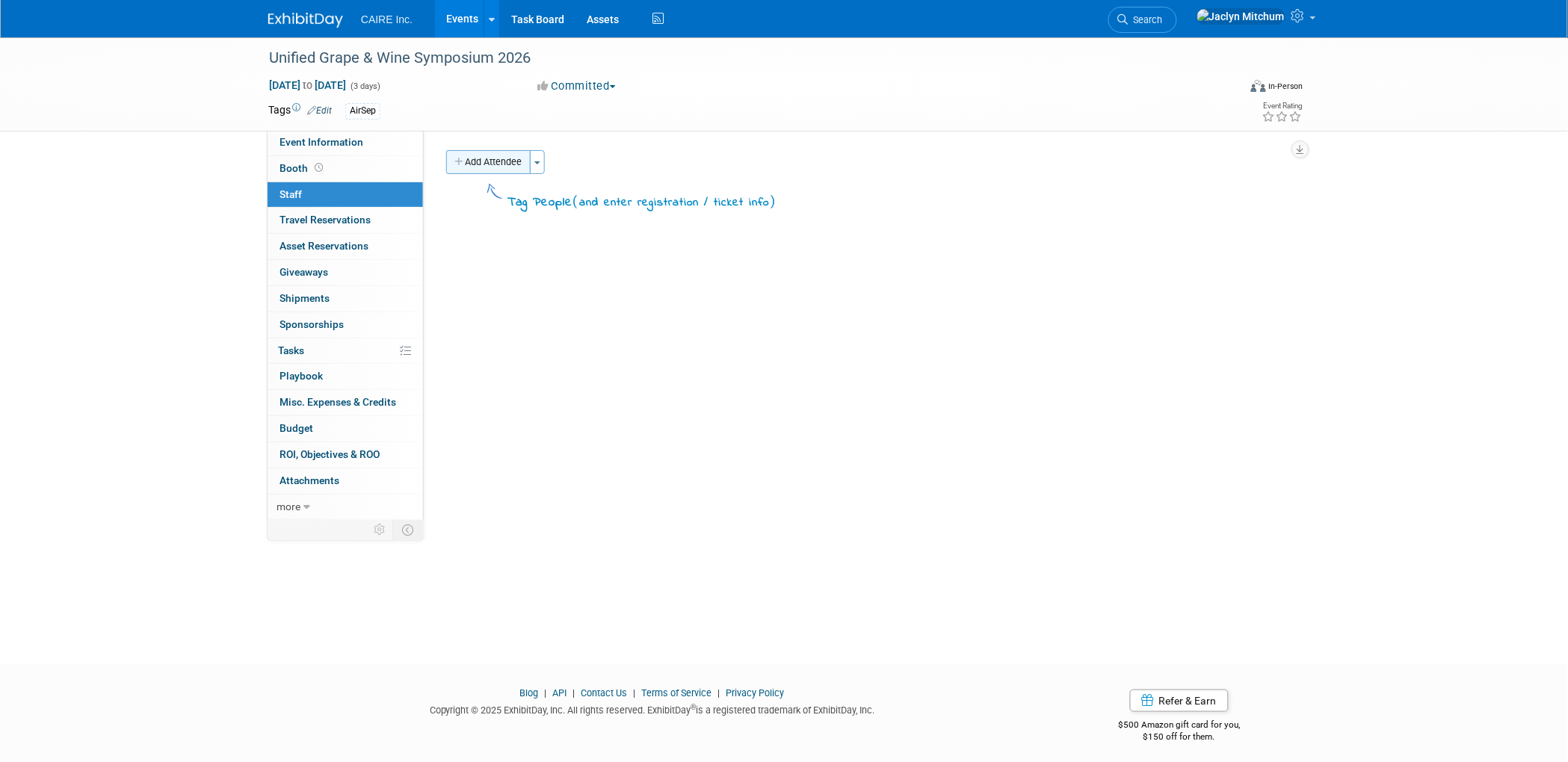
click at [518, 167] on button "Add Attendee" at bounding box center [489, 162] width 85 height 24
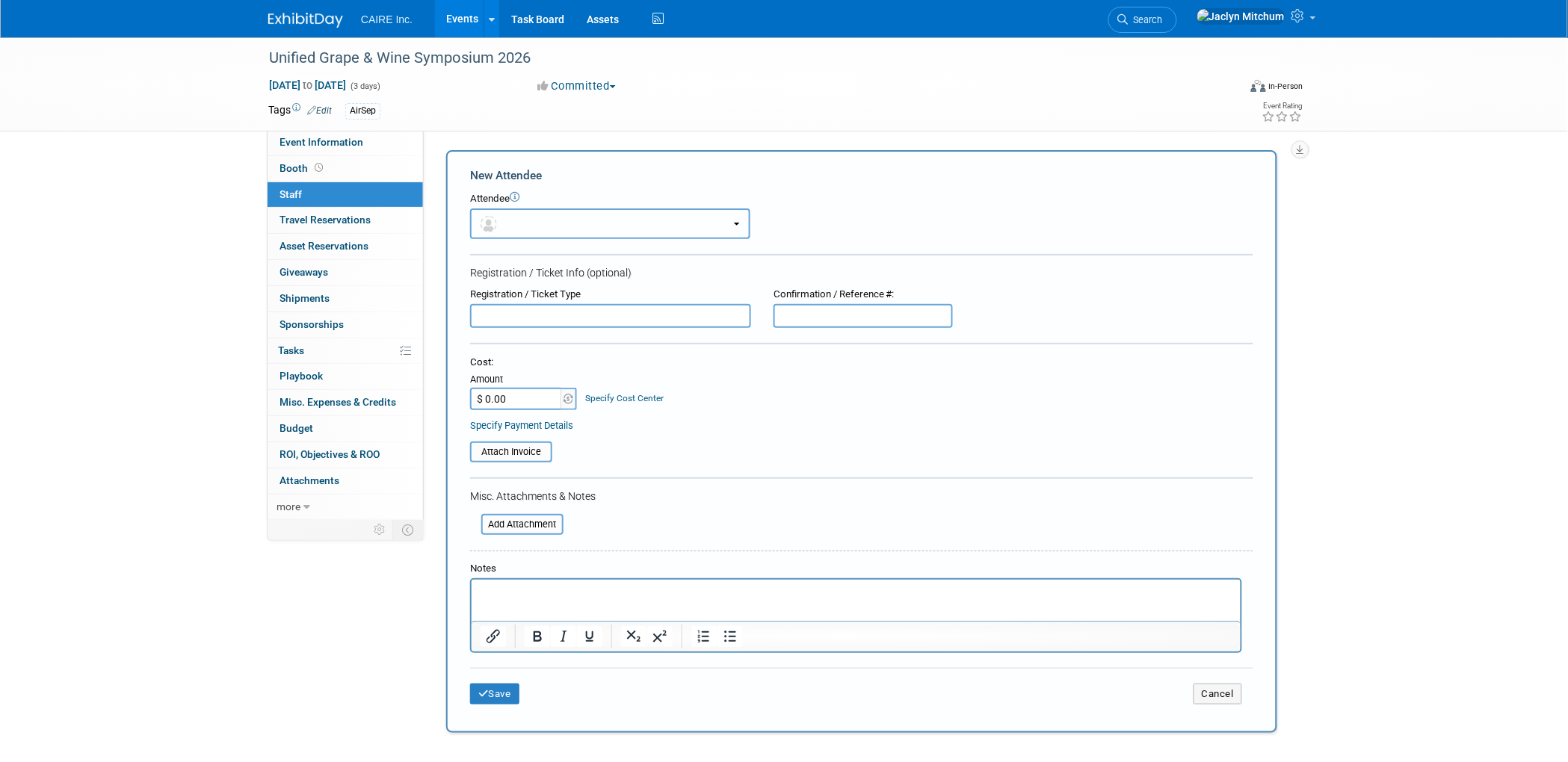
click at [507, 218] on button "button" at bounding box center [610, 223] width 280 height 30
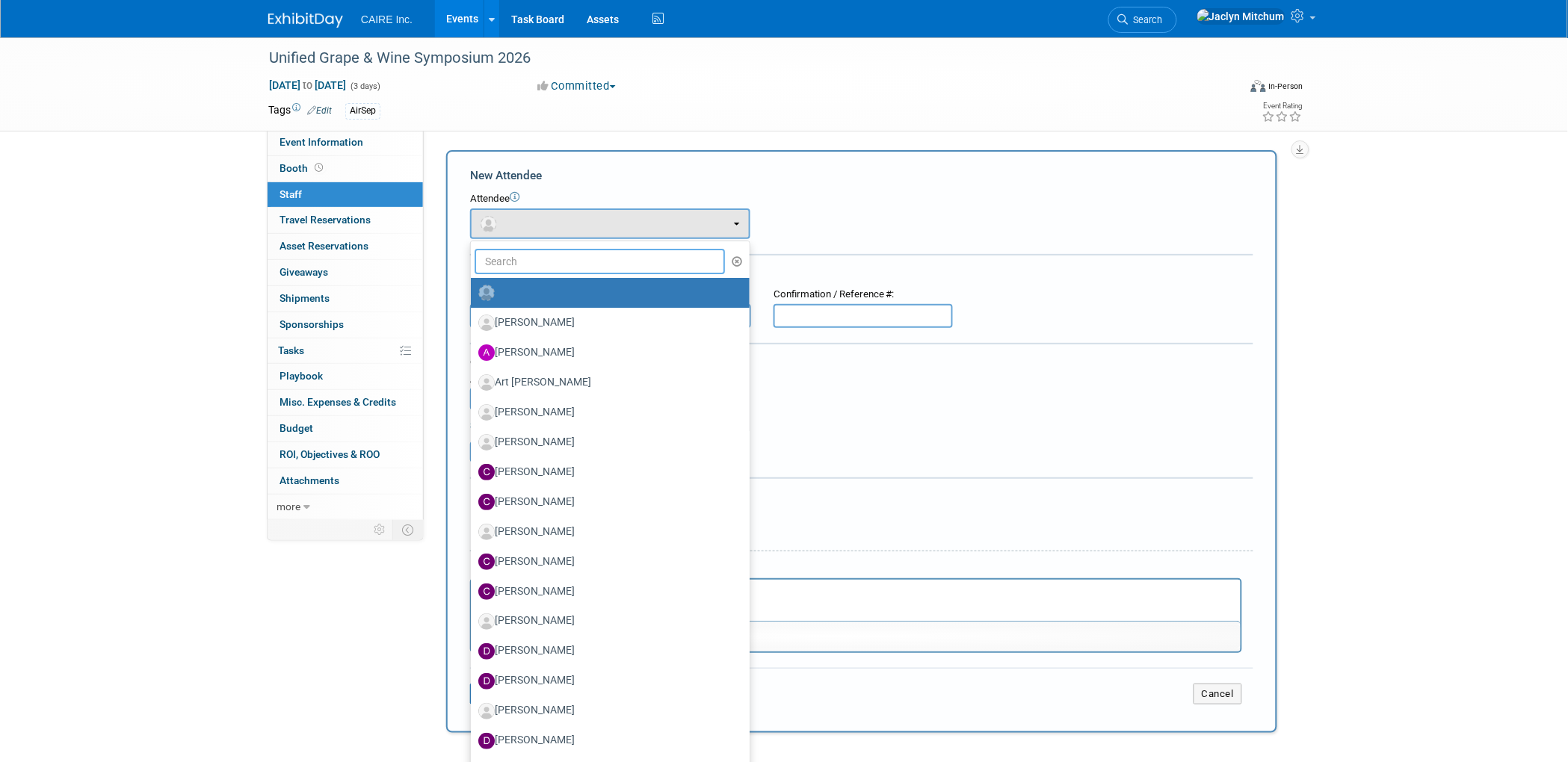
drag, startPoint x: 508, startPoint y: 261, endPoint x: 476, endPoint y: 253, distance: 33.0
click at [504, 261] on input "text" at bounding box center [600, 262] width 251 height 26
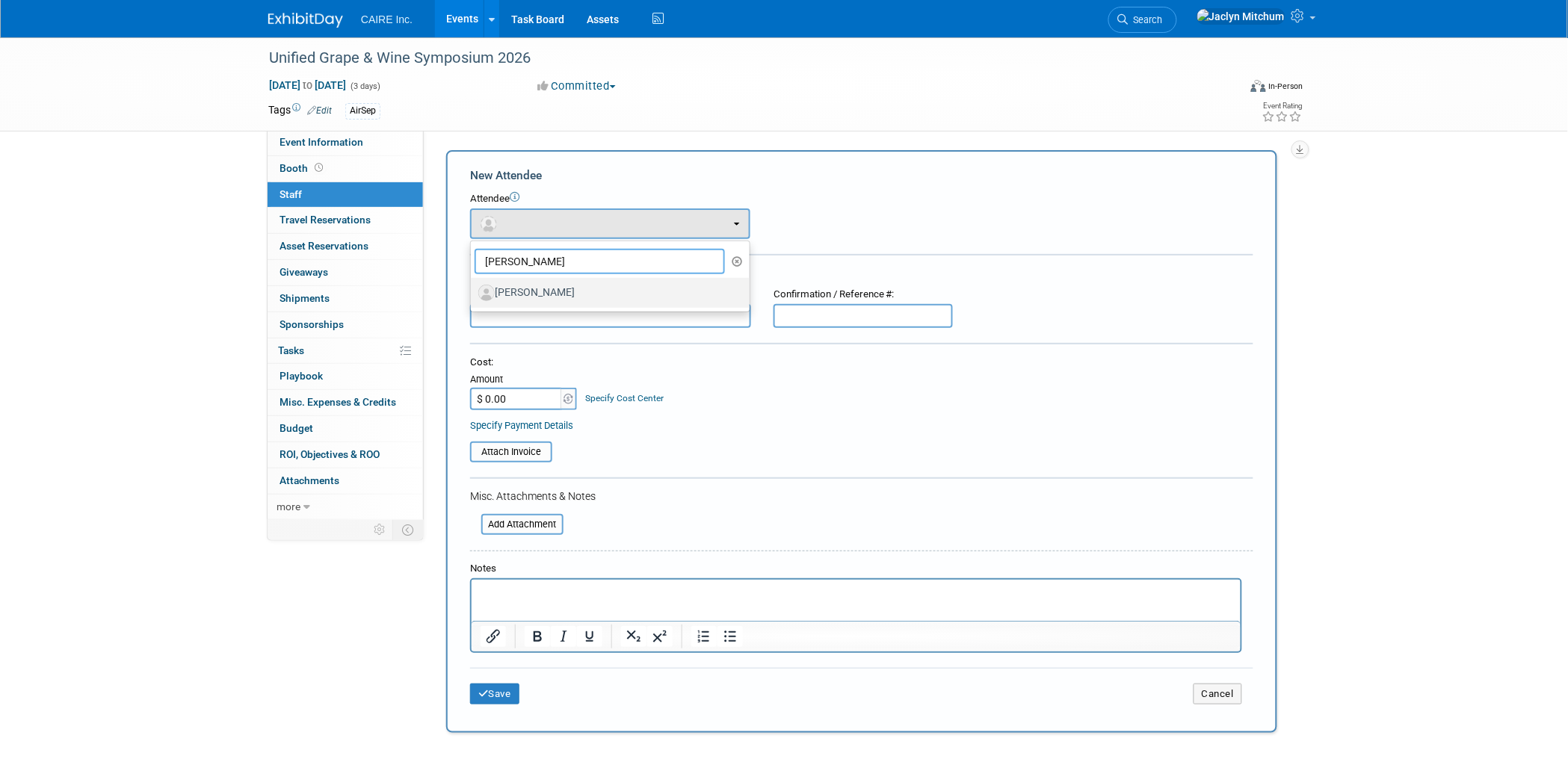
type input "joe"
click at [509, 299] on label "Joe Hennessy" at bounding box center [607, 293] width 257 height 24
click at [473, 296] on input "Joe Hennessy" at bounding box center [468, 291] width 10 height 10
select select "c200a3e8-cfbc-4d46-a5dd-f79ef765f276"
select select "4"
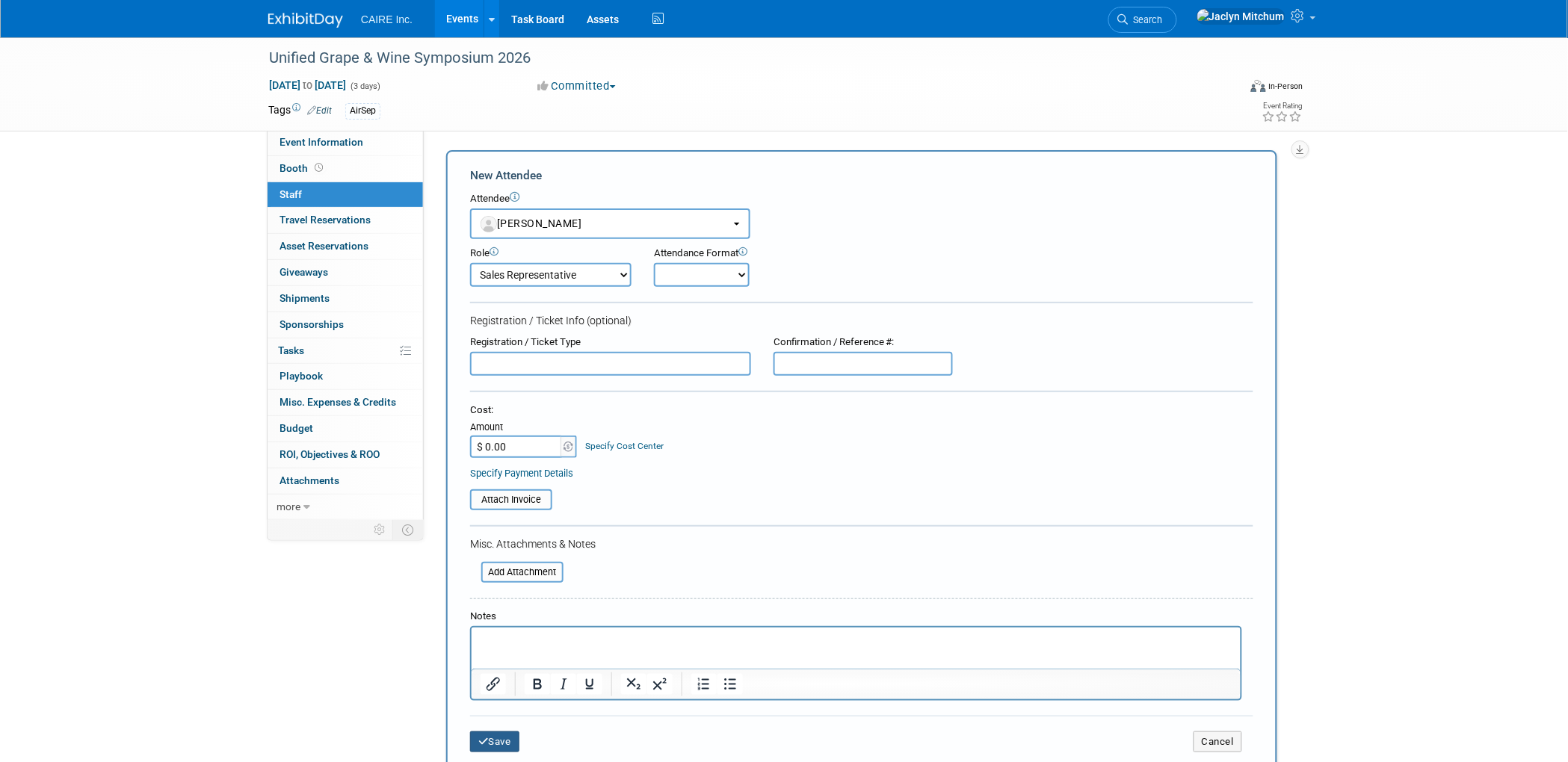
click at [486, 737] on icon "submit" at bounding box center [484, 742] width 11 height 10
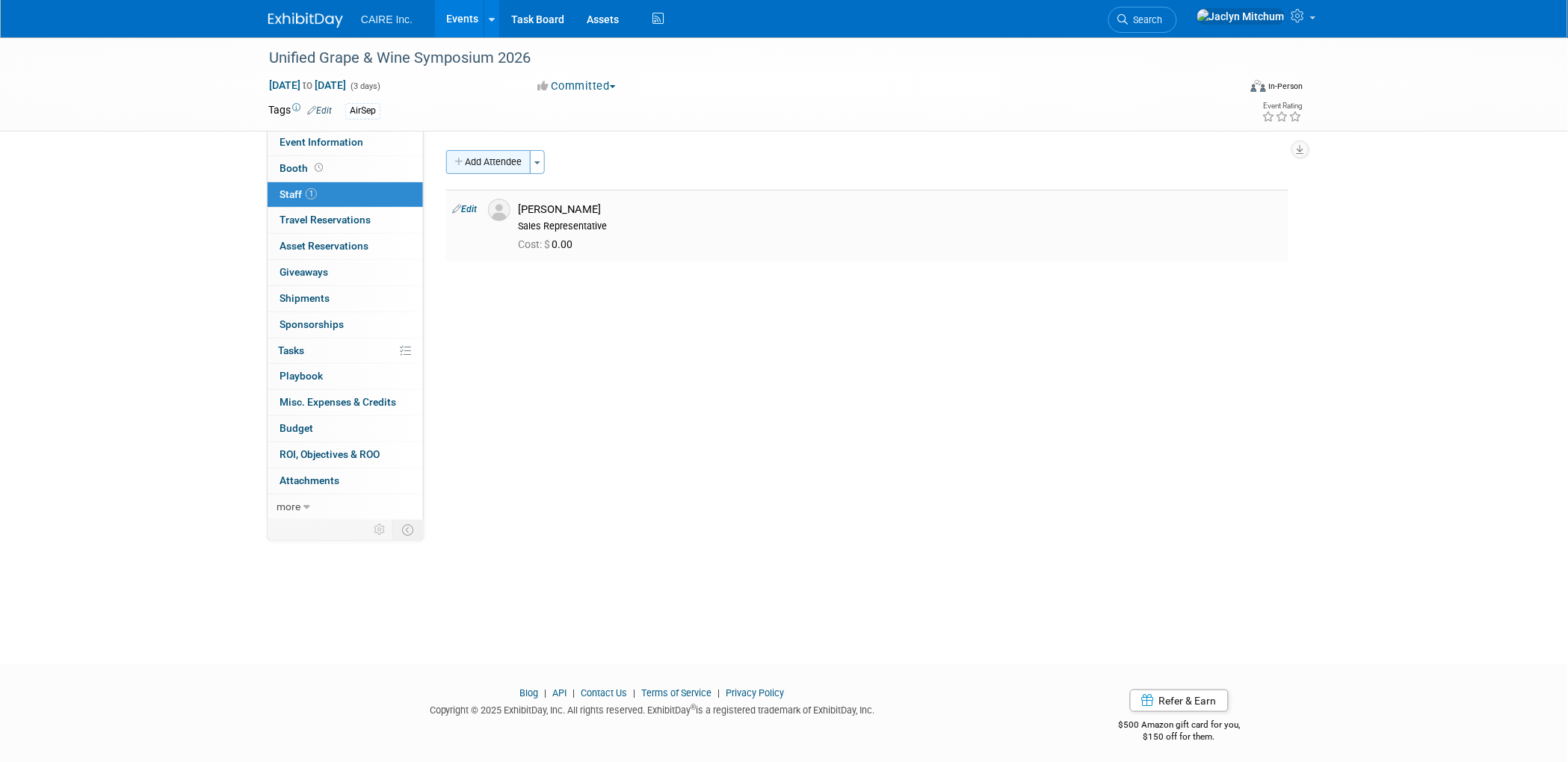
click at [488, 161] on button "Add Attendee" at bounding box center [489, 162] width 85 height 24
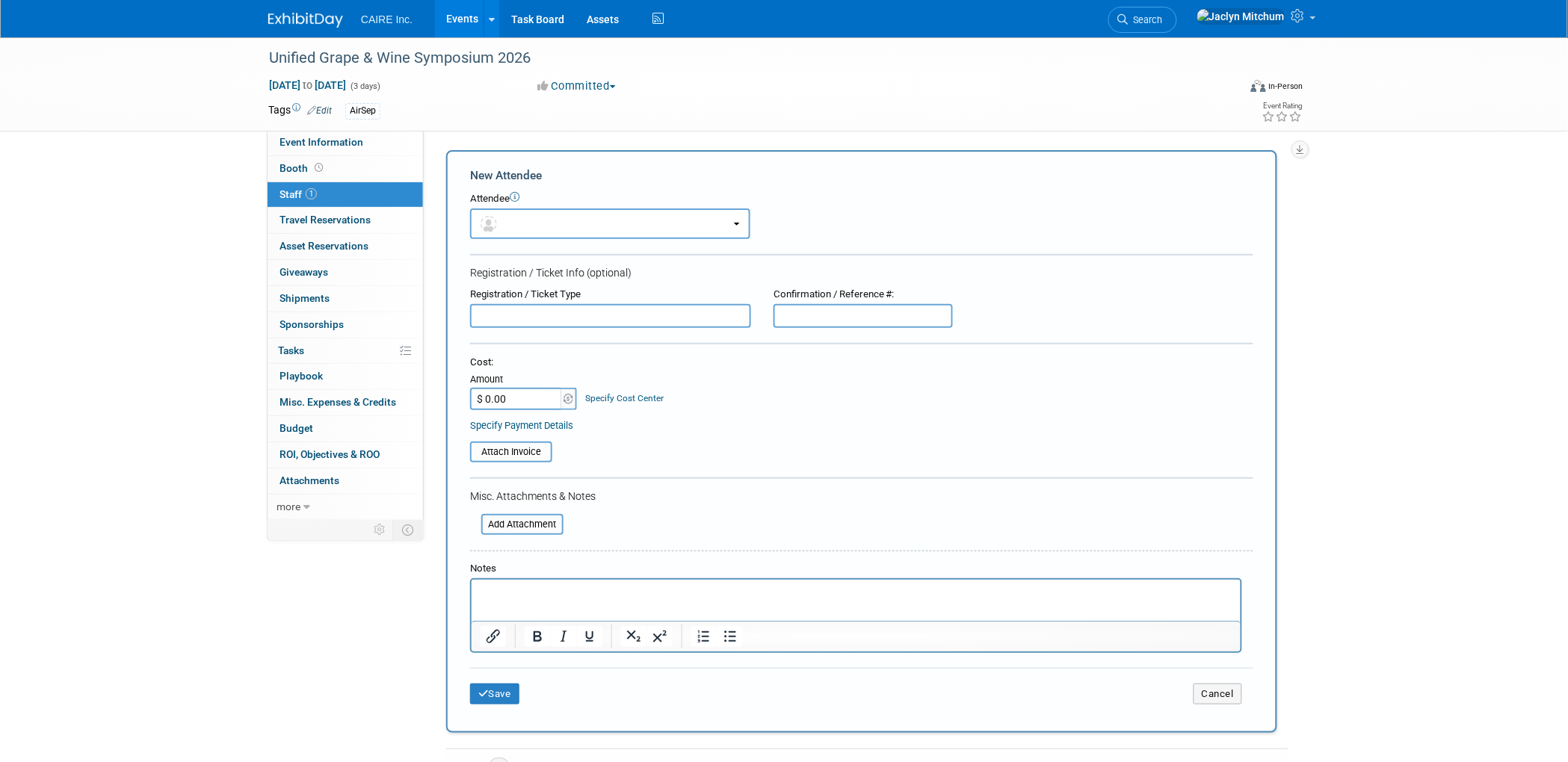
click at [528, 205] on div "Attendee" at bounding box center [861, 199] width 784 height 14
click at [526, 213] on button "button" at bounding box center [610, 223] width 280 height 30
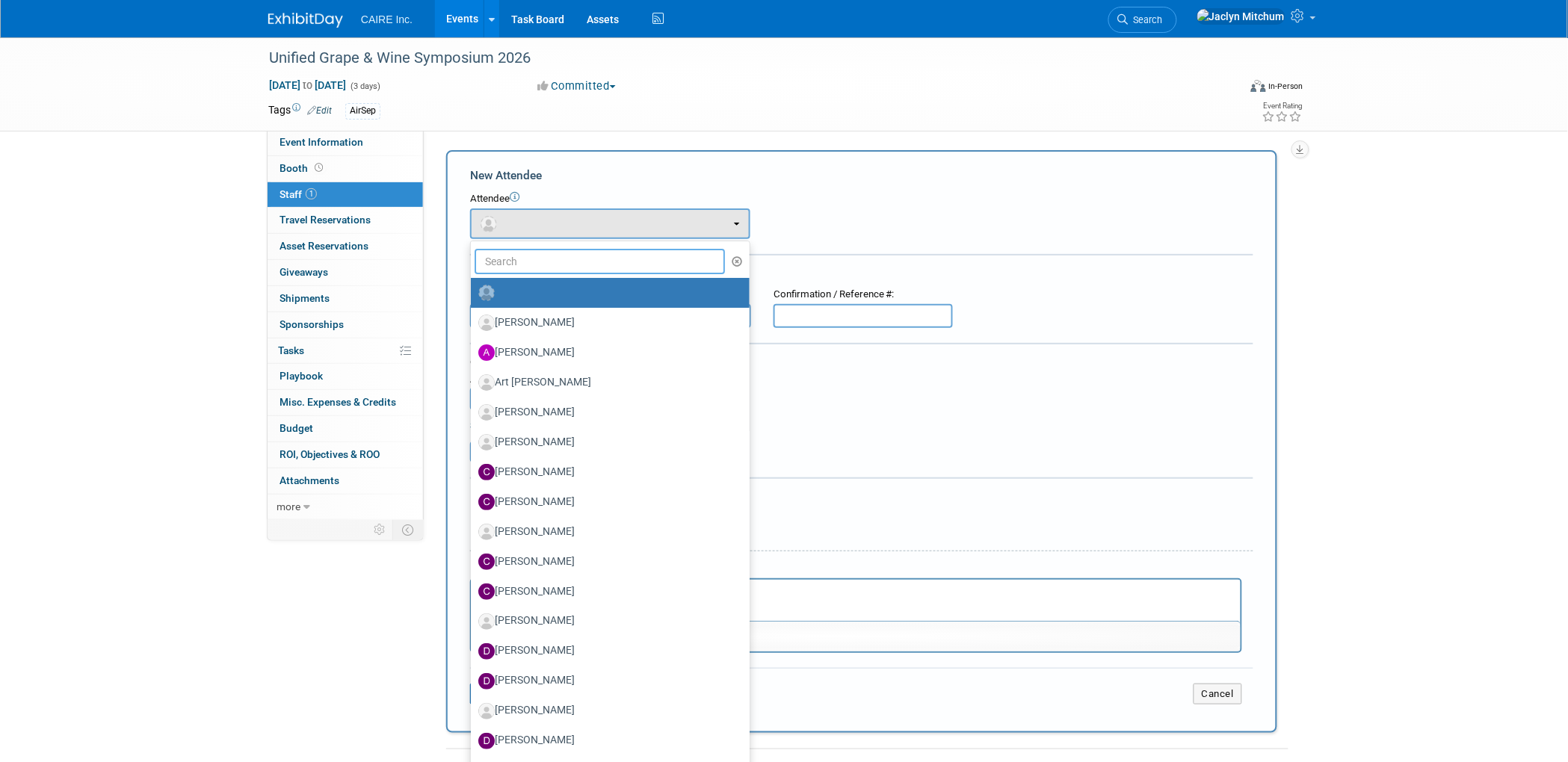
click at [525, 252] on input "text" at bounding box center [600, 262] width 251 height 26
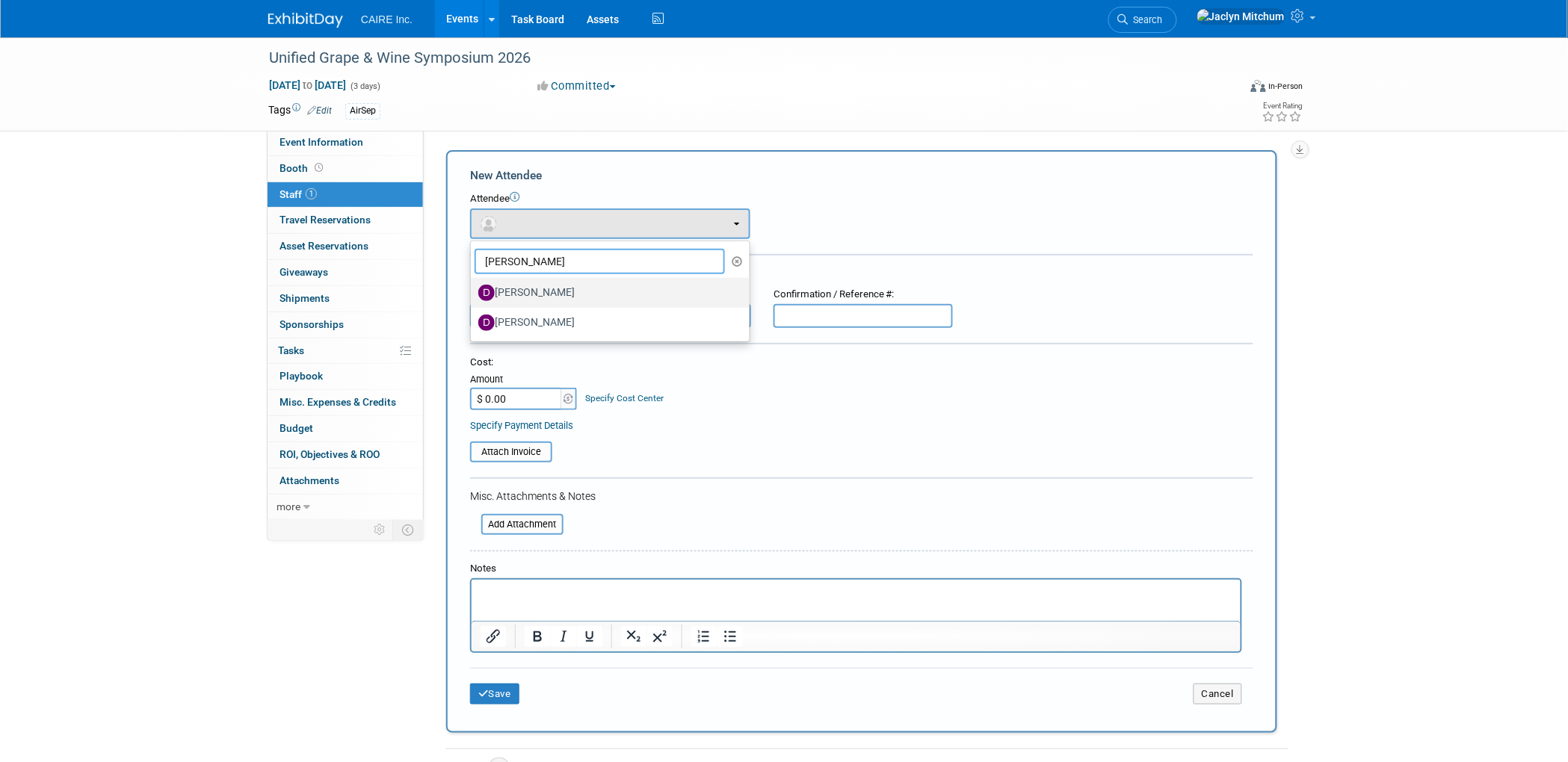
type input "david"
click at [532, 288] on label "David Gorfien" at bounding box center [607, 293] width 257 height 24
click at [473, 288] on input "David Gorfien" at bounding box center [468, 291] width 10 height 10
select select "7b1dabae-ae5d-4bc7-9d0a-e14d3b694694"
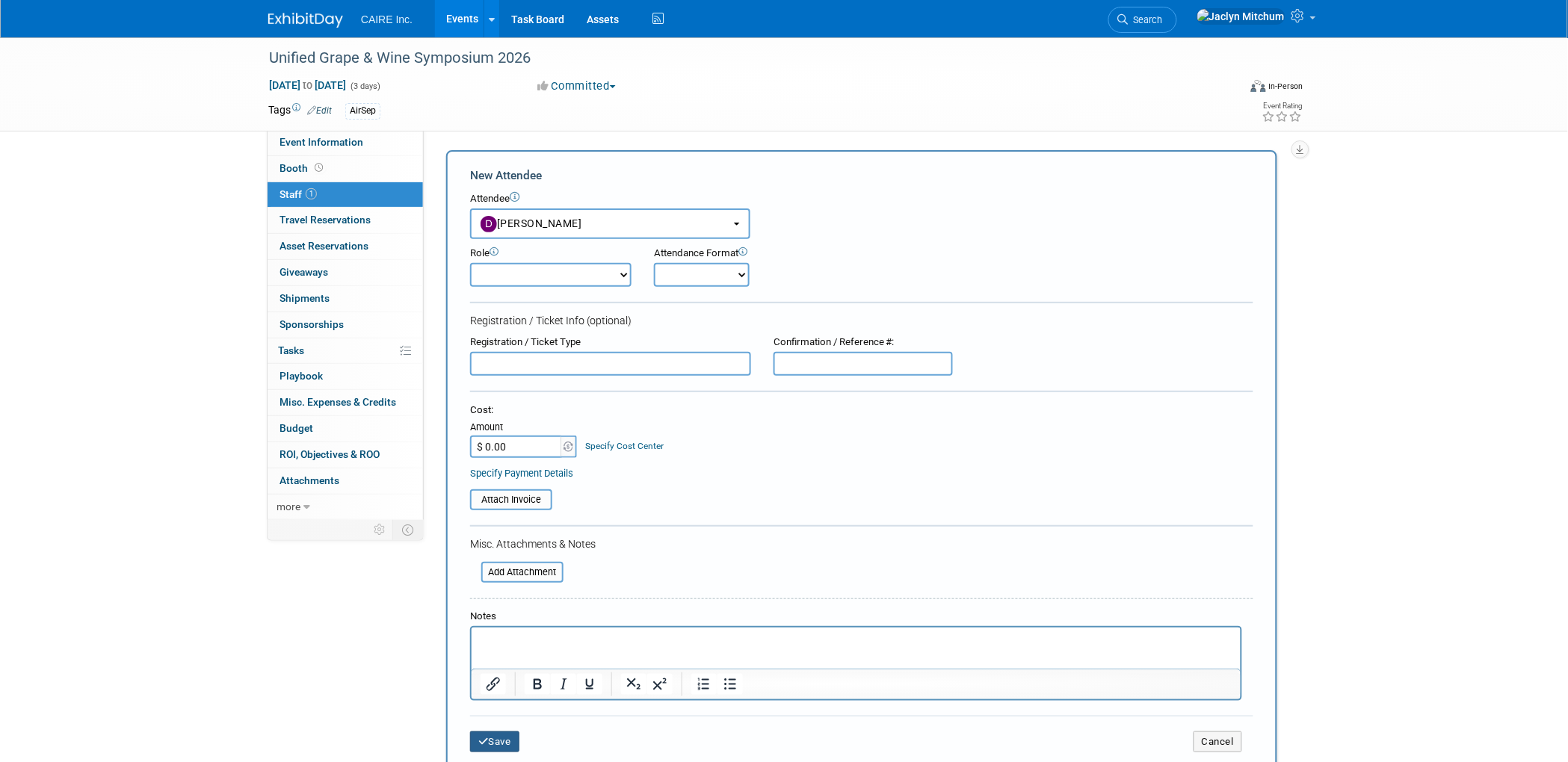
click at [494, 736] on button "Save" at bounding box center [494, 741] width 49 height 21
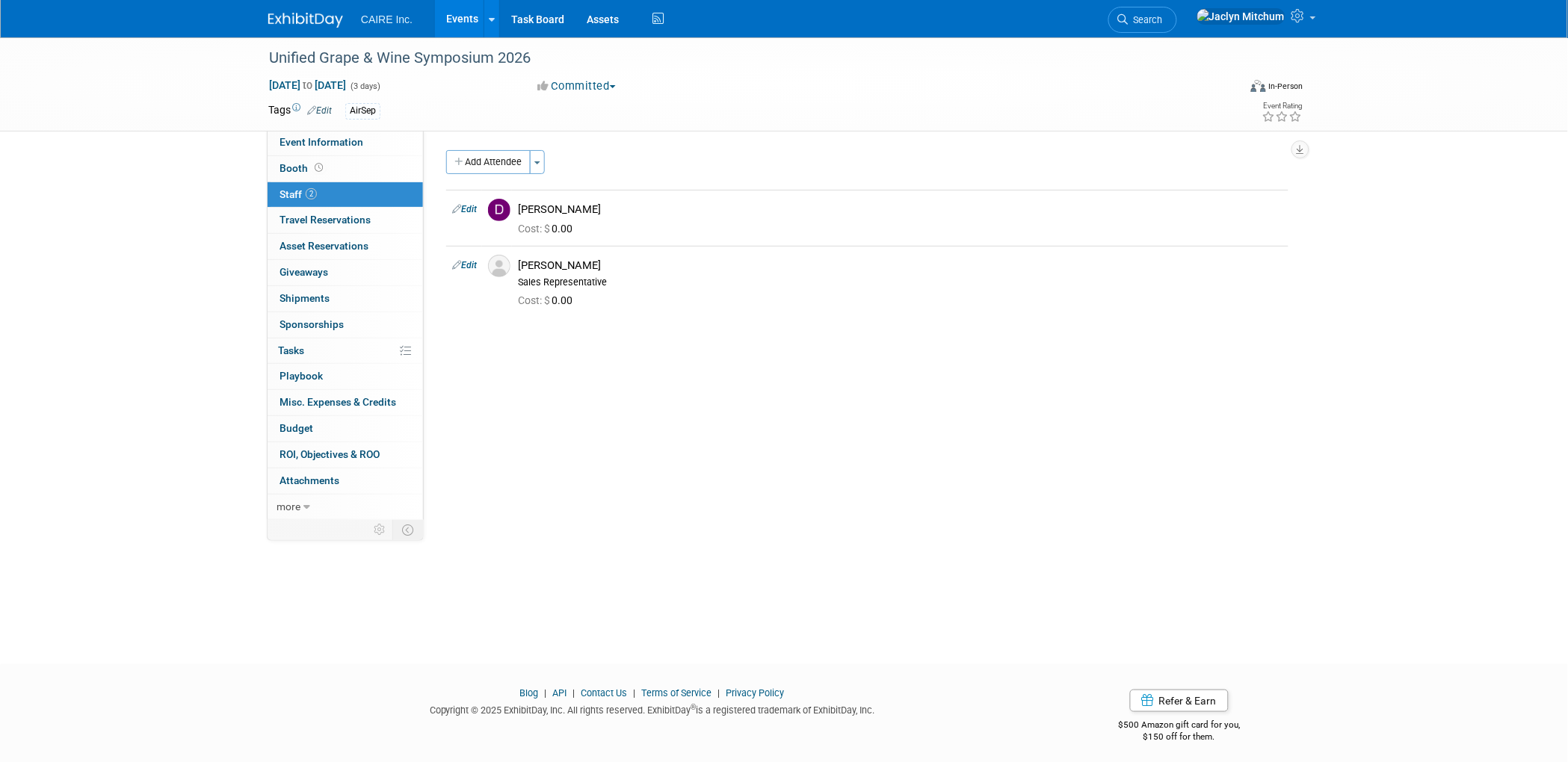
click at [451, 22] on link "Events" at bounding box center [461, 19] width 54 height 37
